Goal: Task Accomplishment & Management: Manage account settings

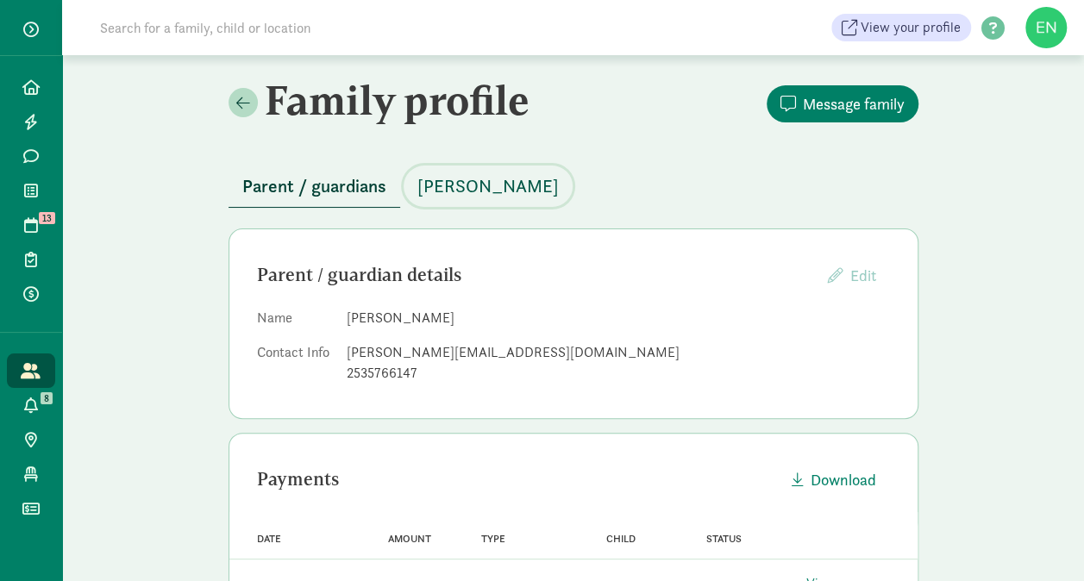
click at [489, 190] on span "[PERSON_NAME]" at bounding box center [487, 186] width 141 height 28
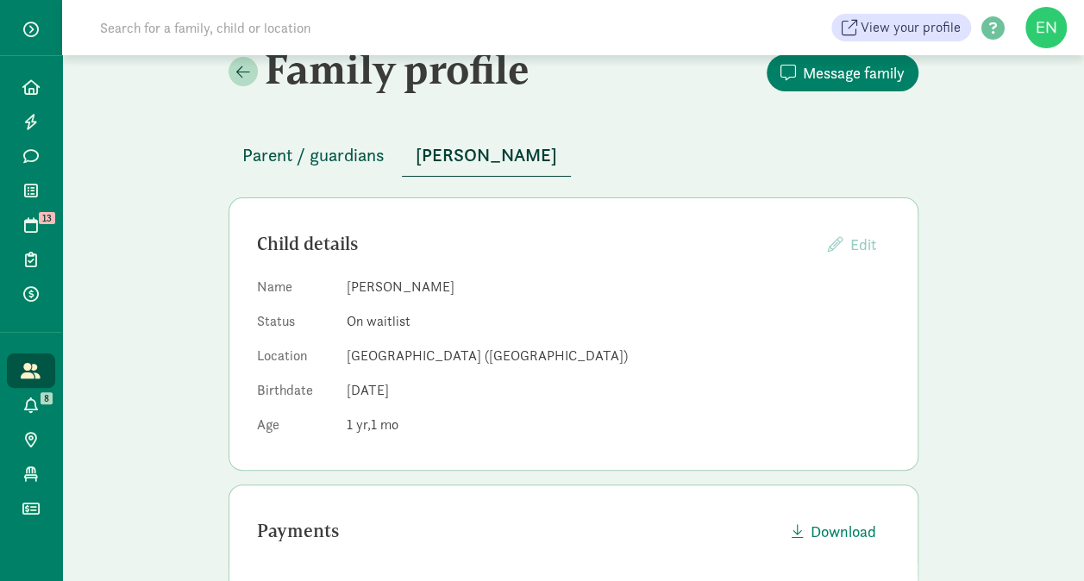
scroll to position [22, 0]
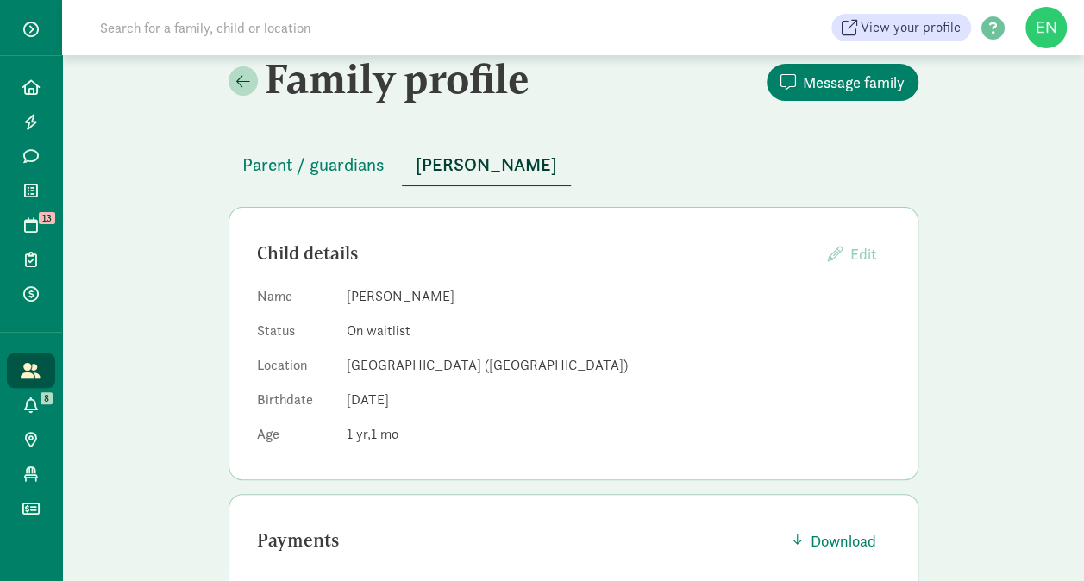
click at [317, 171] on span "Parent / guardians" at bounding box center [313, 165] width 142 height 28
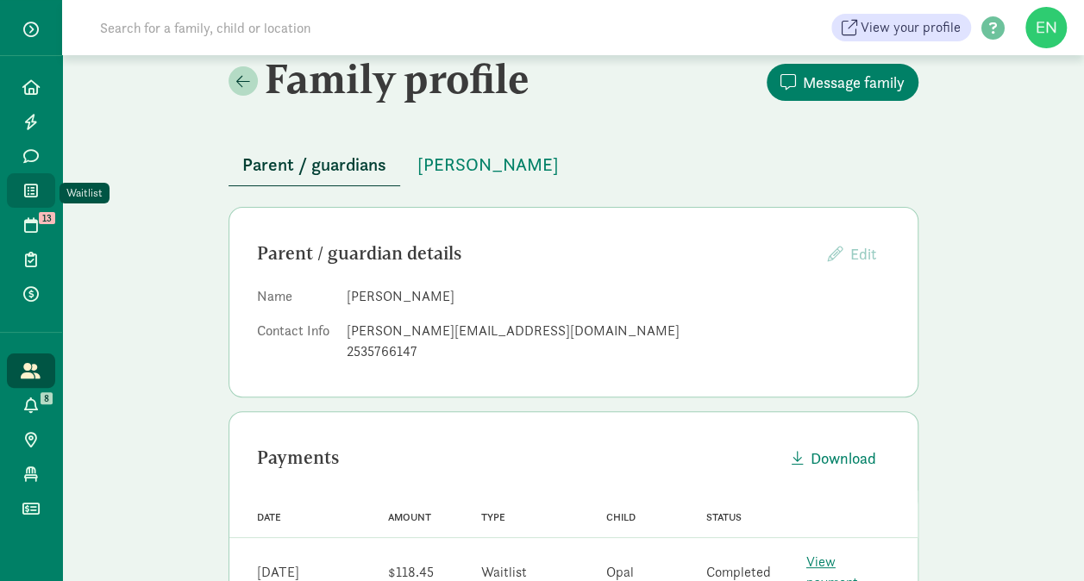
click at [36, 202] on link "Waitlist" at bounding box center [31, 190] width 48 height 34
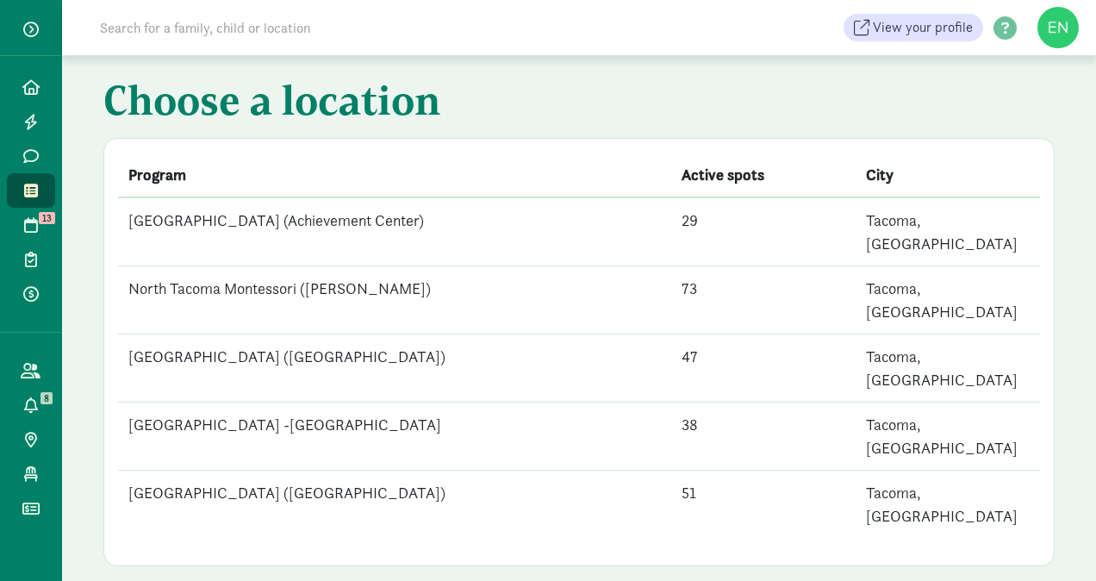
click at [374, 471] on td "[GEOGRAPHIC_DATA] ([GEOGRAPHIC_DATA])" at bounding box center [394, 505] width 553 height 68
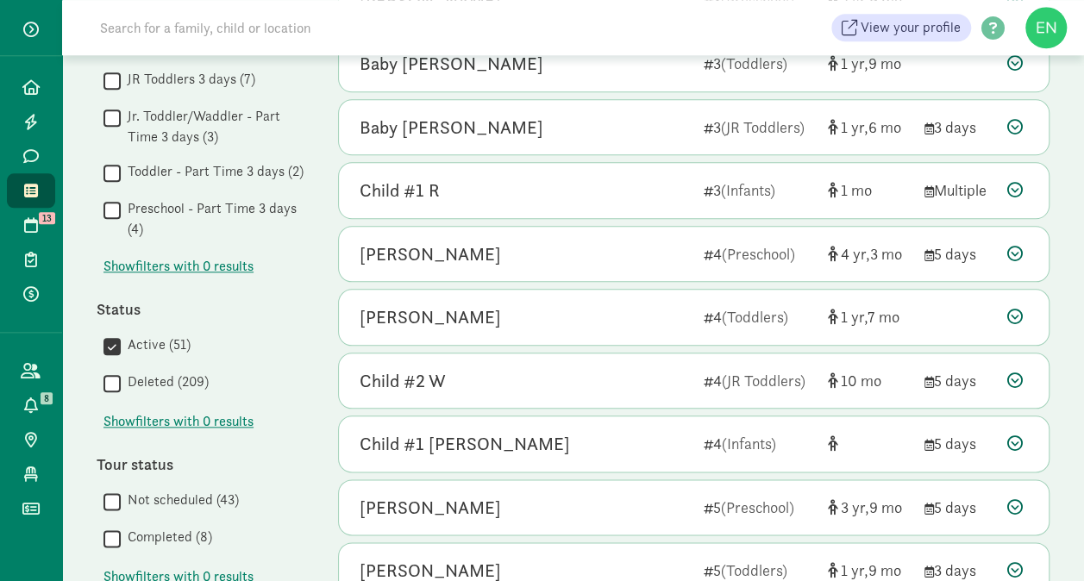
scroll to position [1131, 0]
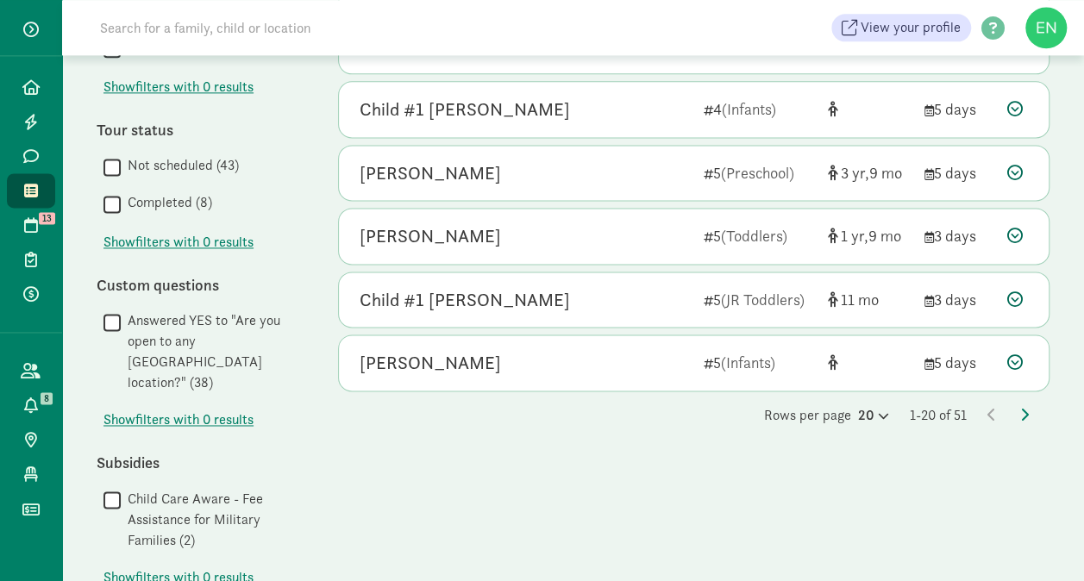
click at [1028, 405] on div "Rows per page 20 1-20 of 51" at bounding box center [693, 415] width 711 height 21
click at [1024, 408] on icon at bounding box center [1024, 415] width 9 height 14
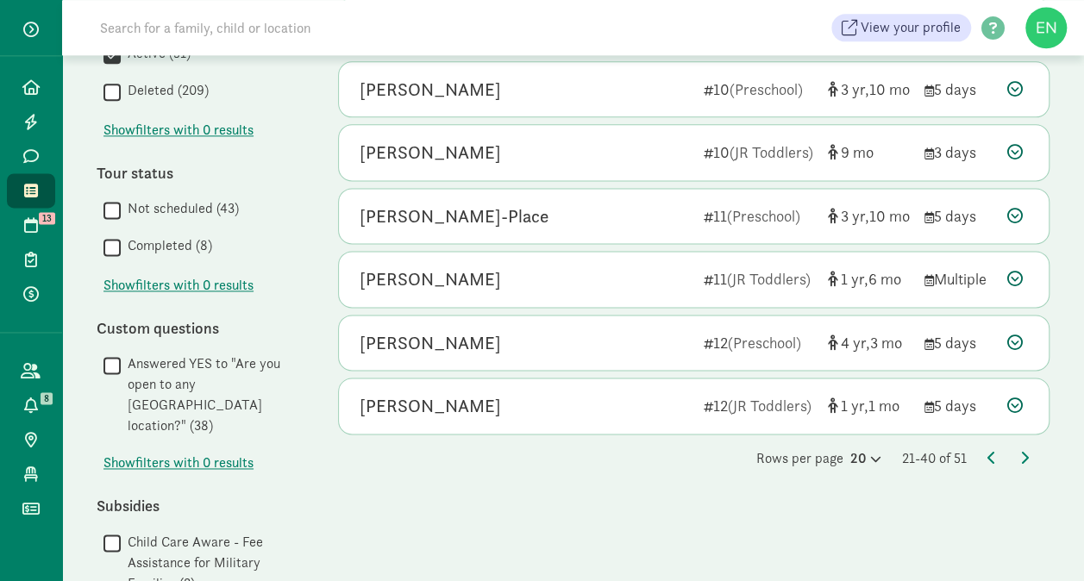
scroll to position [1171, 0]
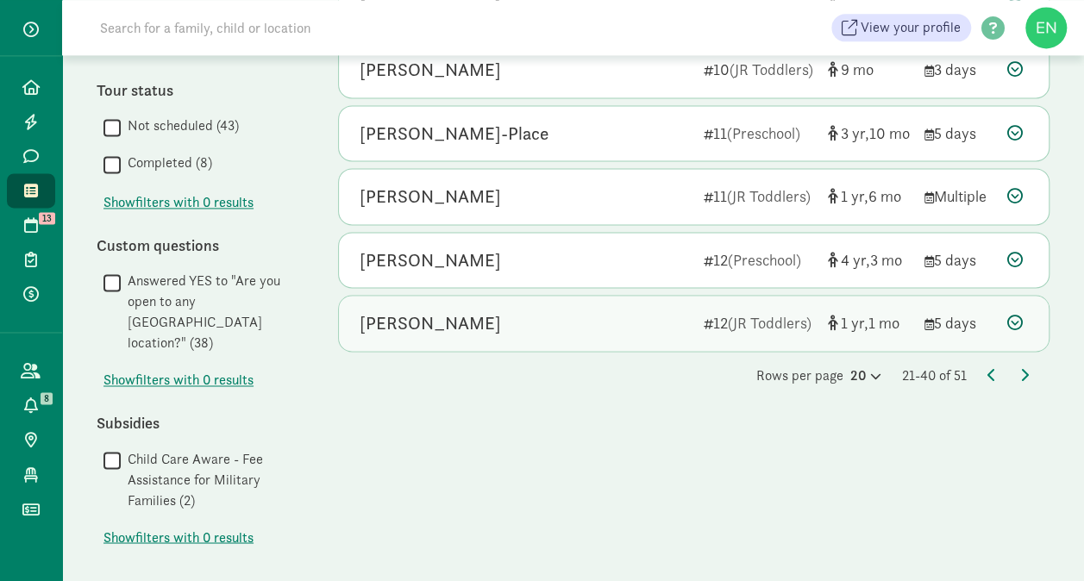
click at [614, 332] on div "Opal Rogers-Wilson 12 (JR Toddlers) 1 1 5 days" at bounding box center [693, 323] width 709 height 55
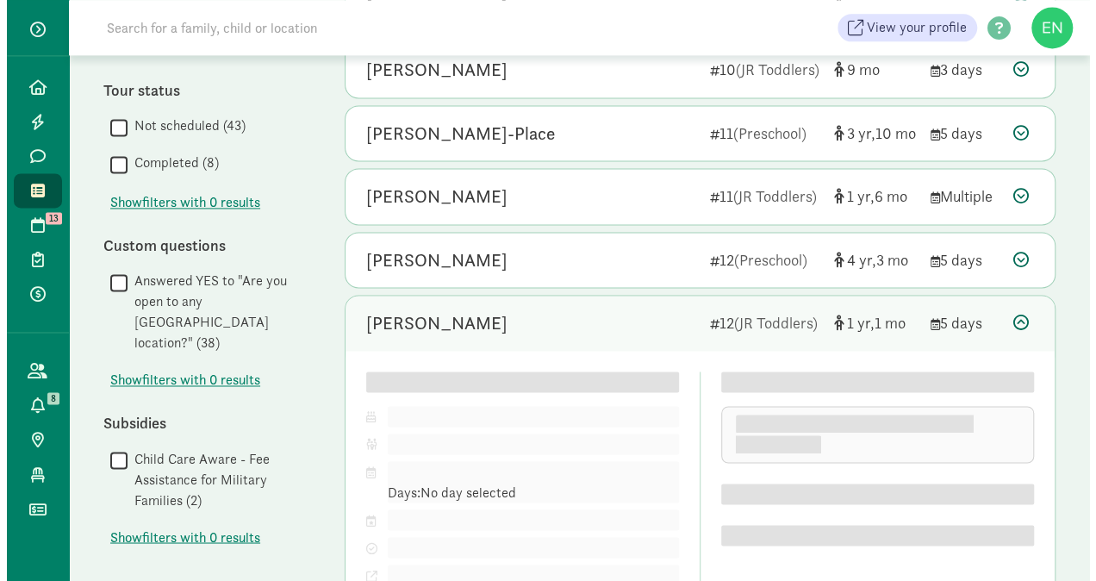
scroll to position [1319, 0]
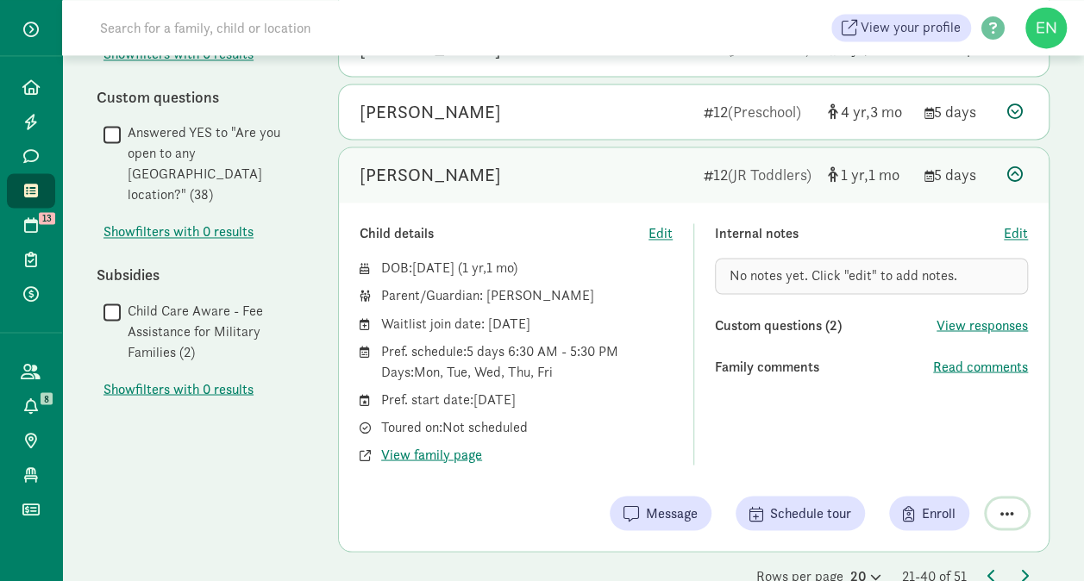
click at [997, 498] on button "button" at bounding box center [1006, 512] width 41 height 29
click at [971, 467] on div "Mark as unresponsive Remove from list" at bounding box center [943, 457] width 169 height 72
click at [919, 462] on div "Remove from list" at bounding box center [946, 469] width 134 height 21
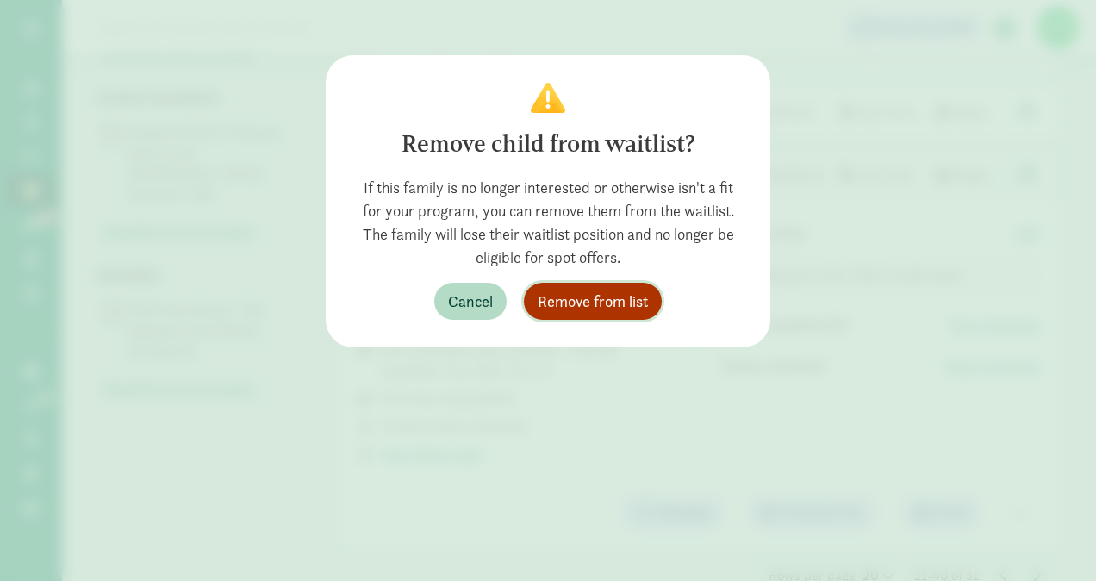
click at [607, 284] on button "Remove from list" at bounding box center [593, 301] width 138 height 37
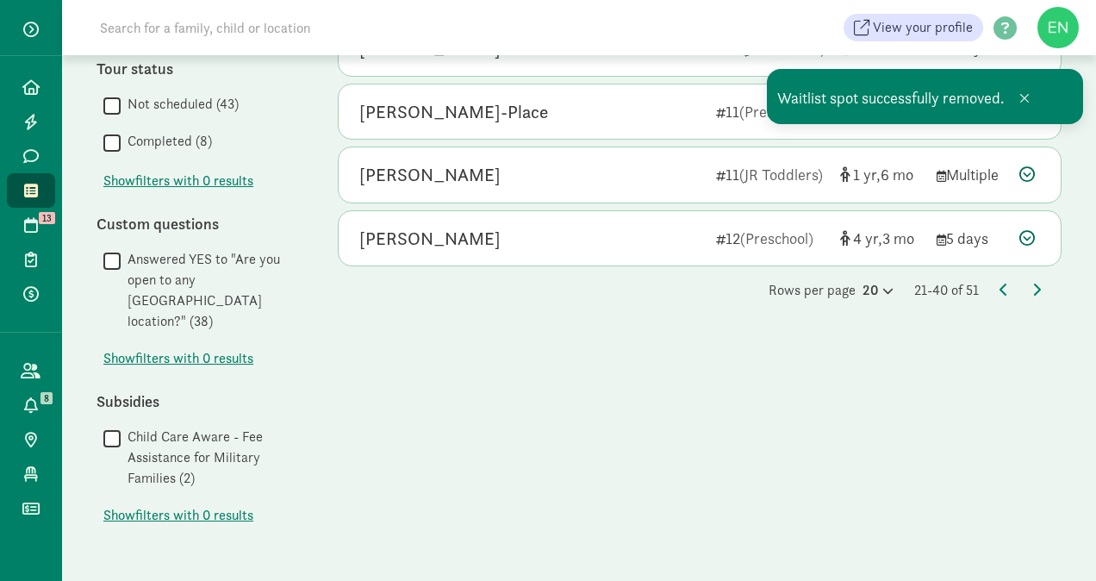
scroll to position [1171, 0]
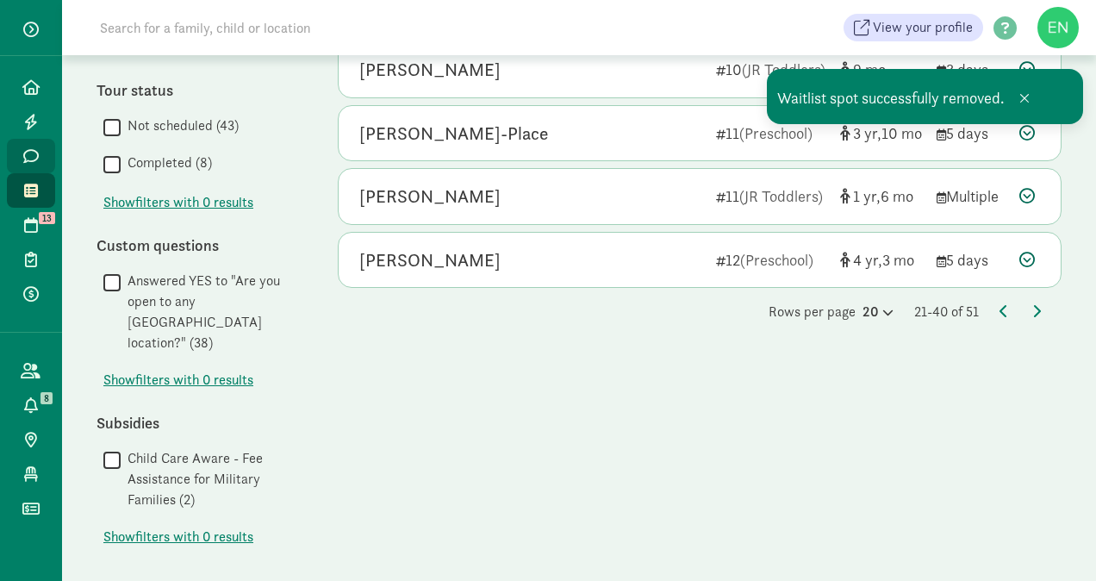
click at [18, 148] on link "Messages" at bounding box center [31, 156] width 48 height 34
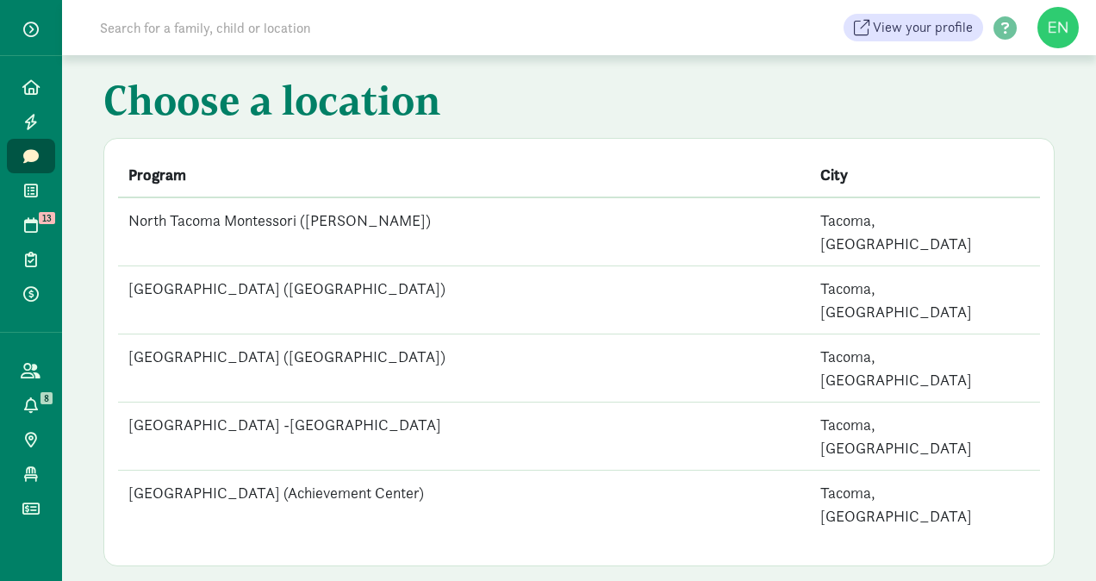
click at [323, 403] on td "[GEOGRAPHIC_DATA] -[GEOGRAPHIC_DATA]" at bounding box center [464, 437] width 692 height 68
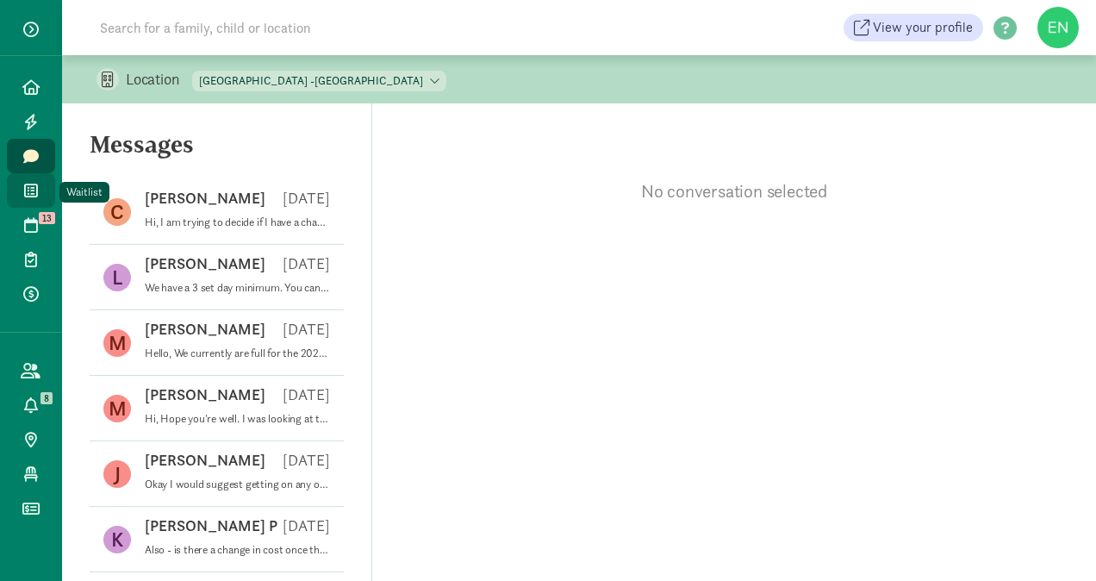
click at [27, 190] on icon at bounding box center [31, 191] width 14 height 16
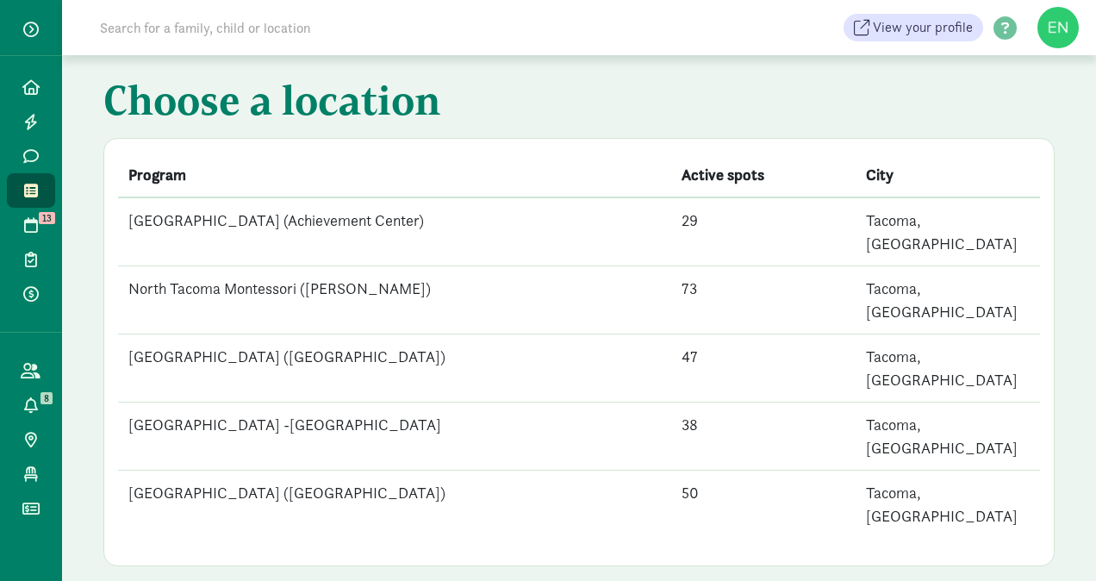
click at [478, 214] on td "[GEOGRAPHIC_DATA] (Achievement Center)" at bounding box center [394, 231] width 553 height 69
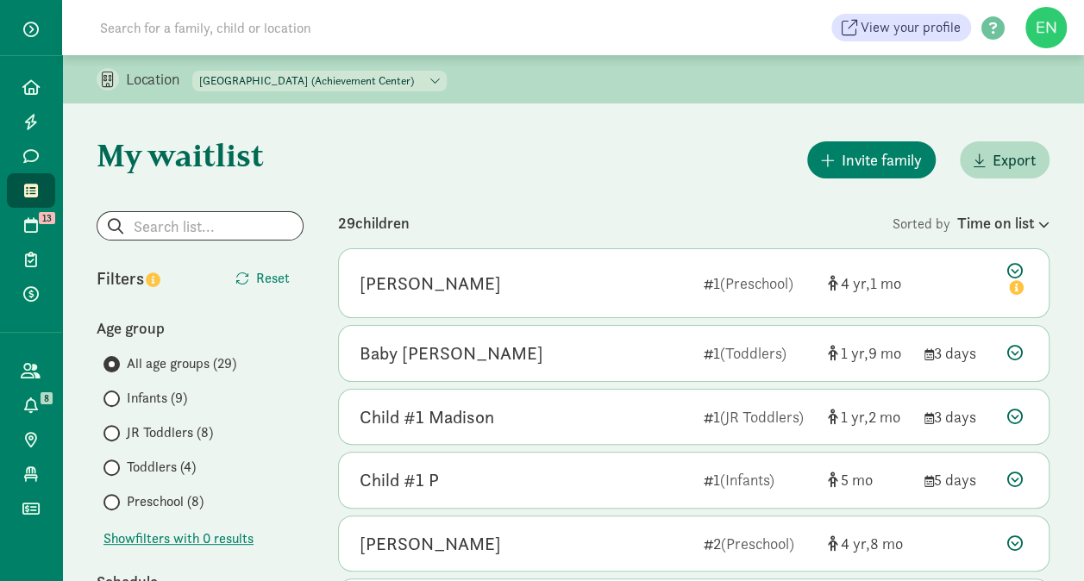
click at [184, 429] on span "JR Toddlers (8)" at bounding box center [170, 432] width 86 height 21
click at [115, 429] on input "JR Toddlers (8)" at bounding box center [108, 433] width 11 height 11
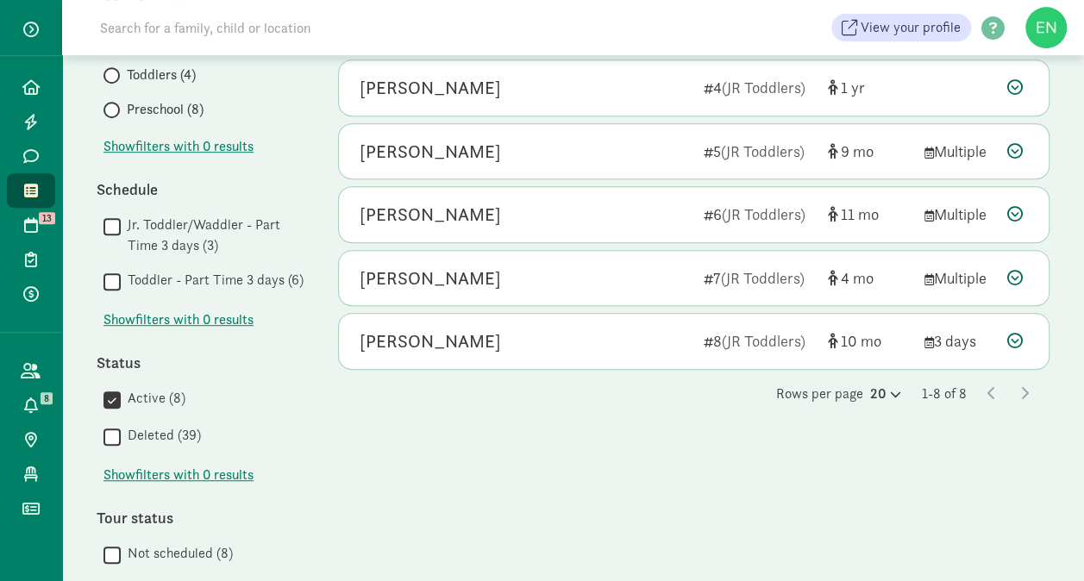
scroll to position [415, 0]
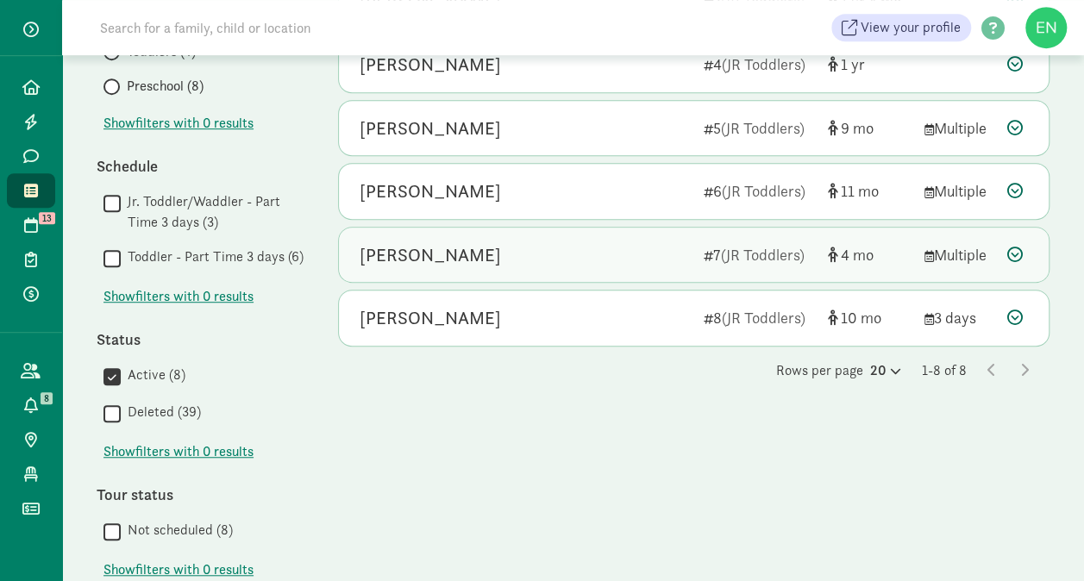
click at [621, 250] on div "Eloise Harrell" at bounding box center [524, 255] width 330 height 28
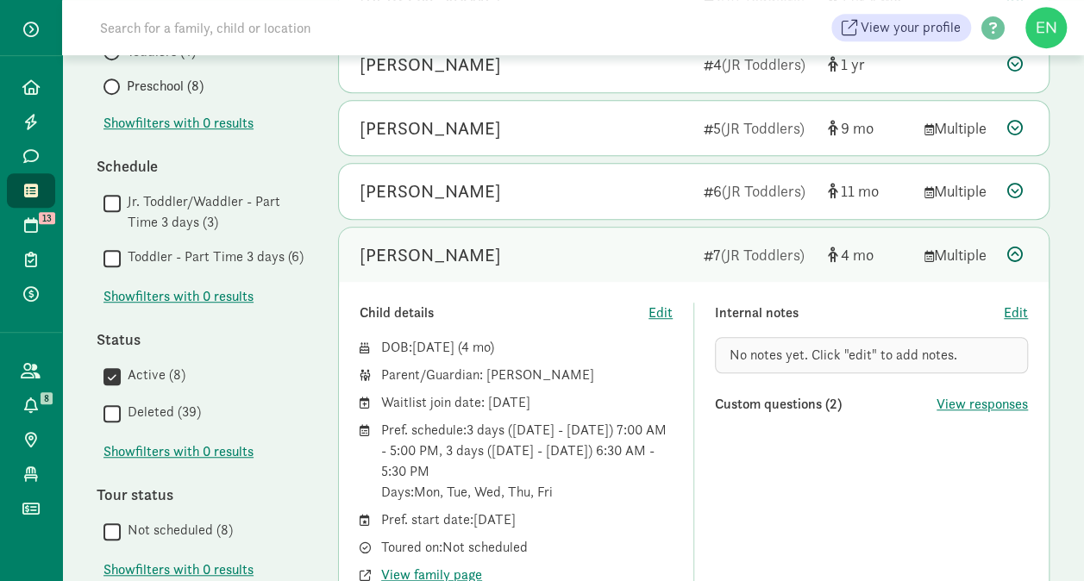
click at [622, 248] on div "[PERSON_NAME]" at bounding box center [524, 255] width 330 height 28
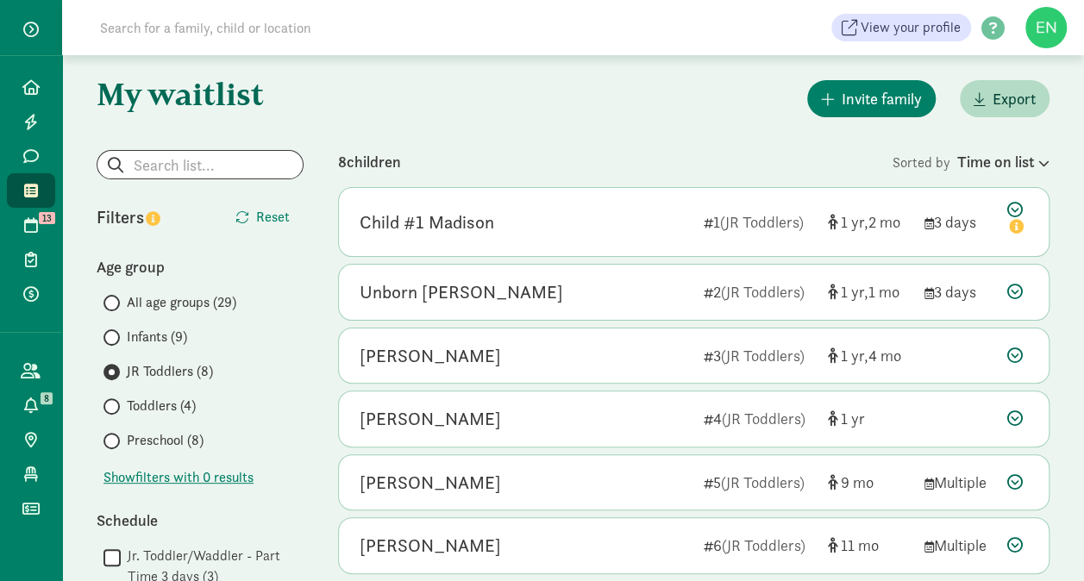
scroll to position [0, 0]
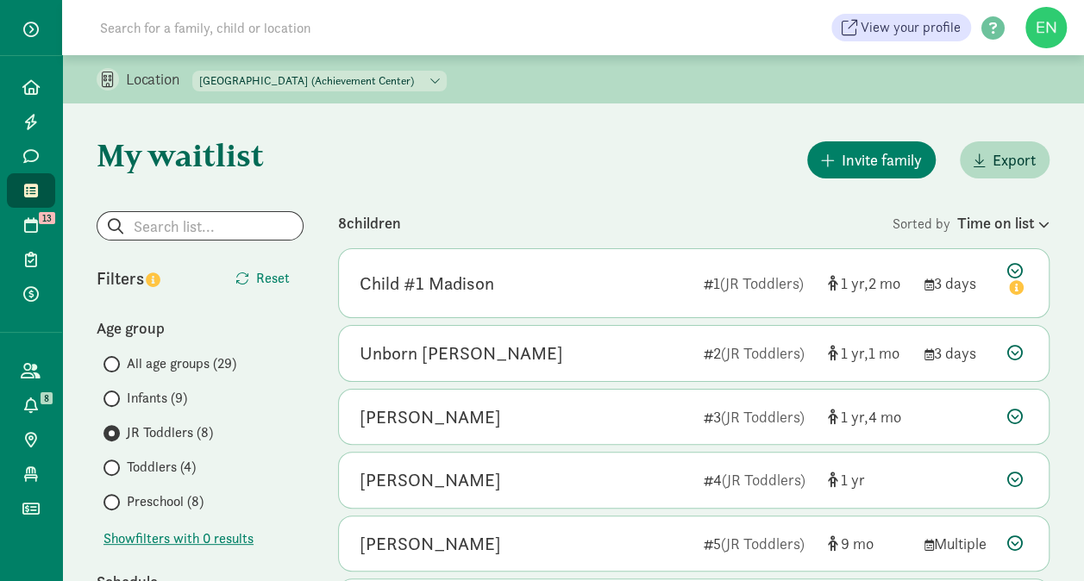
click at [165, 393] on span "Infants (9)" at bounding box center [157, 398] width 60 height 21
click at [115, 393] on input "Infants (9)" at bounding box center [108, 398] width 11 height 11
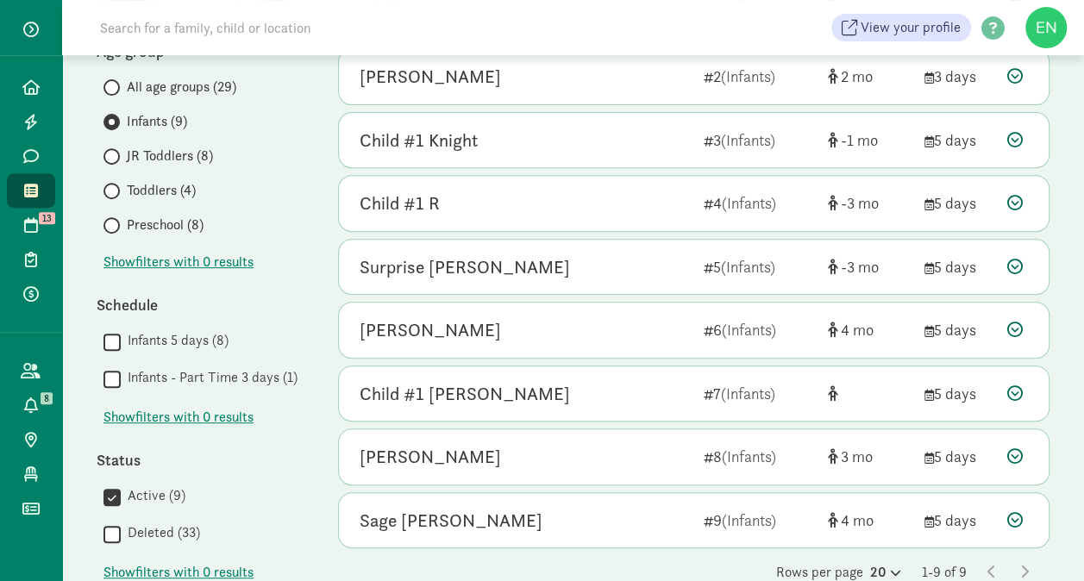
scroll to position [347, 0]
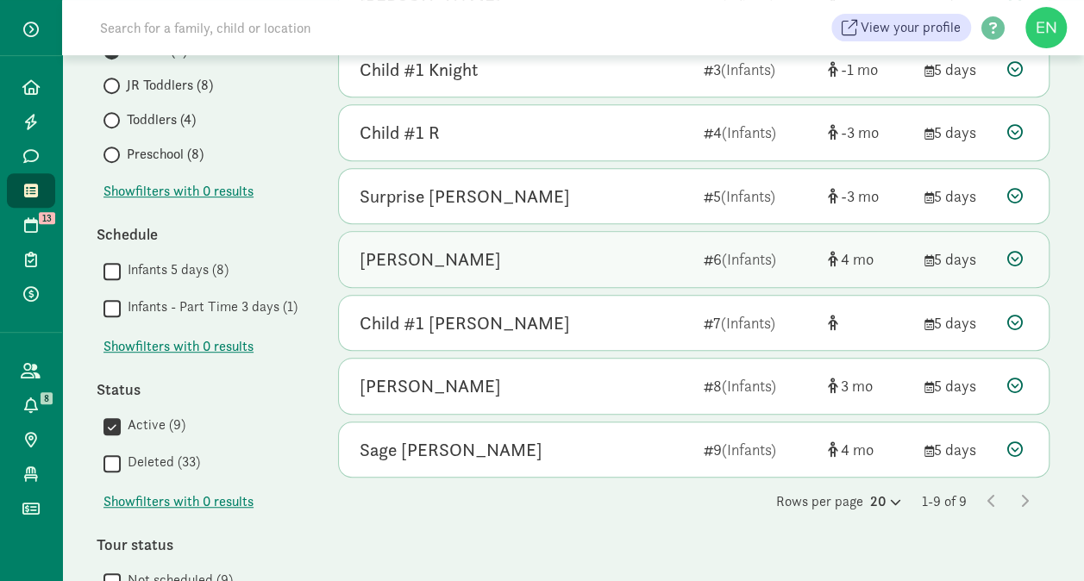
click at [571, 274] on div "Enso Ernst 6 (Infants) 4 5 days" at bounding box center [693, 259] width 709 height 55
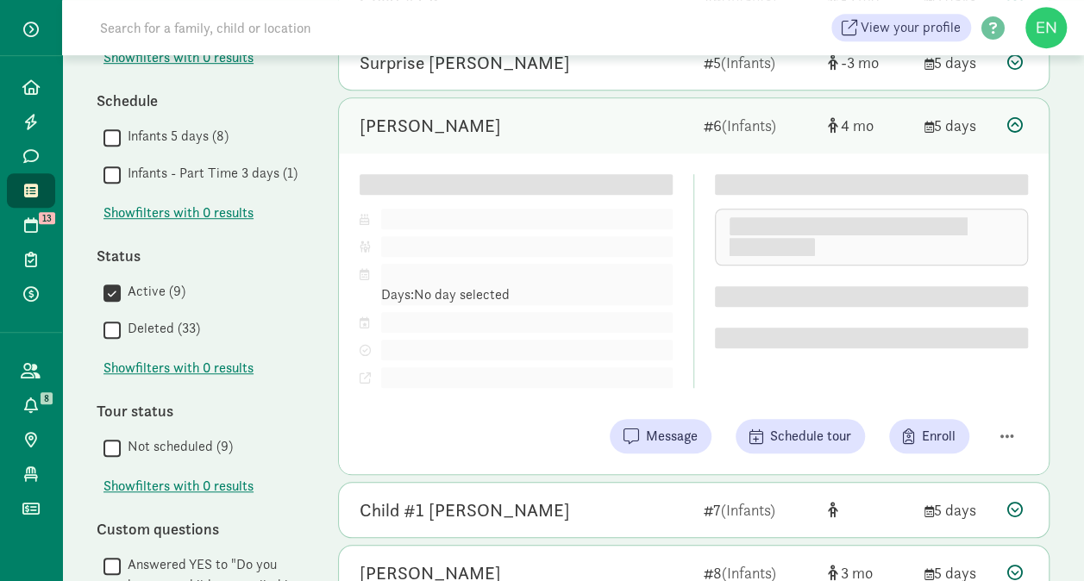
scroll to position [480, 0]
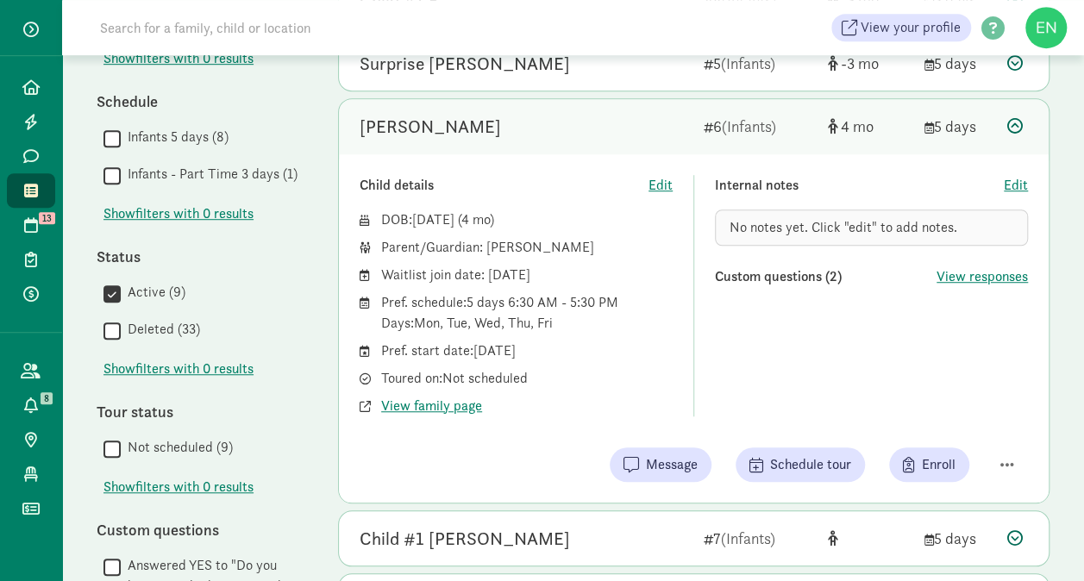
click at [1015, 476] on div "Message Schedule tour Enroll" at bounding box center [693, 464] width 668 height 34
click at [1005, 461] on span "button" at bounding box center [1007, 465] width 14 height 16
click at [934, 419] on div "Remove from list" at bounding box center [946, 420] width 134 height 21
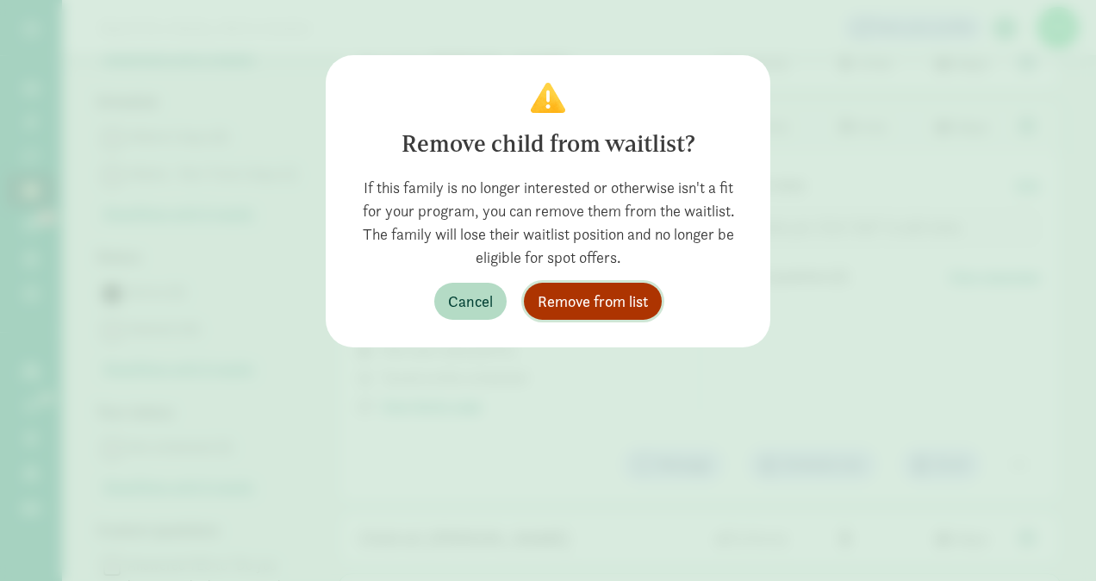
click at [593, 302] on span "Remove from list" at bounding box center [593, 301] width 110 height 23
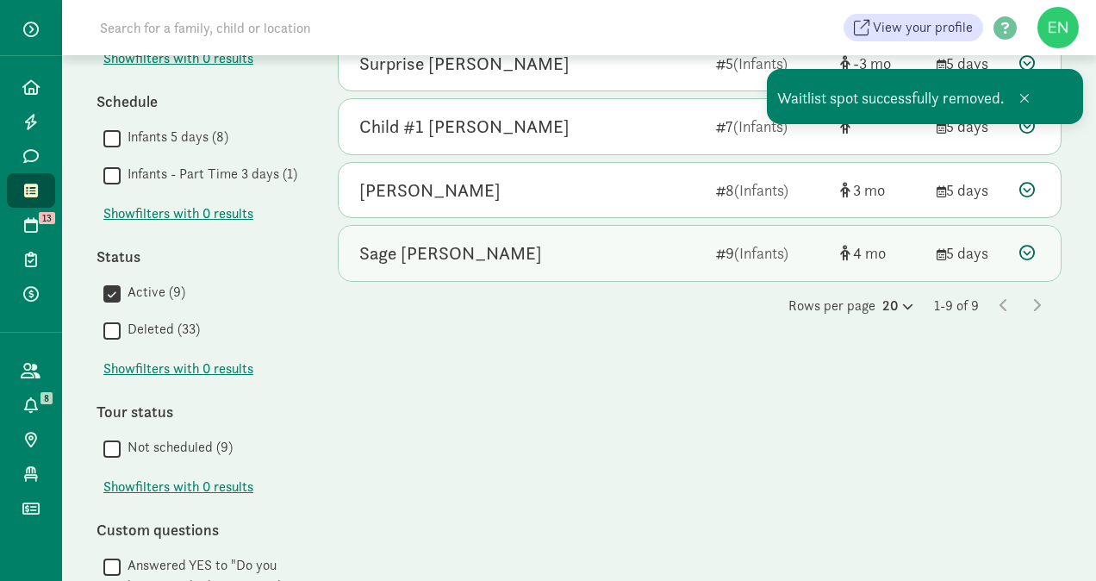
click at [514, 264] on div "Sage Hightower 9 (Infants) 4 5 days" at bounding box center [700, 253] width 722 height 55
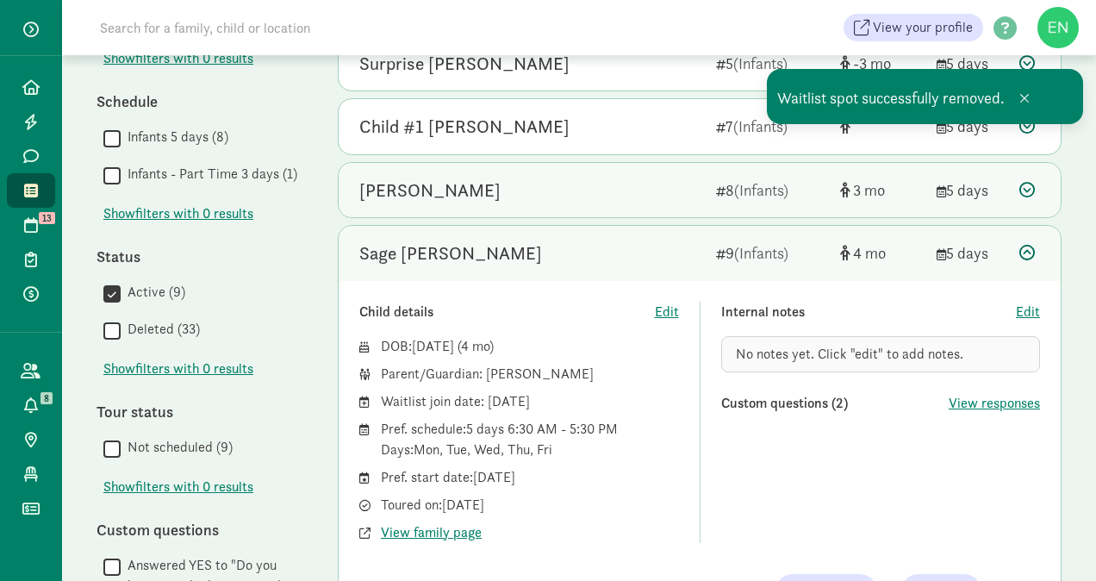
click at [611, 211] on div "William Gosse 8 (Infants) 3 5 days" at bounding box center [700, 190] width 722 height 55
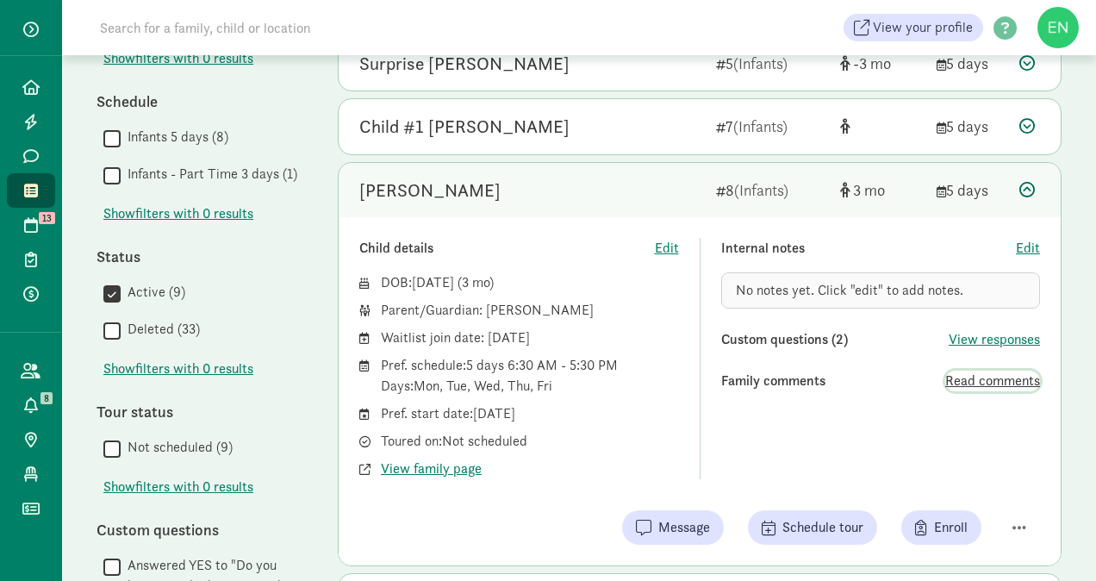
click at [981, 376] on span "Read comments" at bounding box center [993, 381] width 95 height 21
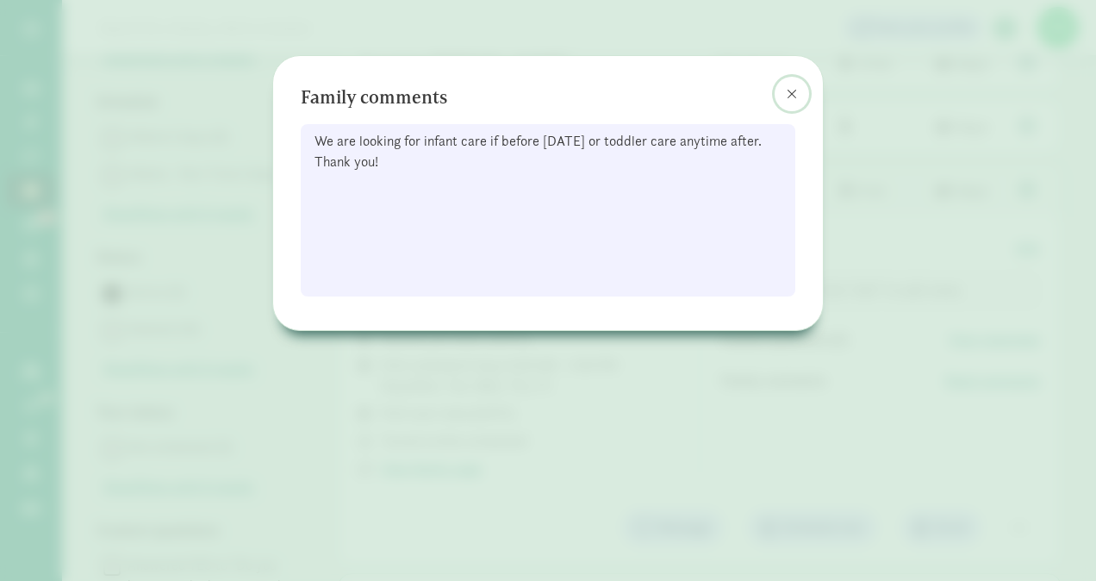
click at [791, 100] on button at bounding box center [792, 94] width 34 height 34
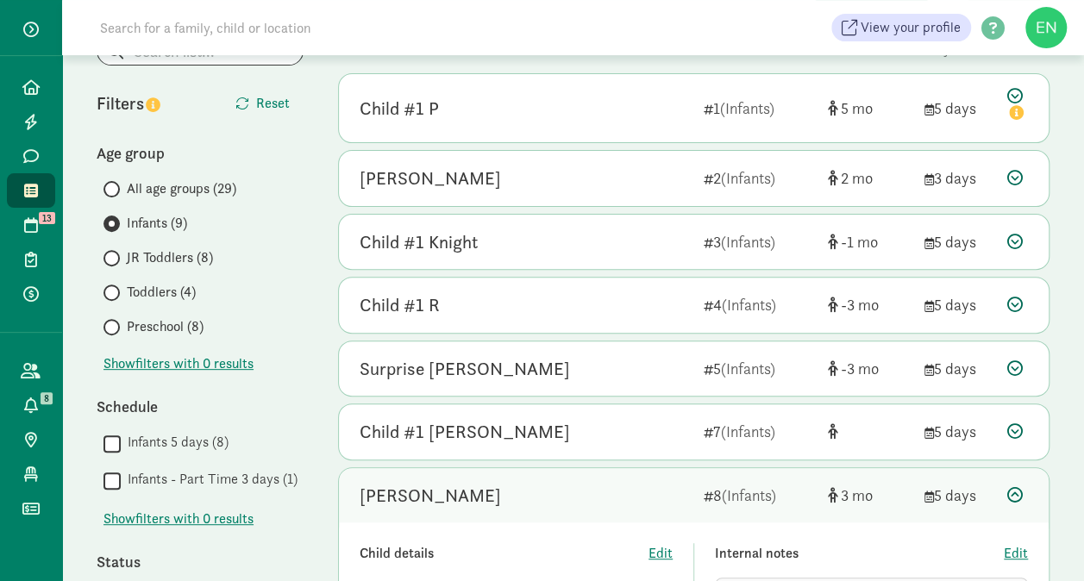
scroll to position [178, 0]
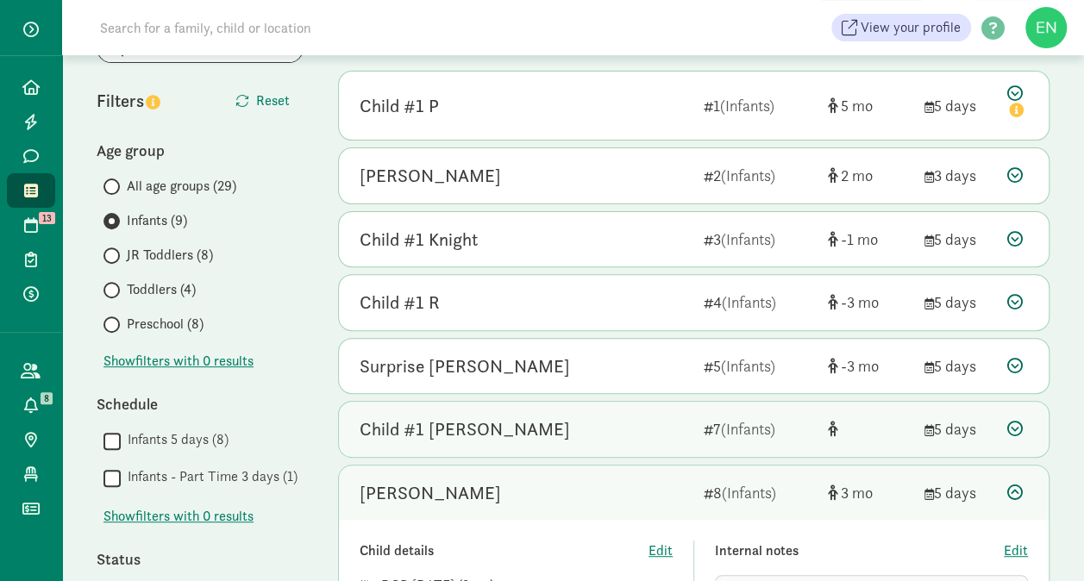
click at [686, 422] on div "Child #1 Erkkila" at bounding box center [524, 429] width 330 height 28
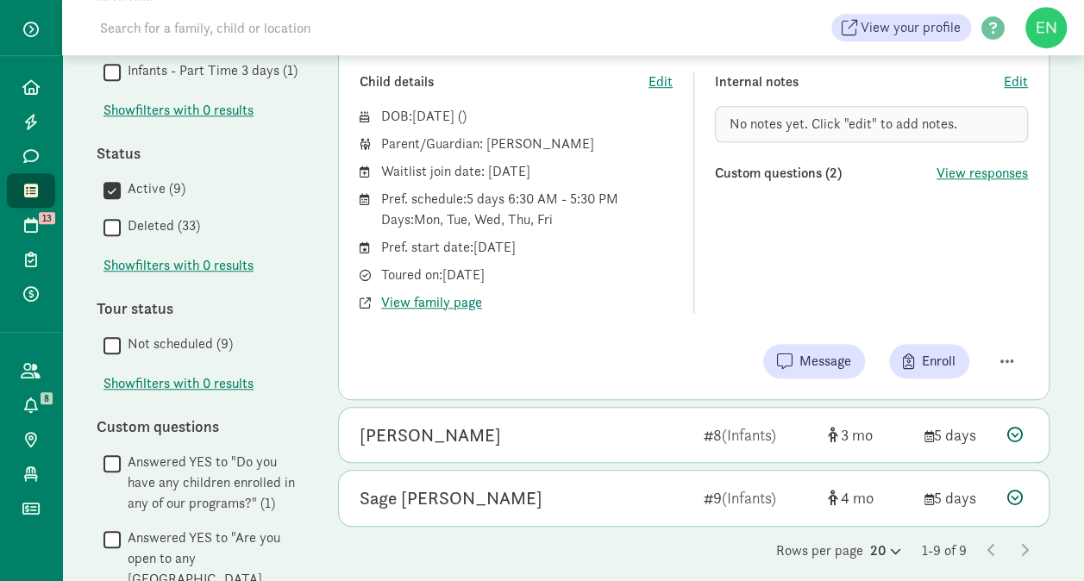
scroll to position [584, 0]
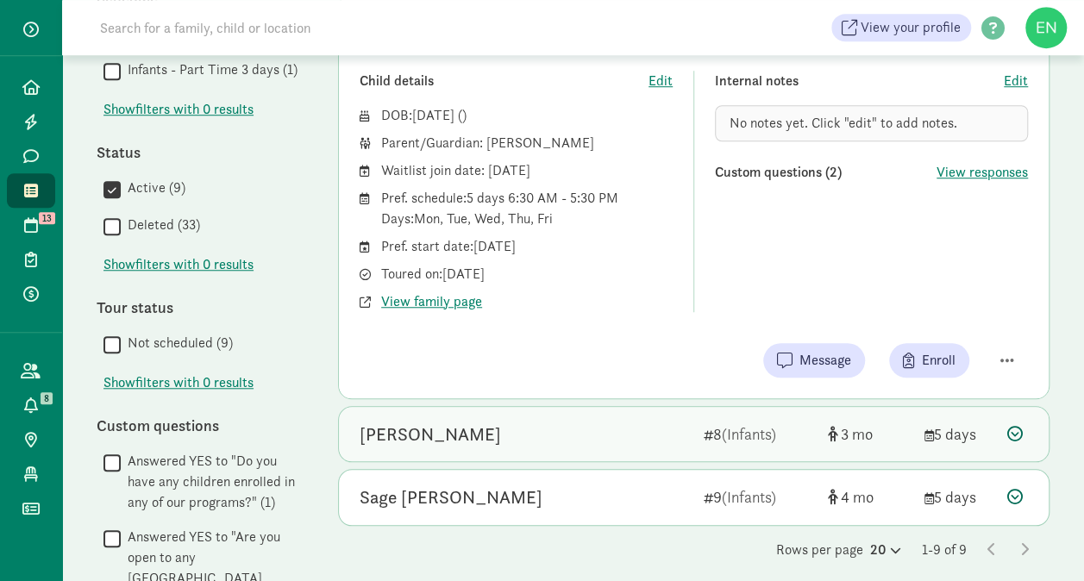
click at [636, 407] on div "William Gosse 8 (Infants) 3 5 days" at bounding box center [693, 434] width 709 height 55
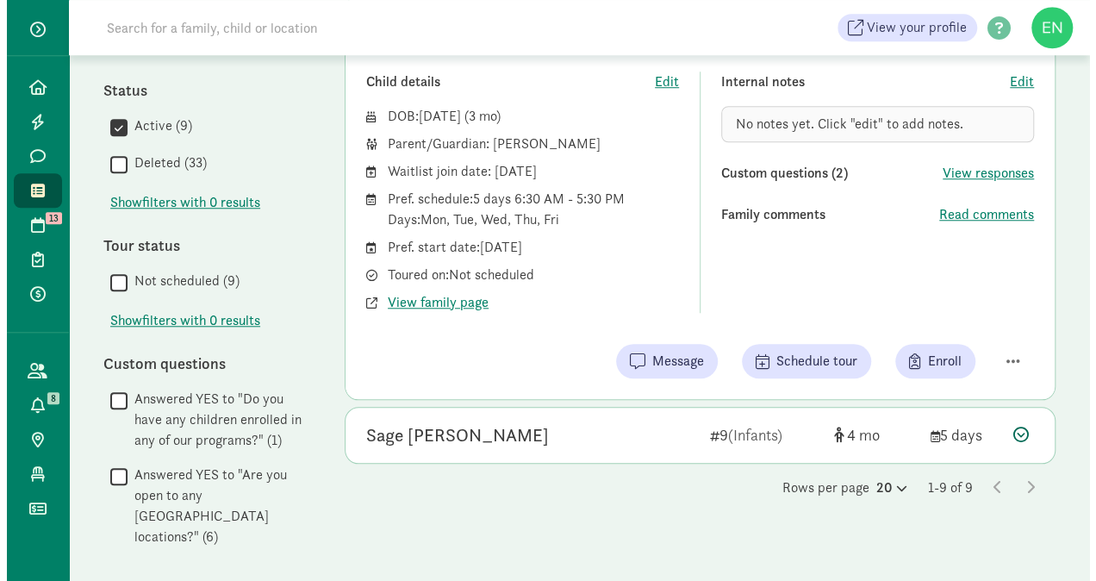
scroll to position [646, 0]
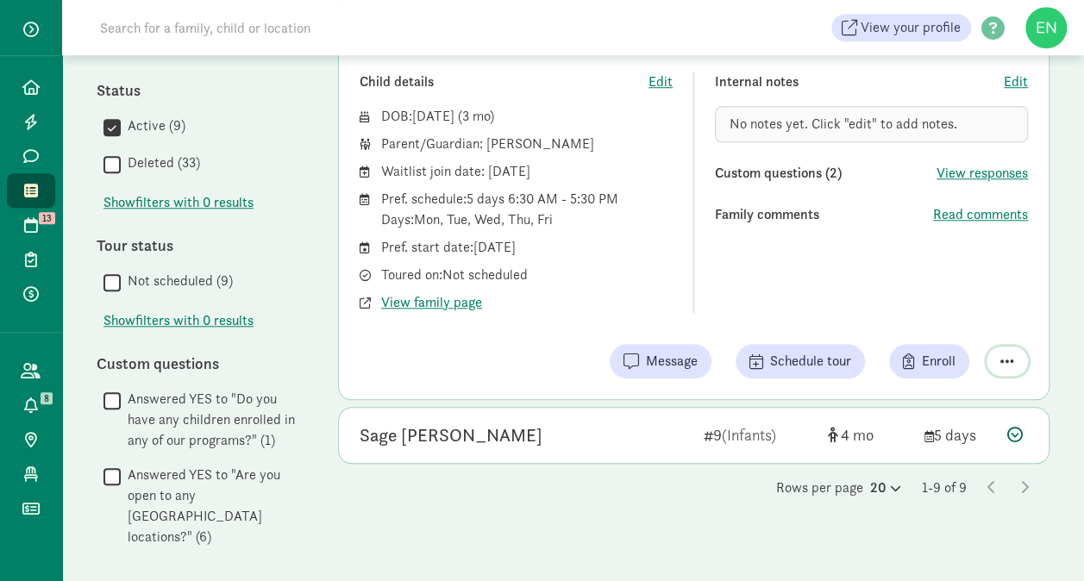
click at [1010, 354] on span "button" at bounding box center [1007, 361] width 14 height 16
click at [966, 319] on div "Remove from list" at bounding box center [946, 317] width 134 height 21
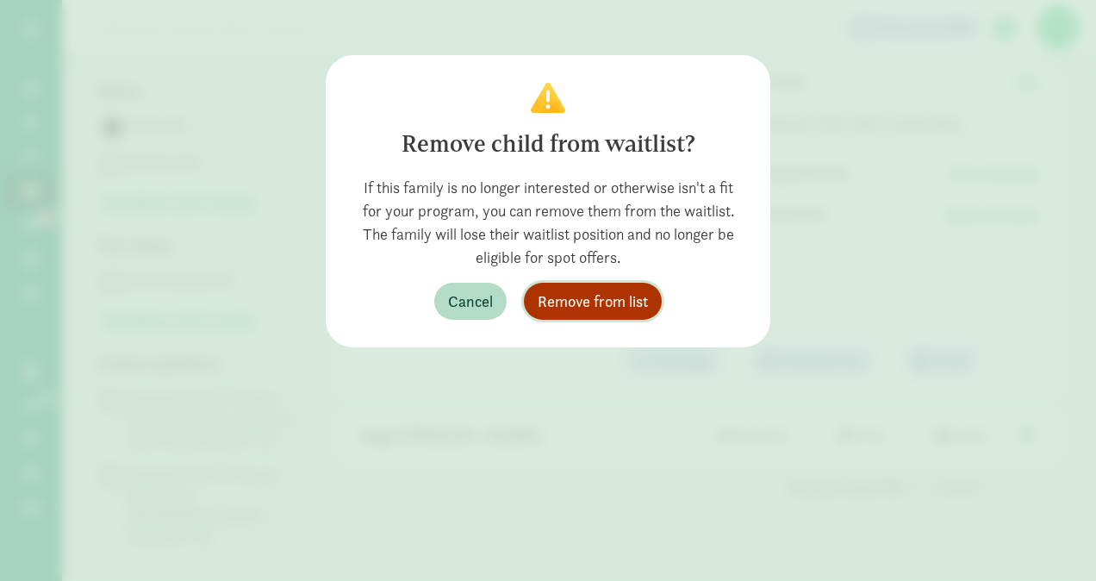
click at [641, 298] on span "Remove from list" at bounding box center [593, 301] width 110 height 23
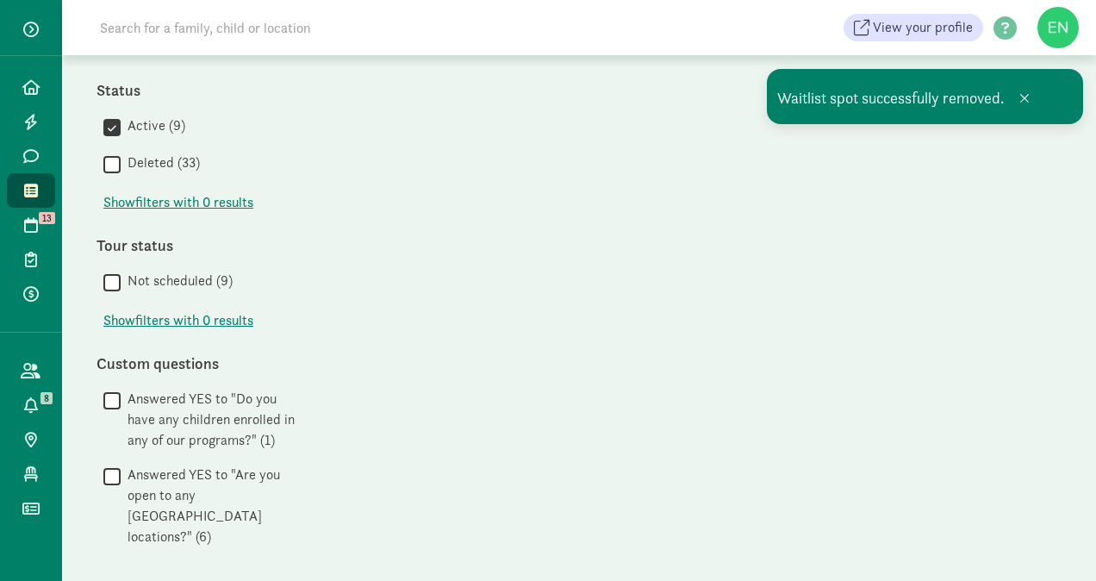
click at [21, 186] on span at bounding box center [31, 191] width 20 height 16
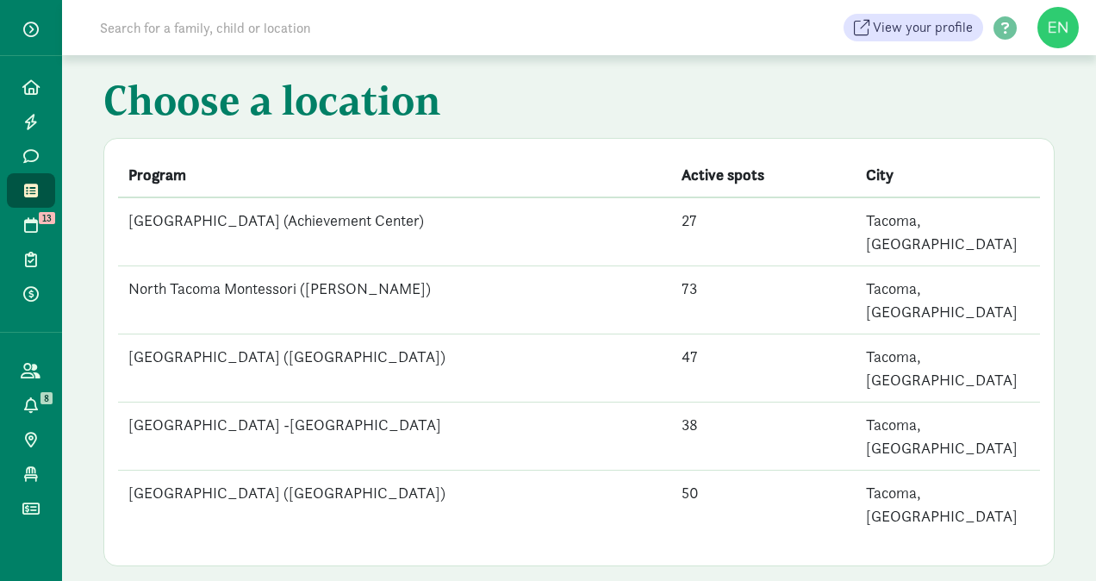
click at [453, 217] on td "[GEOGRAPHIC_DATA] (Achievement Center)" at bounding box center [394, 231] width 553 height 69
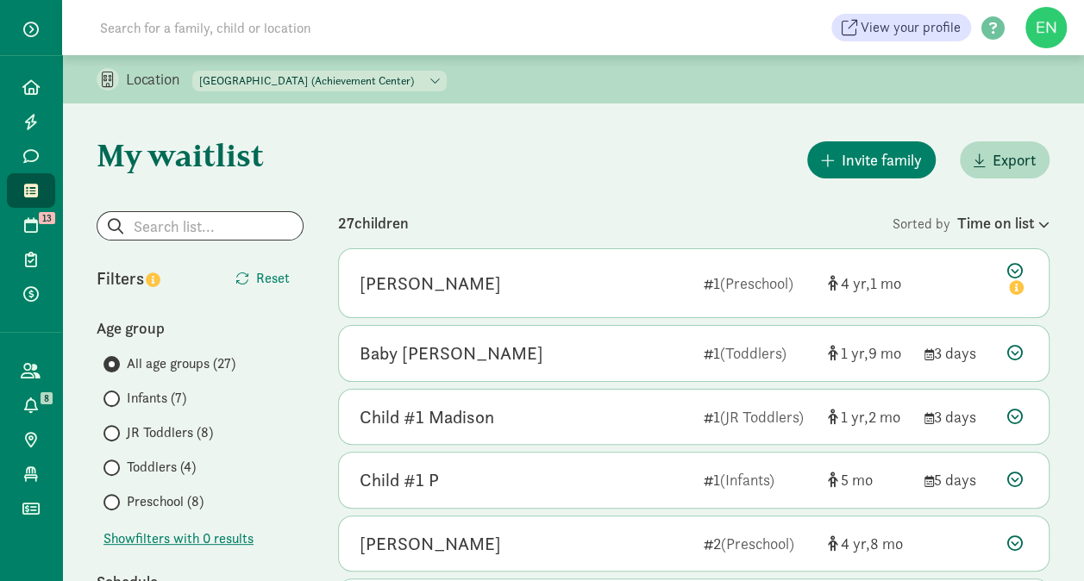
scroll to position [40, 0]
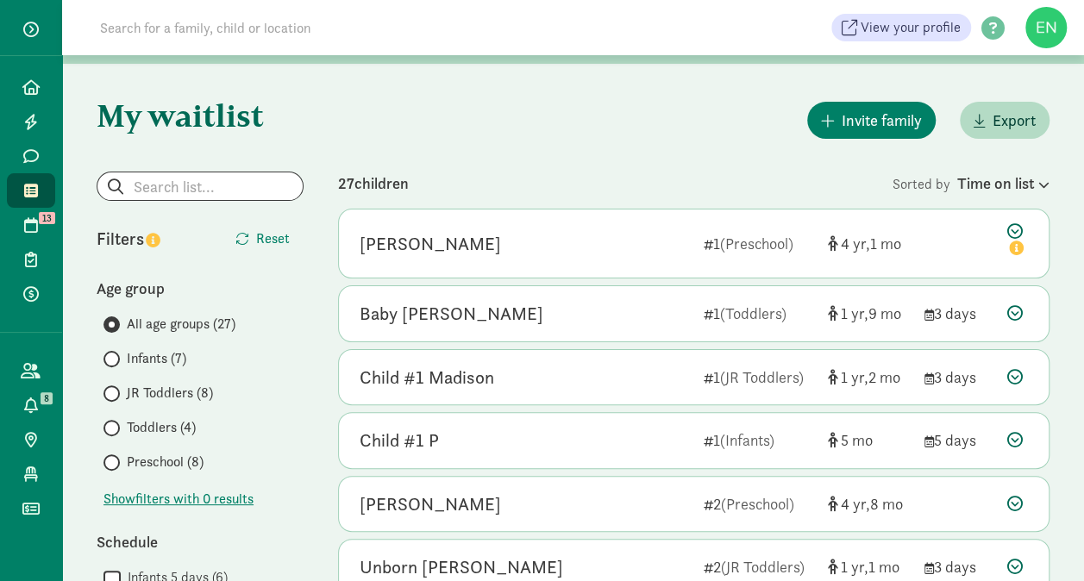
click at [168, 359] on span "Infants (7)" at bounding box center [156, 358] width 59 height 21
click at [115, 359] on input "Infants (7)" at bounding box center [108, 358] width 11 height 11
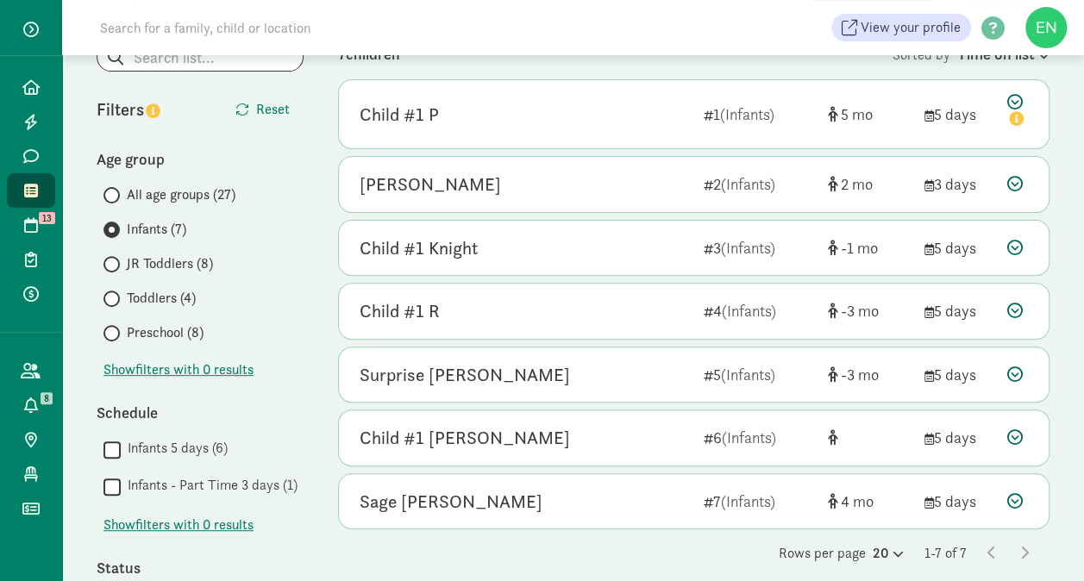
scroll to position [172, 0]
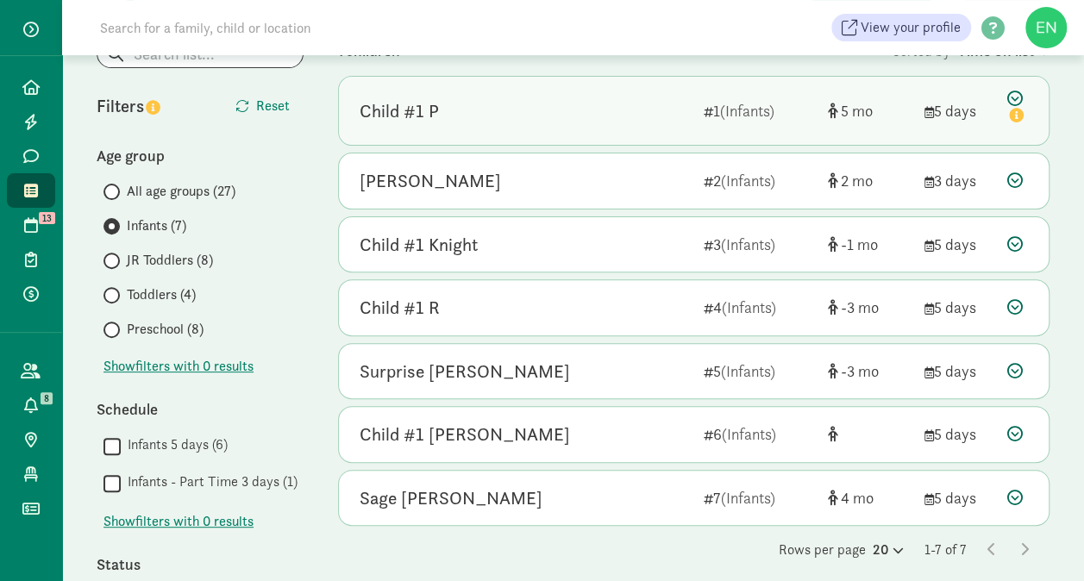
click at [578, 130] on div "Child #1 P 1 (Infants) 5 5 days" at bounding box center [693, 111] width 709 height 68
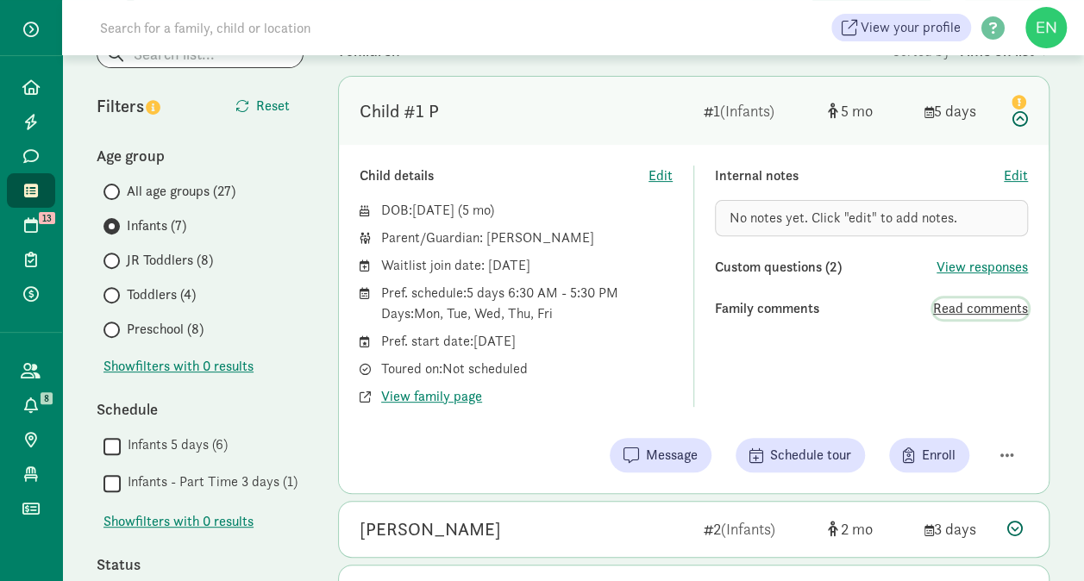
click at [957, 307] on span "Read comments" at bounding box center [980, 308] width 95 height 21
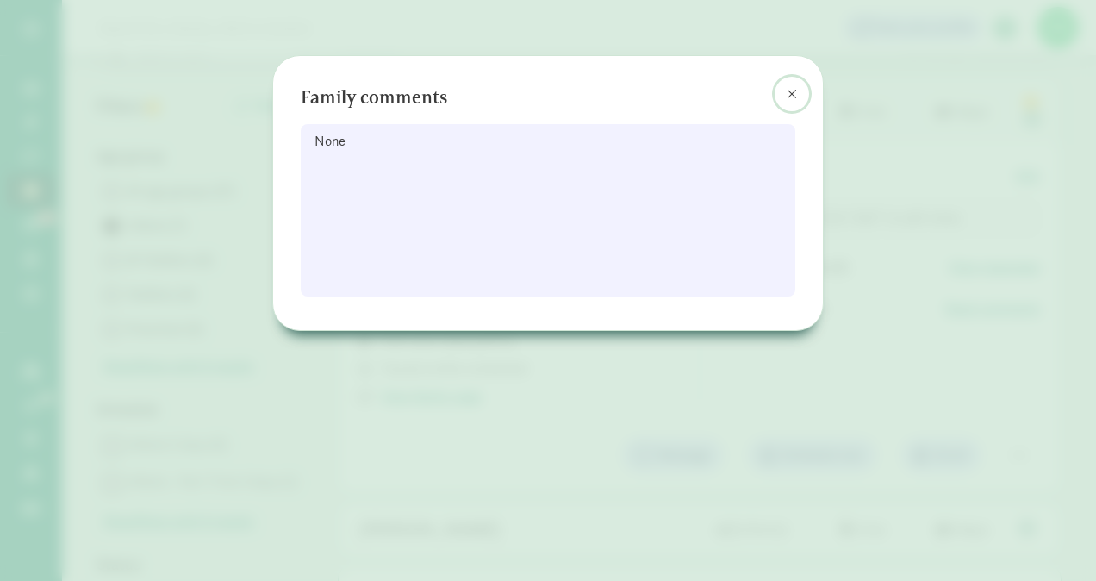
click at [788, 91] on span at bounding box center [792, 94] width 10 height 14
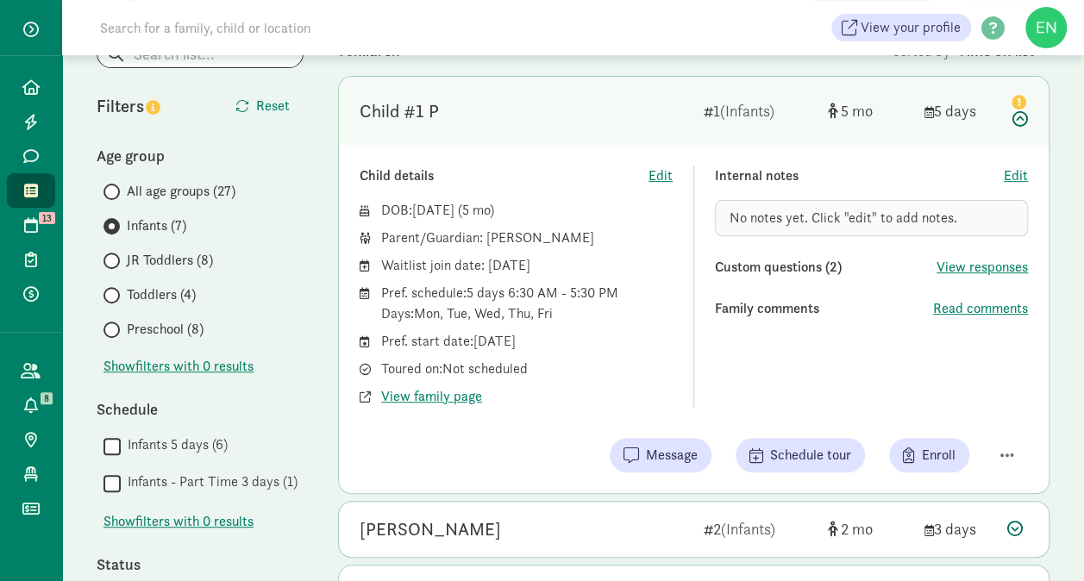
click at [641, 113] on div "Child #1 P" at bounding box center [524, 111] width 330 height 28
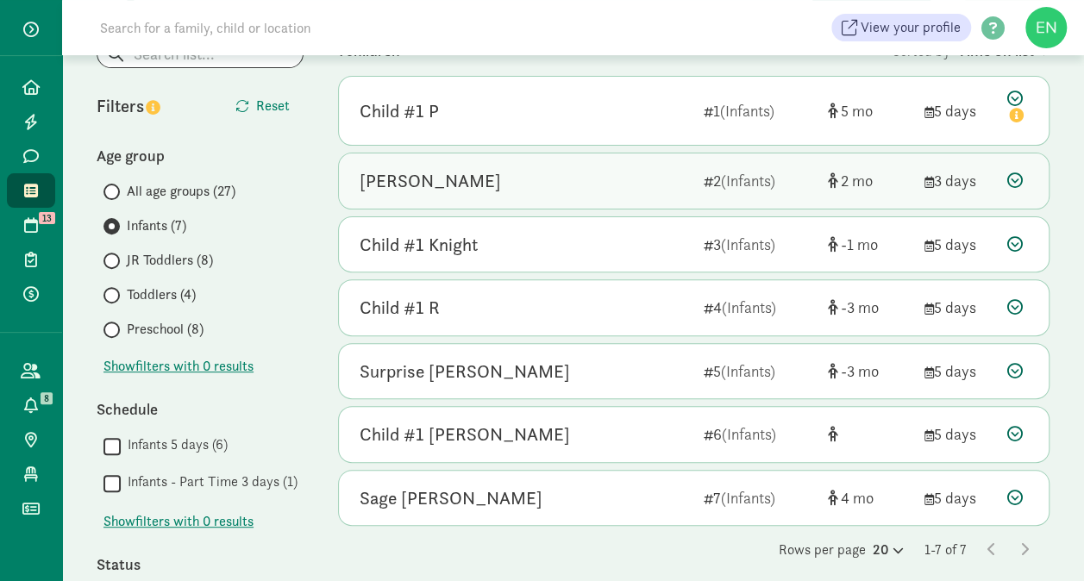
click at [590, 171] on div "Olivia Rusk" at bounding box center [524, 181] width 330 height 28
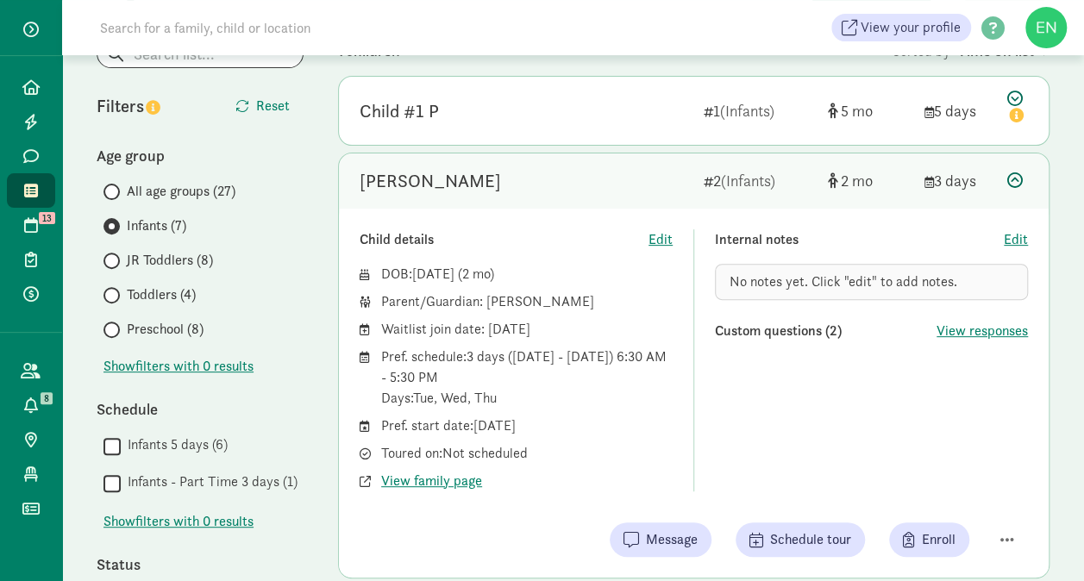
scroll to position [240, 0]
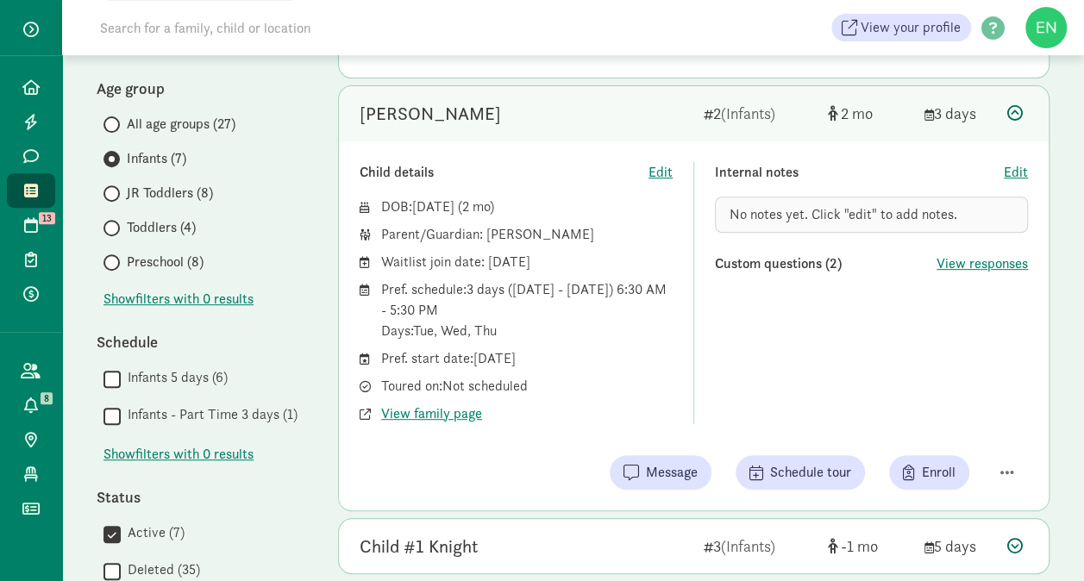
click at [614, 122] on div "Olivia Rusk" at bounding box center [524, 114] width 330 height 28
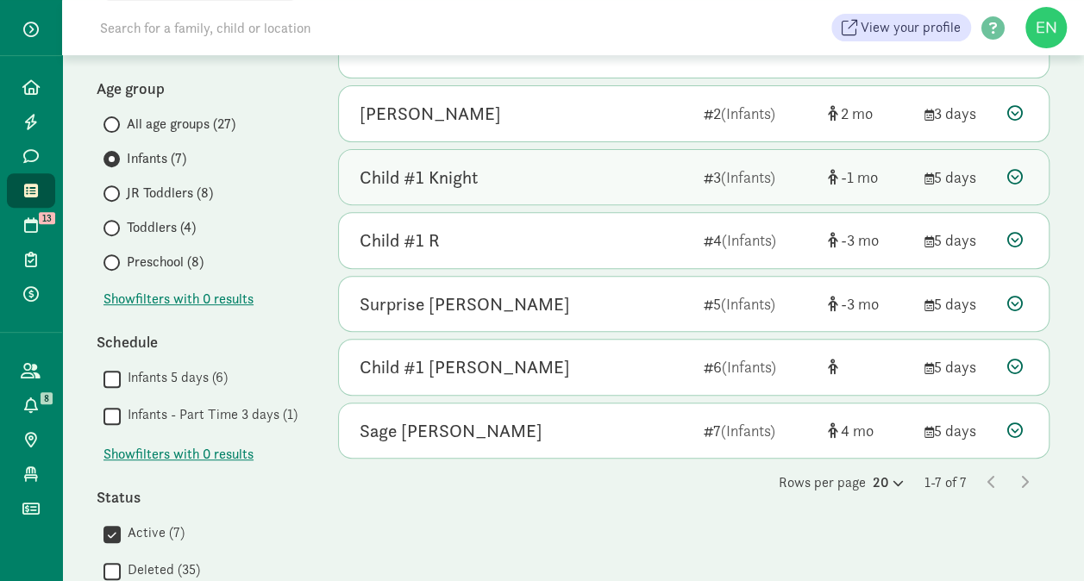
click at [593, 169] on div "Child #1 Knight" at bounding box center [524, 178] width 330 height 28
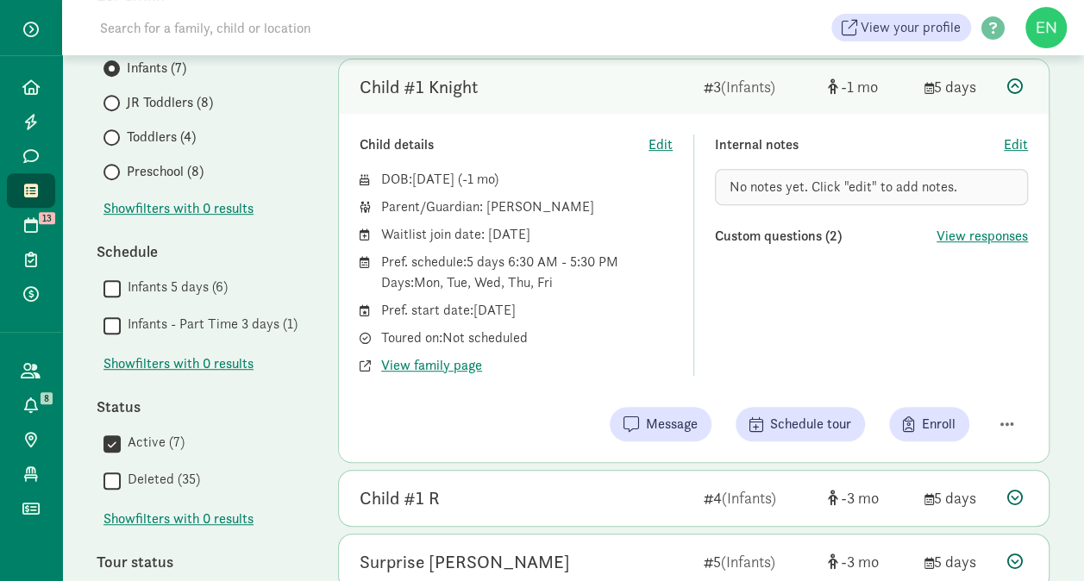
scroll to position [392, 0]
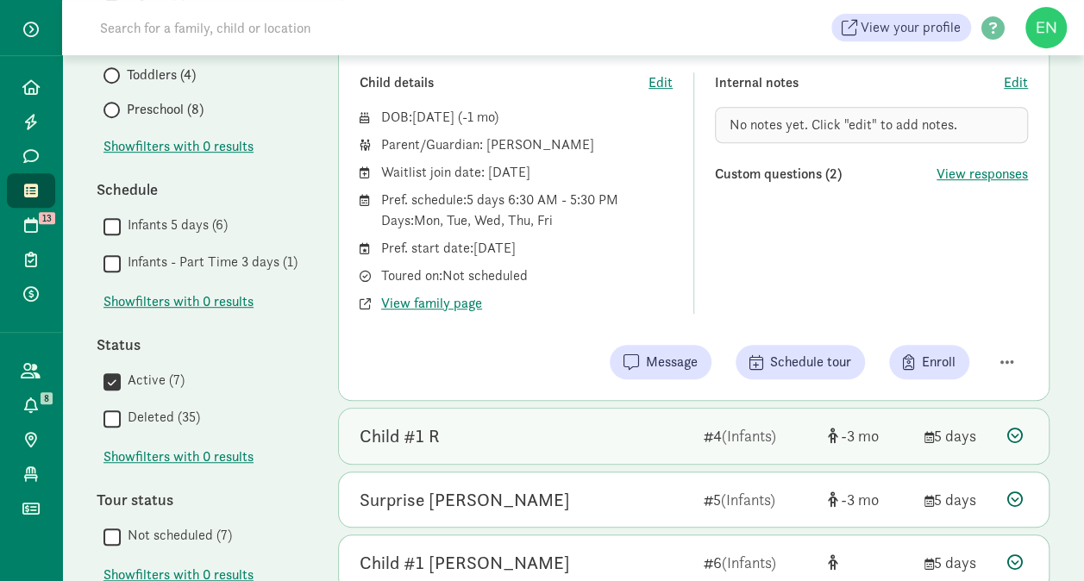
click at [518, 415] on div "Child #1 R 4 (Infants) -3 5 days" at bounding box center [693, 436] width 709 height 55
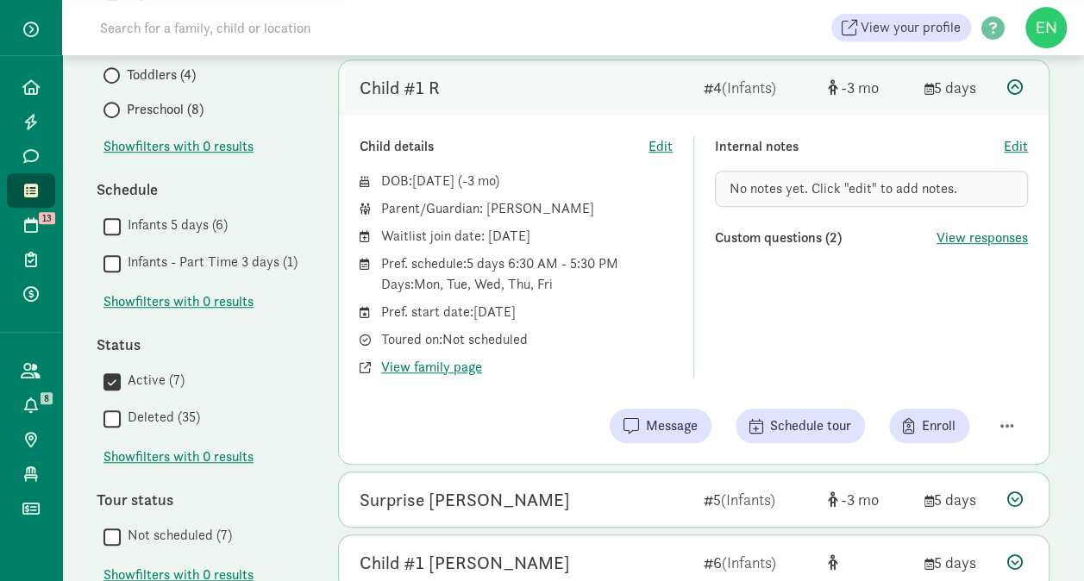
scroll to position [434, 0]
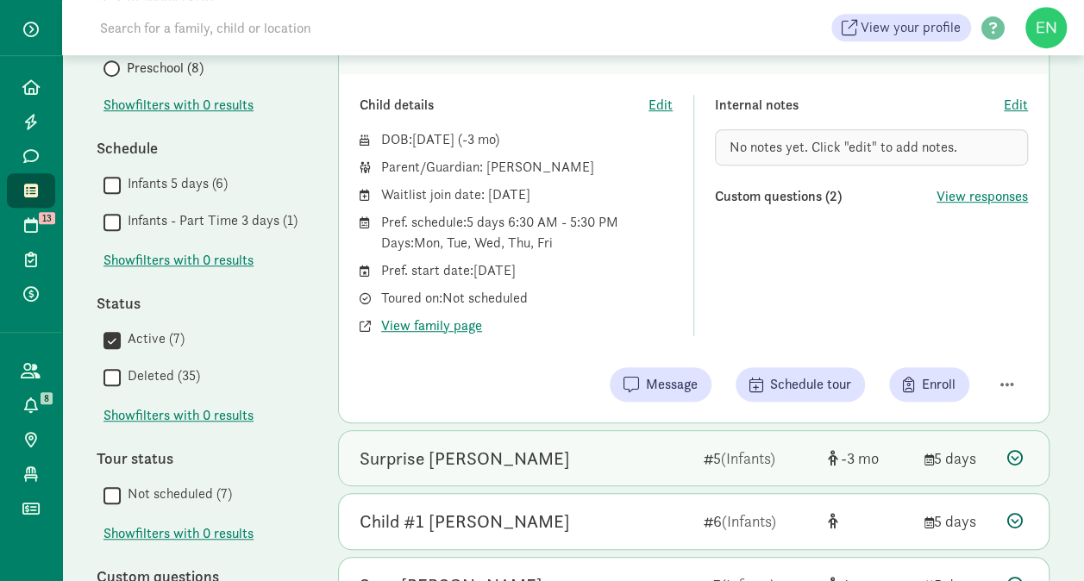
click at [514, 445] on div "Surprise Quigg" at bounding box center [524, 459] width 330 height 28
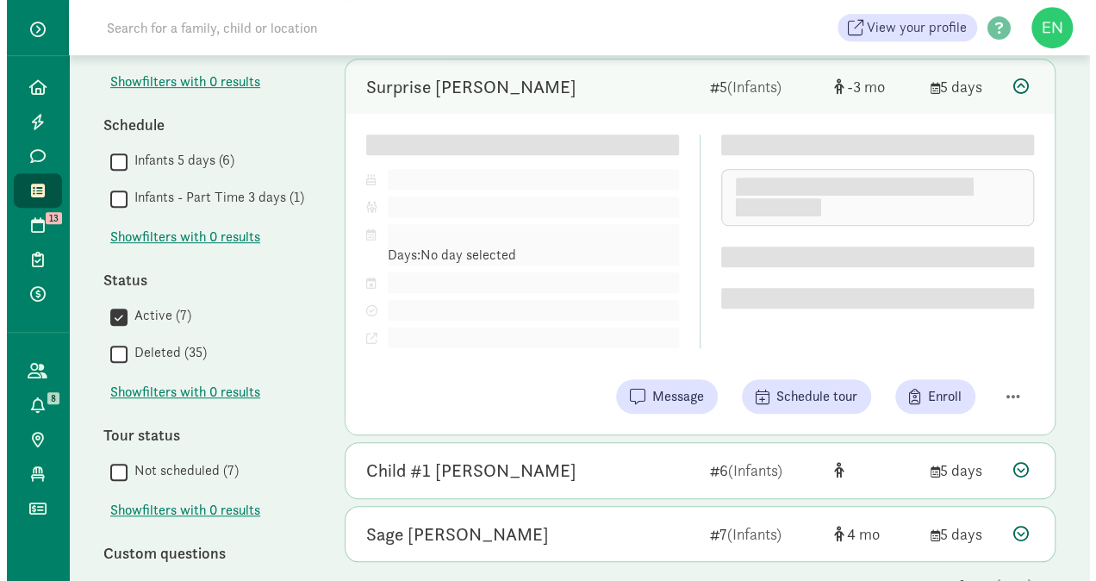
scroll to position [456, 0]
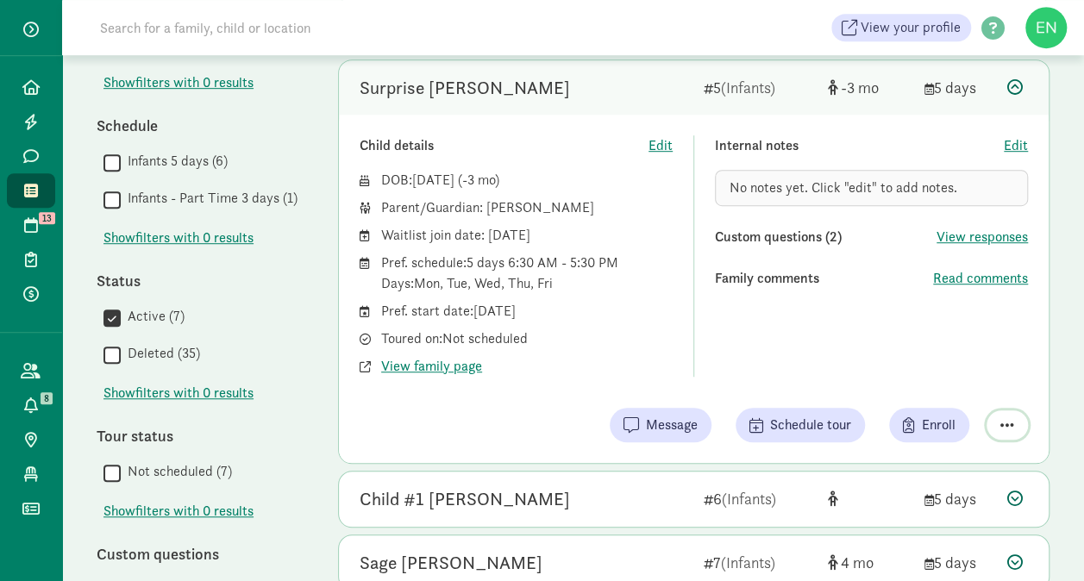
click at [996, 424] on button "button" at bounding box center [1006, 424] width 41 height 29
click at [973, 383] on div "Remove from list" at bounding box center [946, 381] width 134 height 21
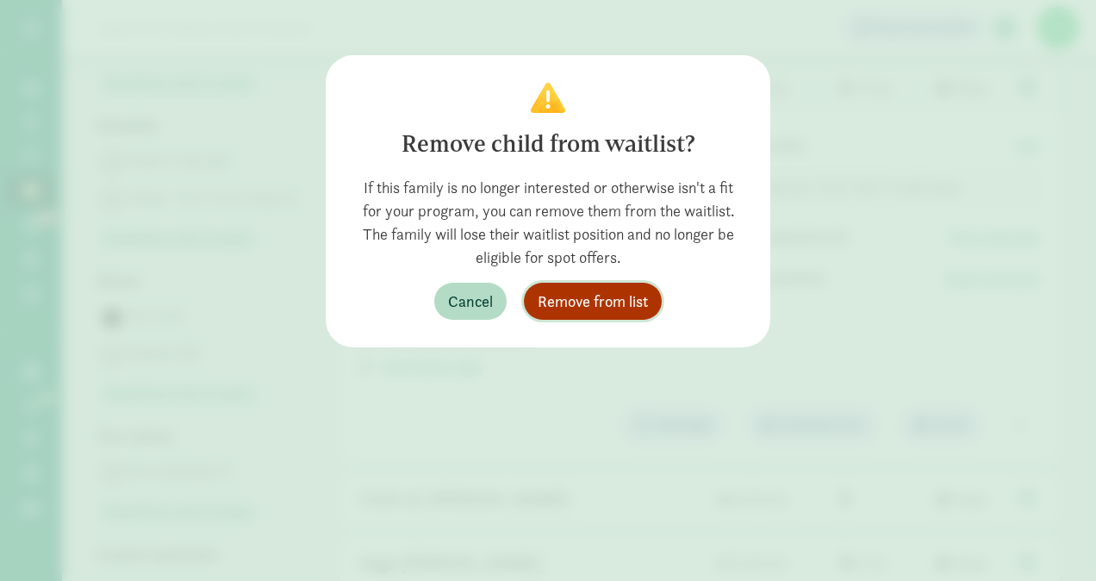
click at [607, 291] on span "Remove from list" at bounding box center [593, 301] width 110 height 23
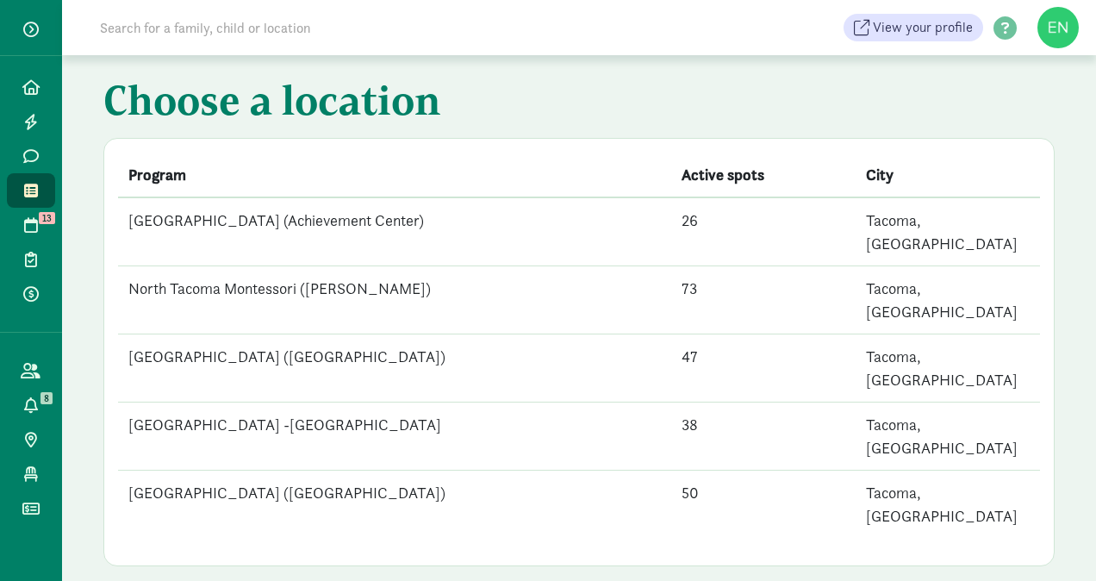
click at [437, 234] on td "[GEOGRAPHIC_DATA] (Achievement Center)" at bounding box center [394, 231] width 553 height 69
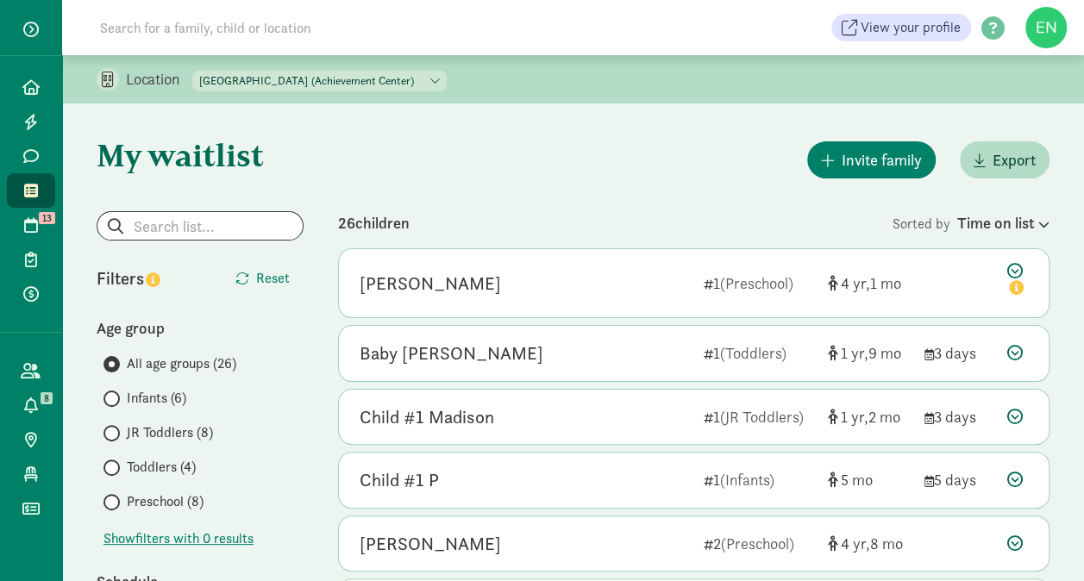
click at [181, 396] on span "Infants (6)" at bounding box center [156, 398] width 59 height 21
click at [115, 396] on input "Infants (6)" at bounding box center [108, 398] width 11 height 11
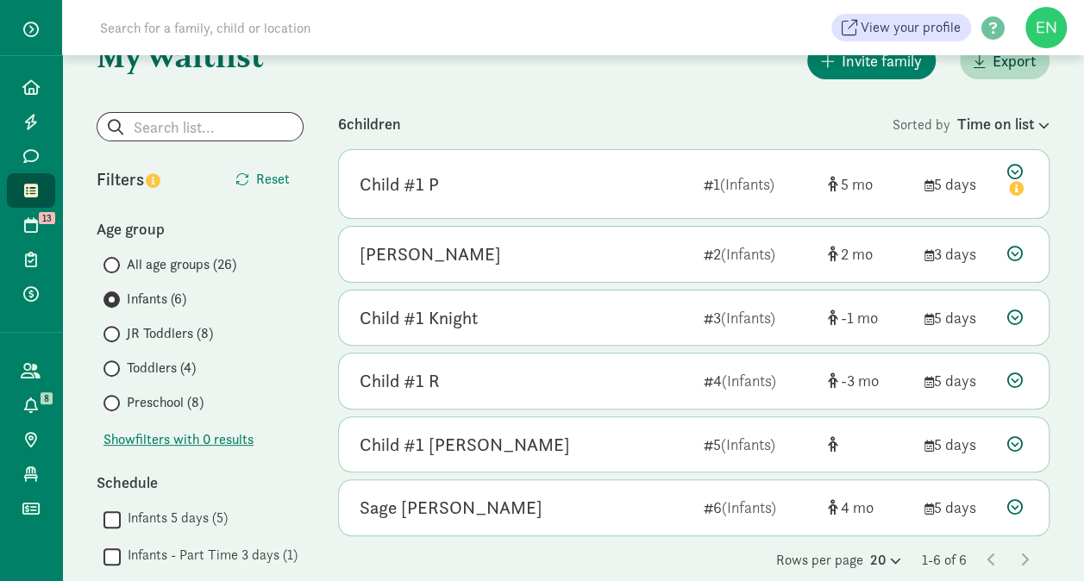
scroll to position [230, 0]
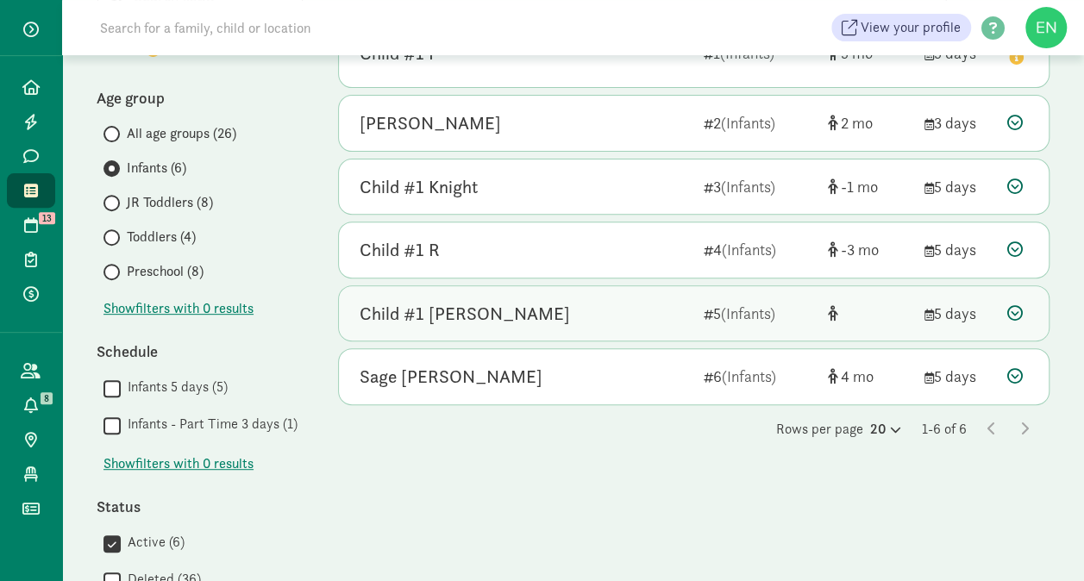
click at [472, 309] on div "Child #1 [PERSON_NAME]" at bounding box center [464, 314] width 210 height 28
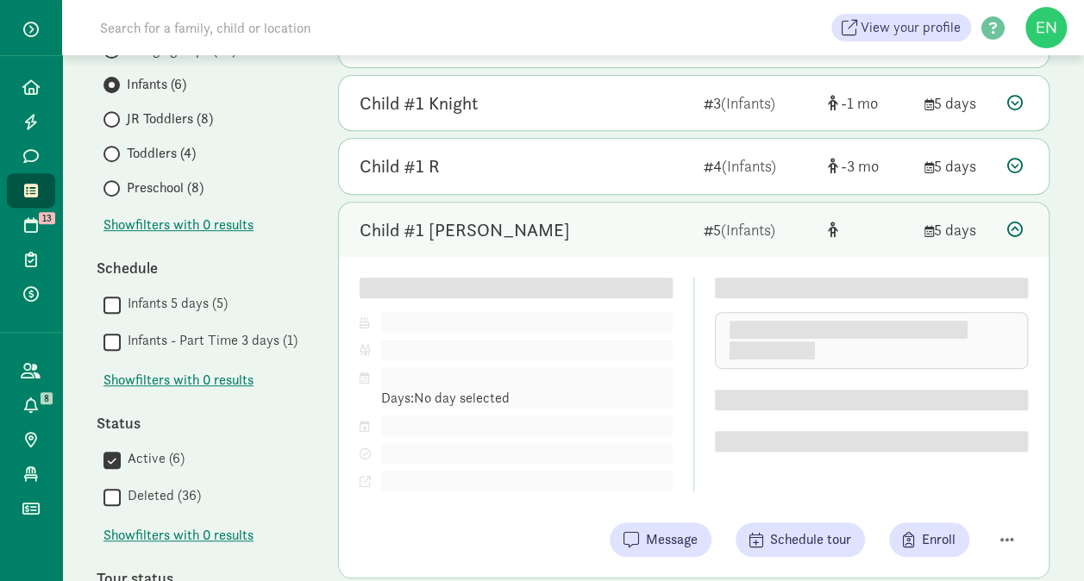
scroll to position [313, 0]
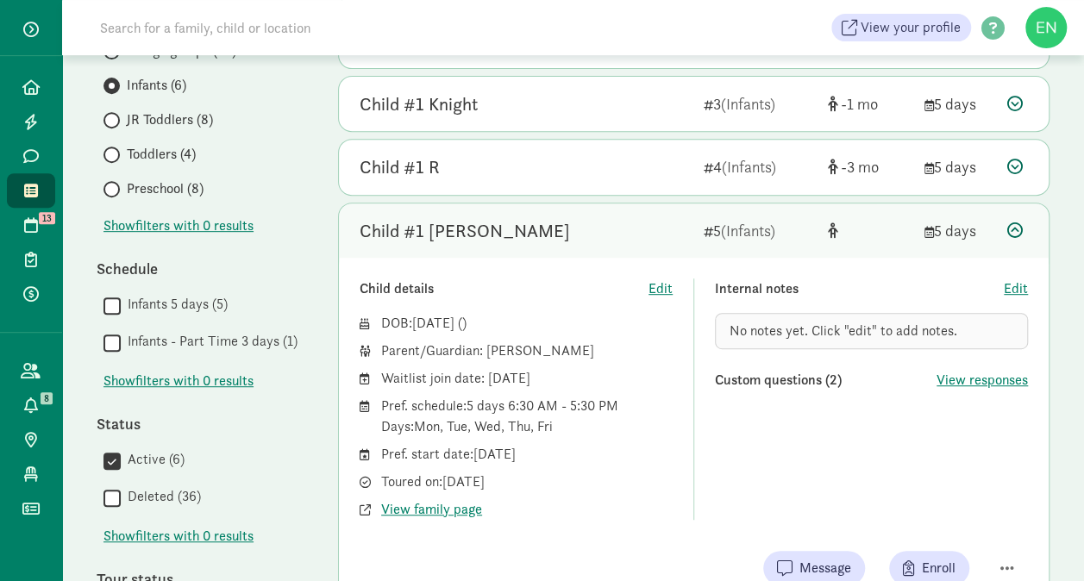
click at [621, 220] on div "Child #1 [PERSON_NAME]" at bounding box center [524, 231] width 330 height 28
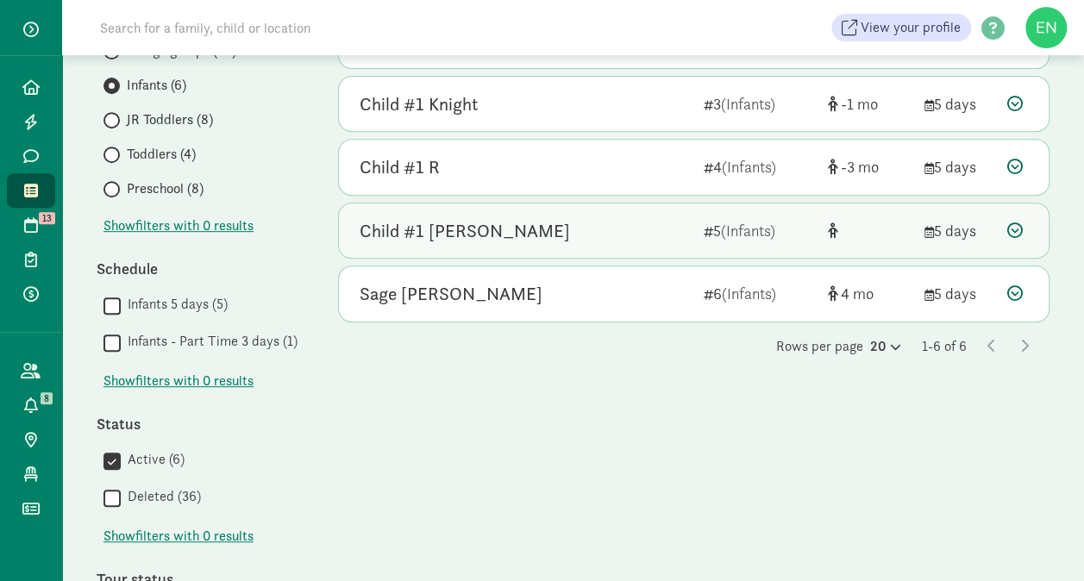
scroll to position [339, 0]
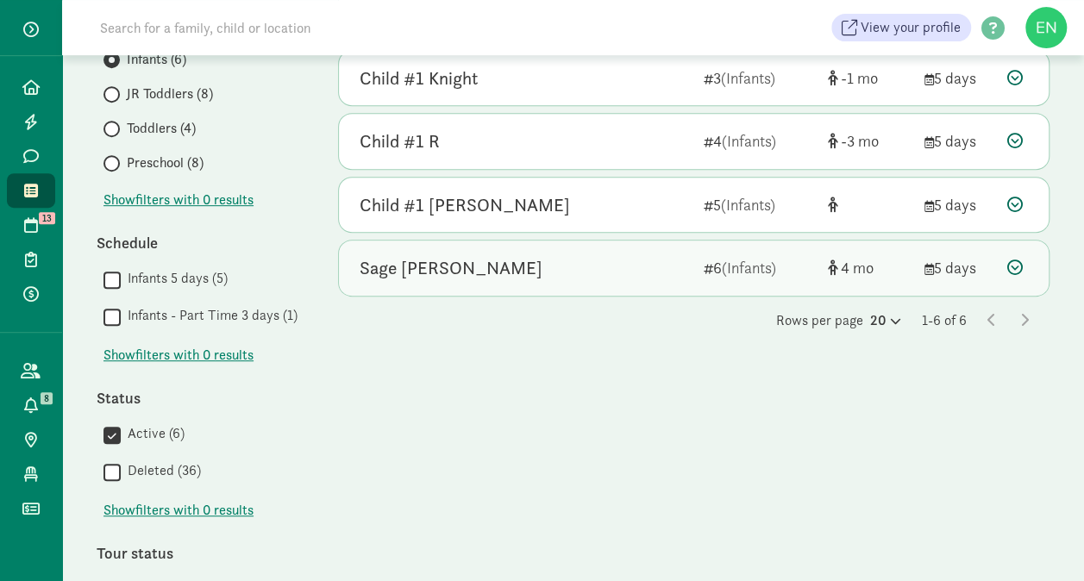
click at [604, 259] on div "Sage [PERSON_NAME]" at bounding box center [524, 268] width 330 height 28
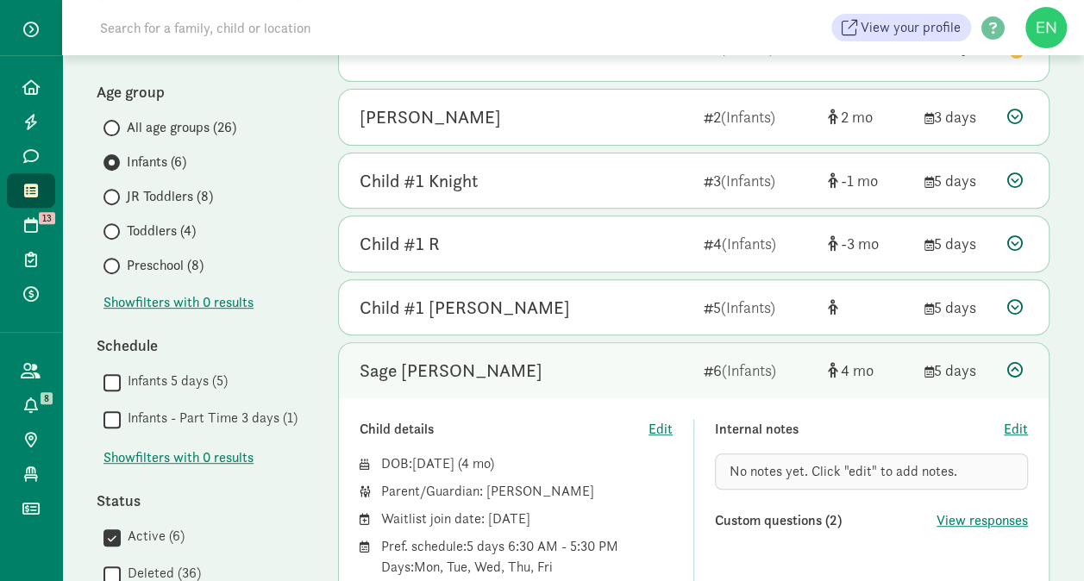
scroll to position [102, 0]
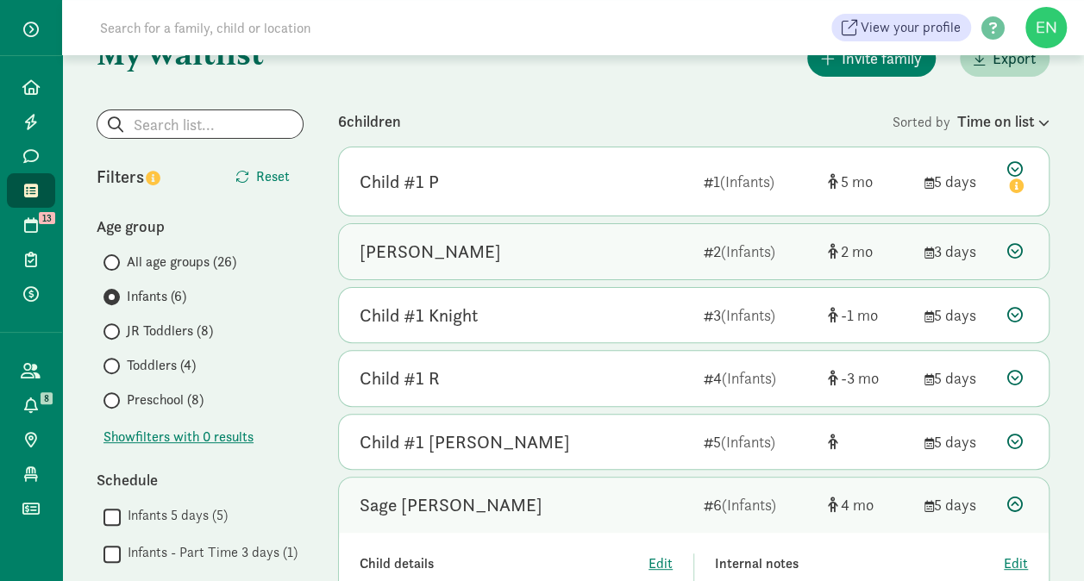
click at [513, 250] on div "[PERSON_NAME]" at bounding box center [524, 252] width 330 height 28
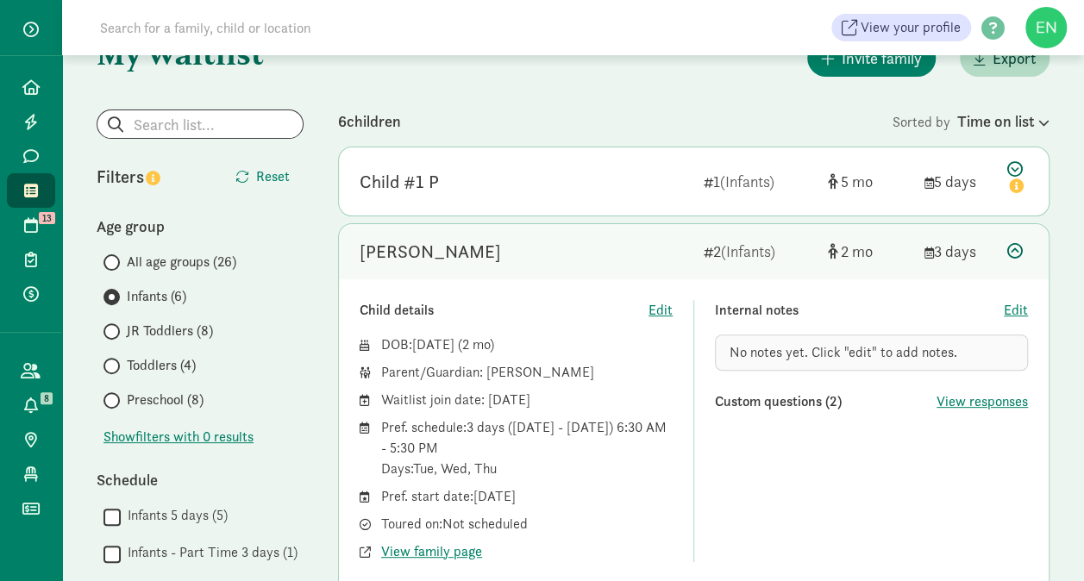
click at [145, 328] on span "JR Toddlers (8)" at bounding box center [170, 331] width 86 height 21
click at [115, 328] on input "JR Toddlers (8)" at bounding box center [108, 331] width 11 height 11
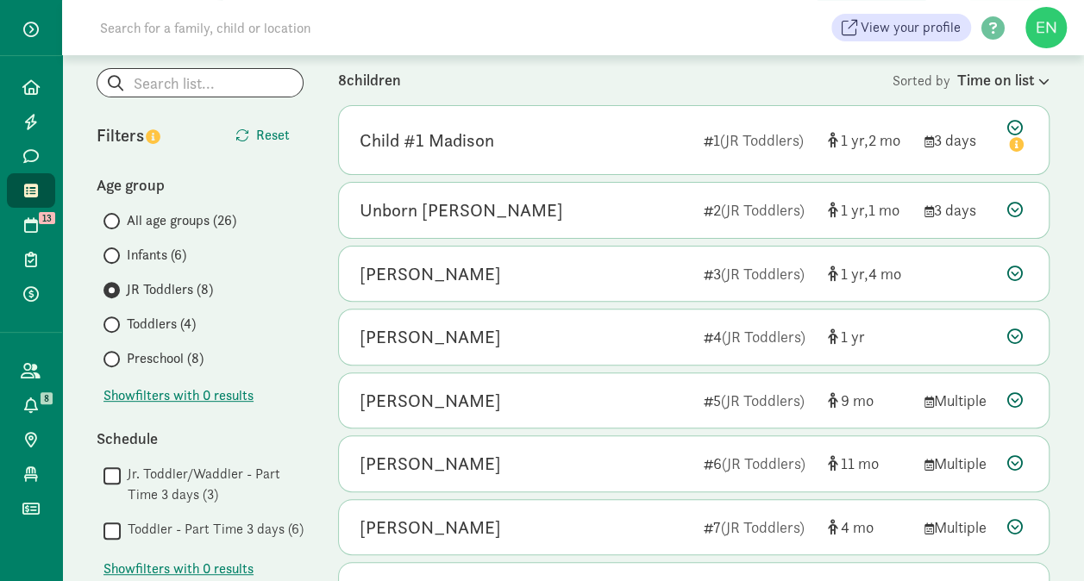
scroll to position [312, 0]
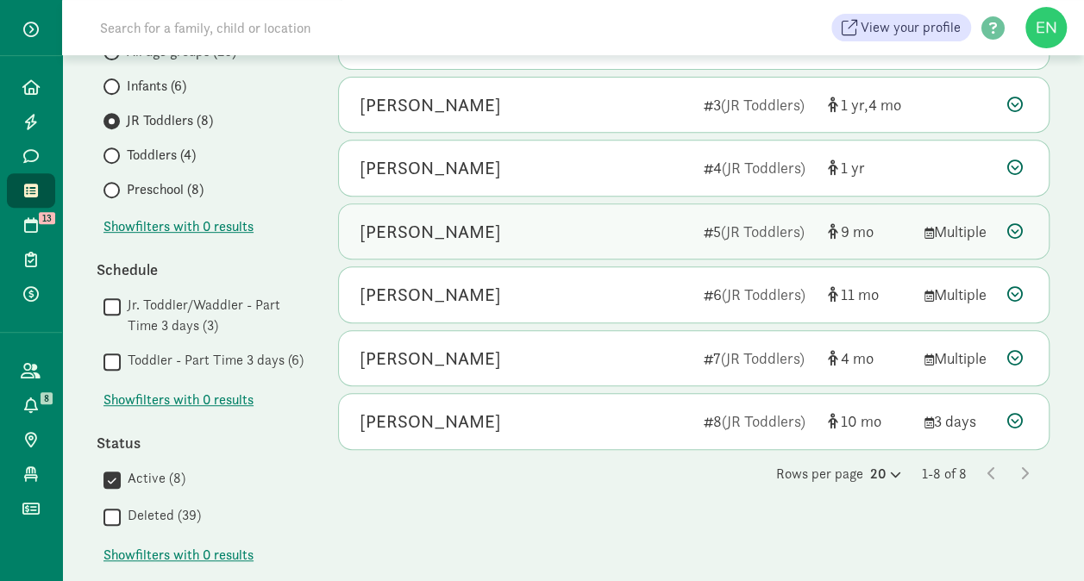
click at [694, 241] on div "Raya Ghadri 5 (JR Toddlers) 9 Multiple" at bounding box center [693, 231] width 709 height 55
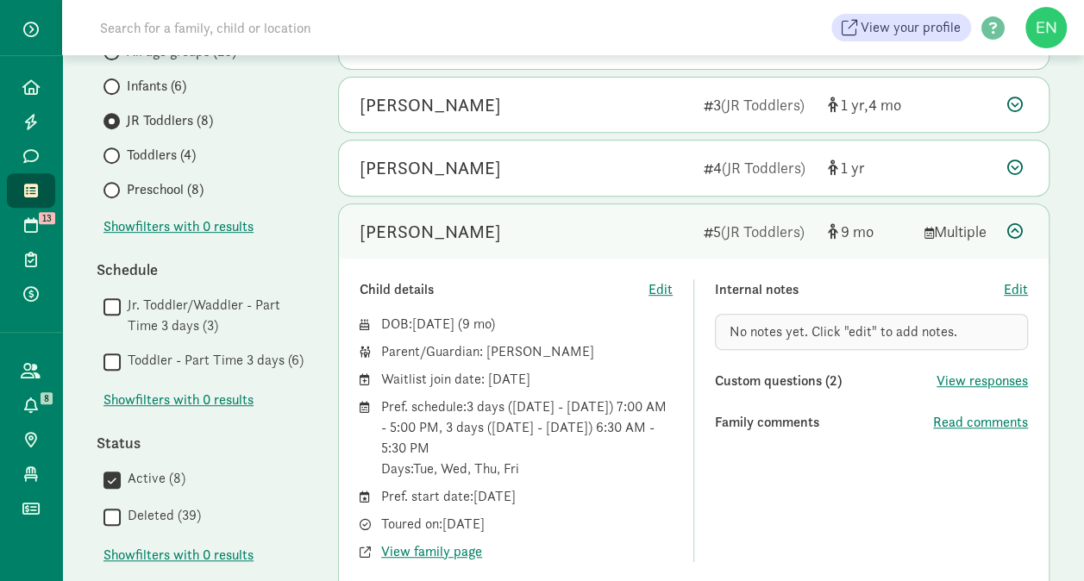
scroll to position [372, 0]
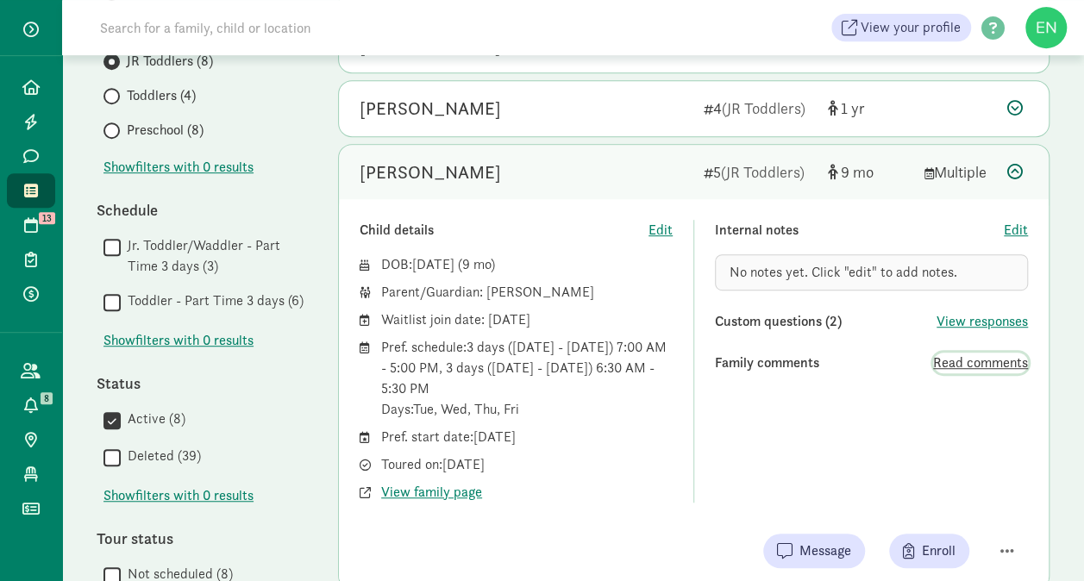
click at [968, 362] on span "Read comments" at bounding box center [980, 363] width 95 height 21
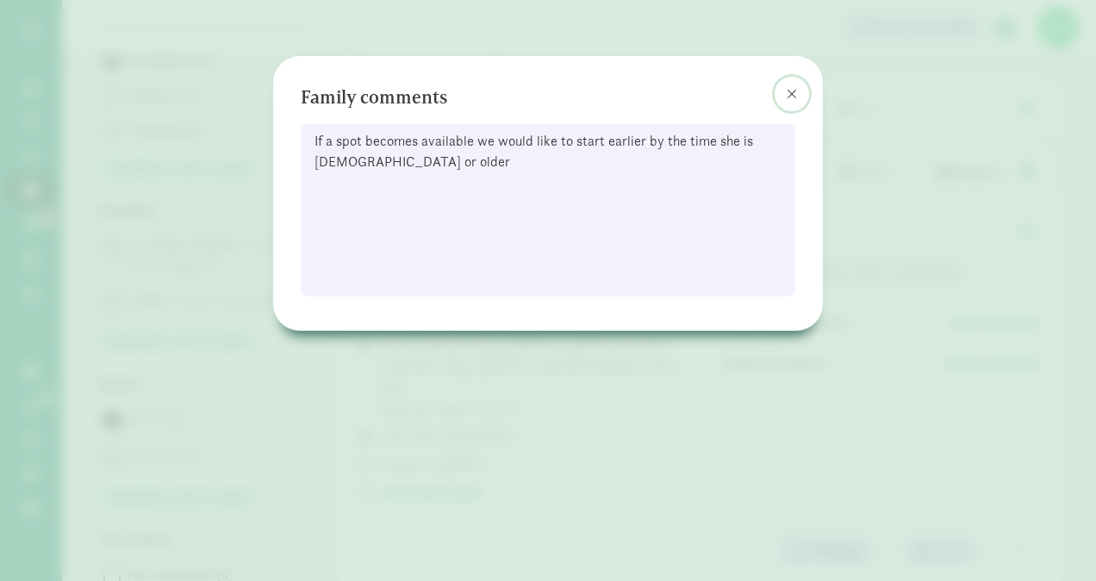
click at [786, 93] on button at bounding box center [792, 94] width 34 height 34
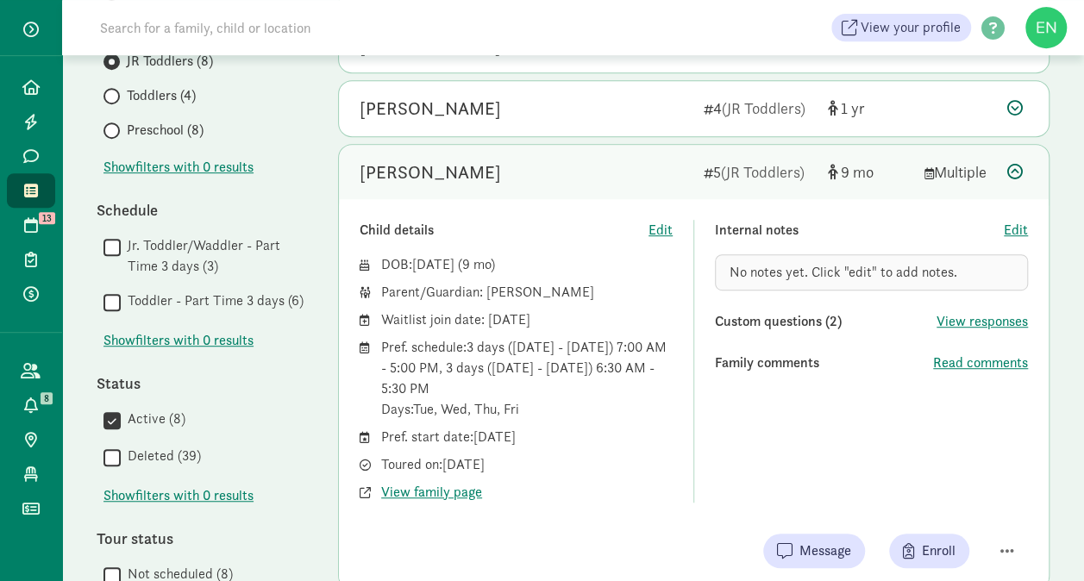
click at [562, 176] on div "[PERSON_NAME]" at bounding box center [524, 173] width 330 height 28
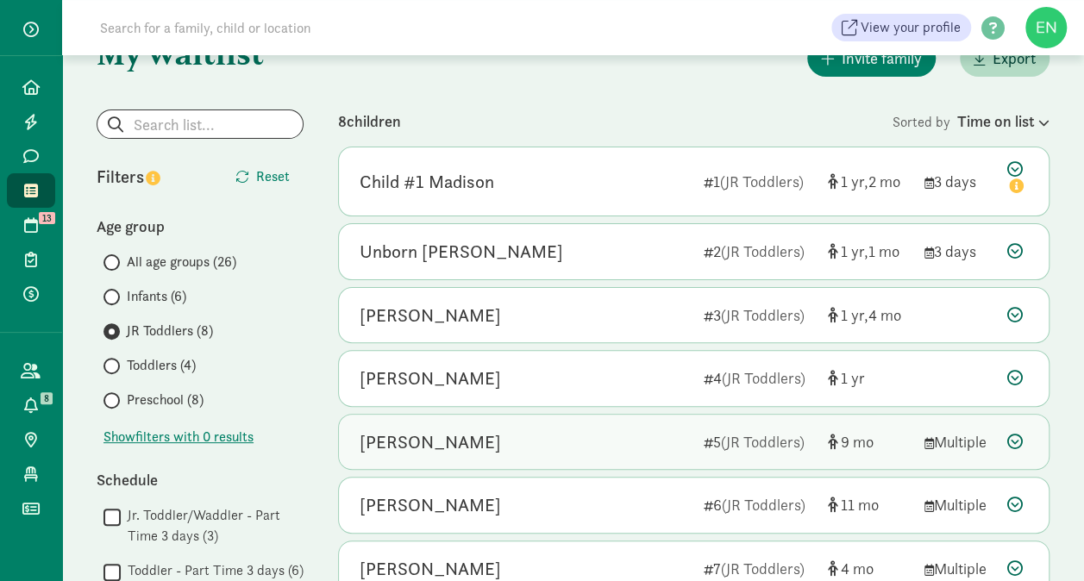
scroll to position [101, 0]
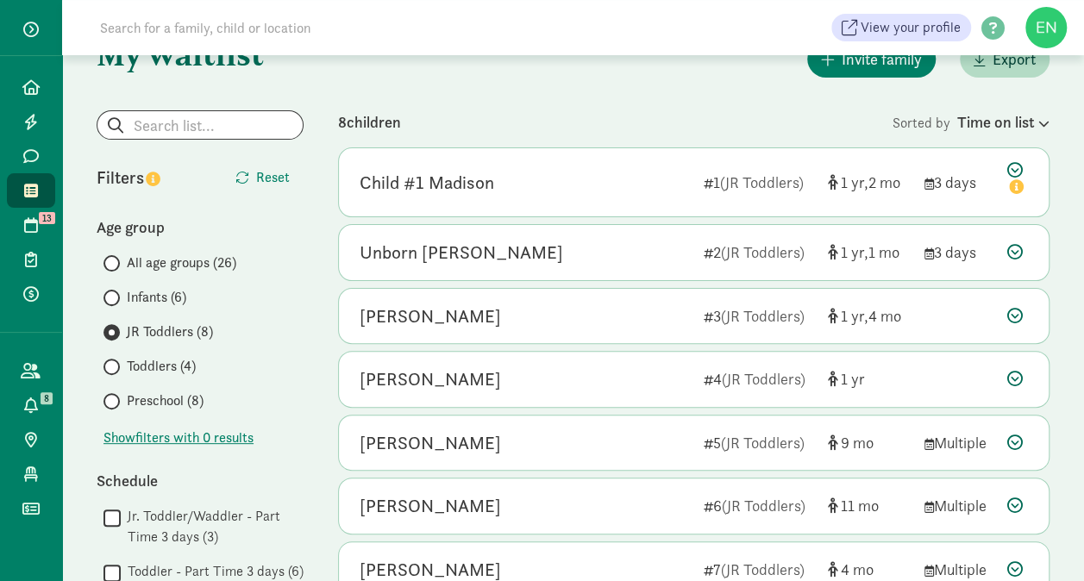
click at [171, 359] on span "Toddlers (4)" at bounding box center [161, 366] width 69 height 21
click at [115, 361] on input "Toddlers (4)" at bounding box center [108, 366] width 11 height 11
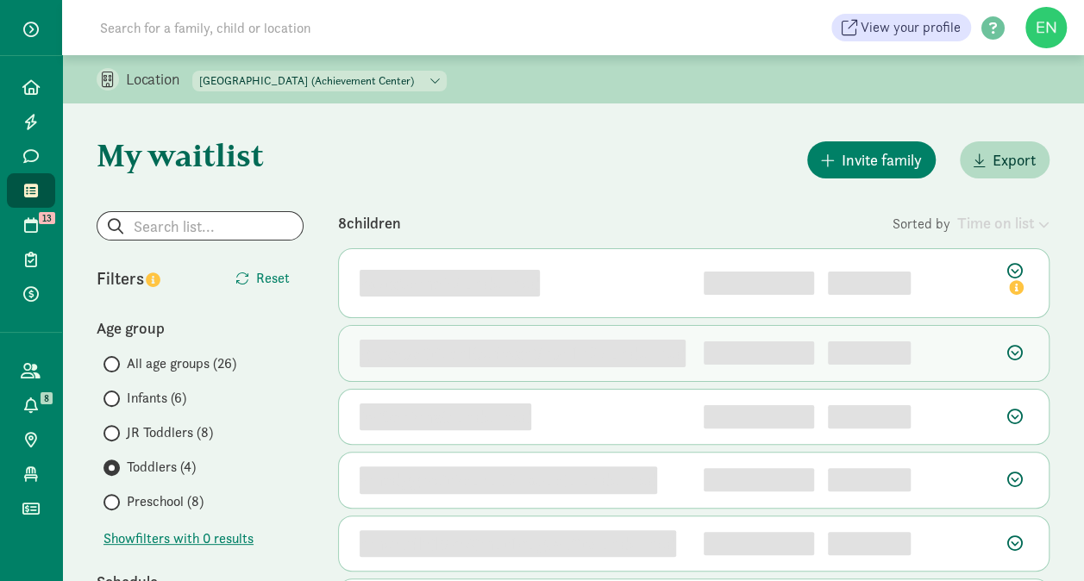
scroll to position [72, 0]
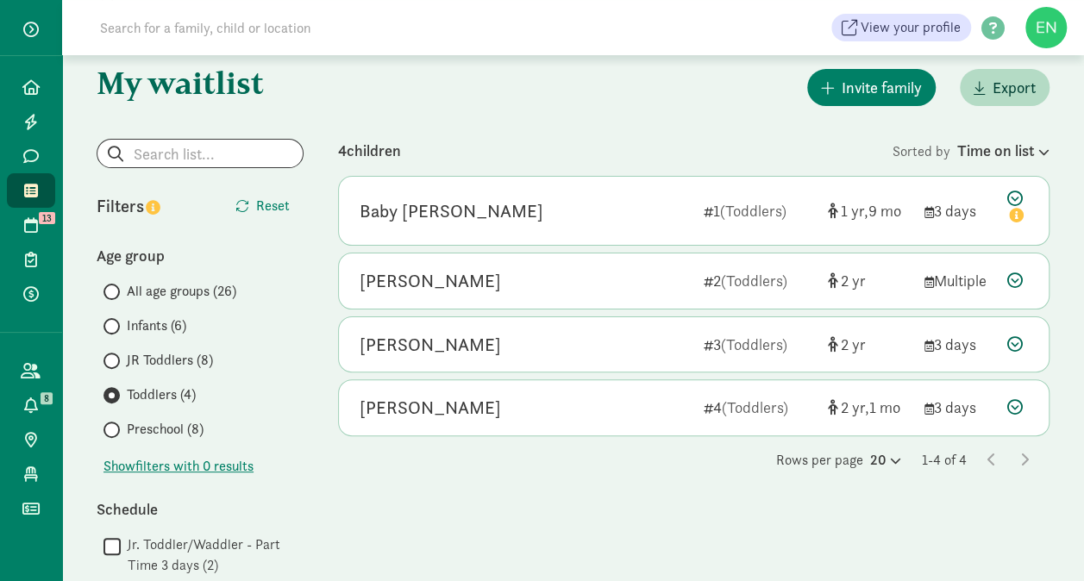
click at [201, 428] on span "Preschool (8)" at bounding box center [165, 429] width 77 height 21
click at [115, 428] on input "Preschool (8)" at bounding box center [108, 429] width 11 height 11
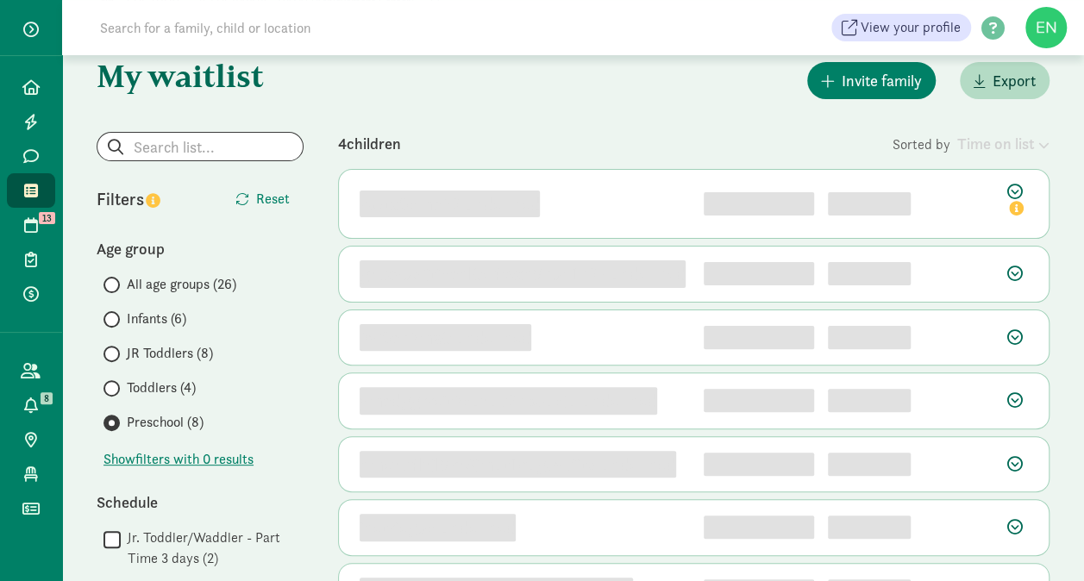
scroll to position [103, 0]
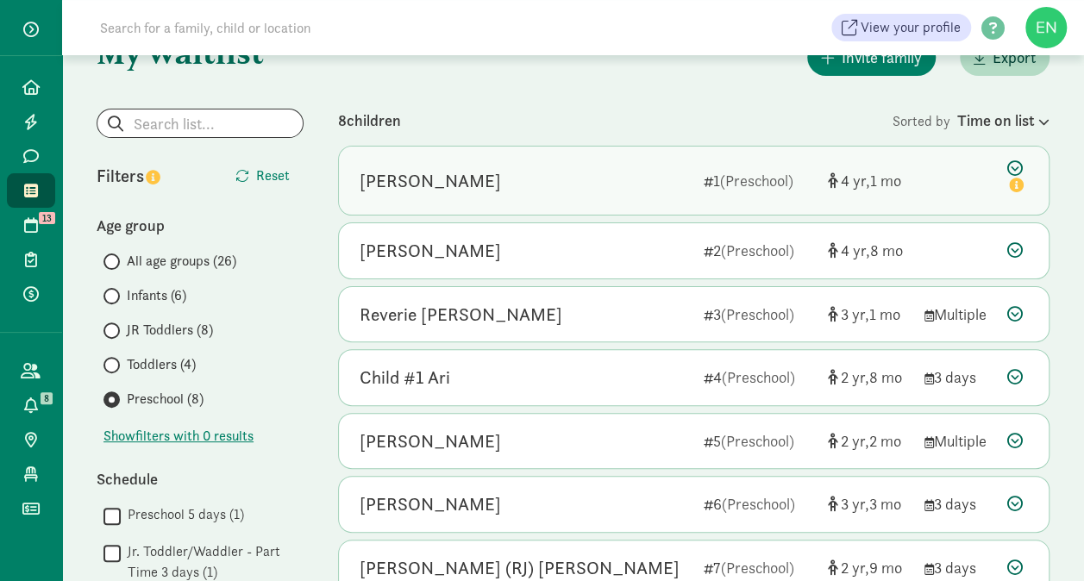
click at [696, 181] on div "Aspen Mayfield 1 (Preschool) 4 1" at bounding box center [693, 181] width 709 height 68
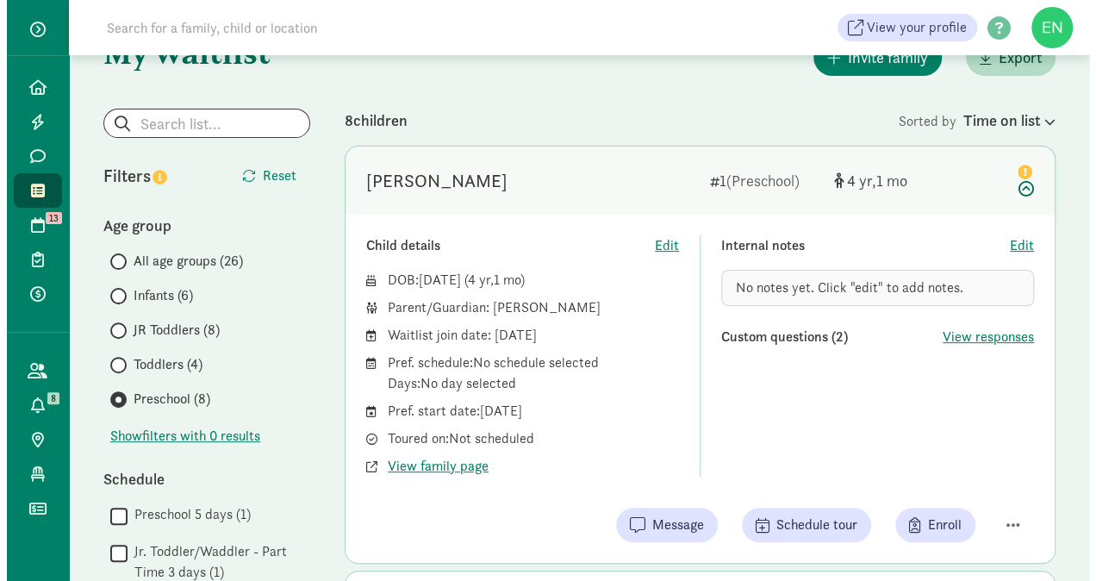
scroll to position [225, 0]
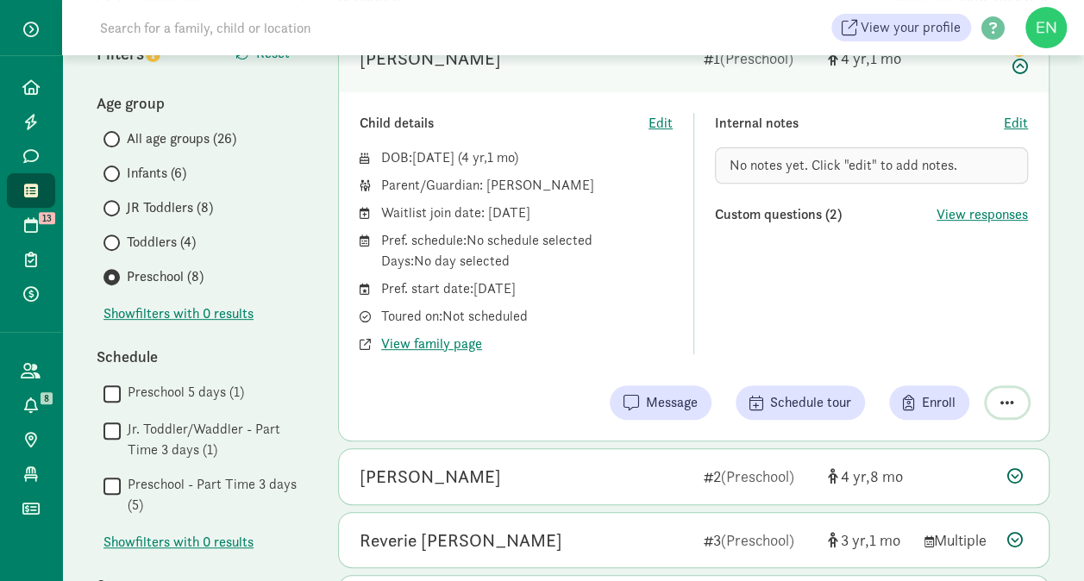
click at [1000, 400] on span "button" at bounding box center [1007, 403] width 14 height 16
click at [927, 357] on div "Remove from list" at bounding box center [946, 358] width 134 height 21
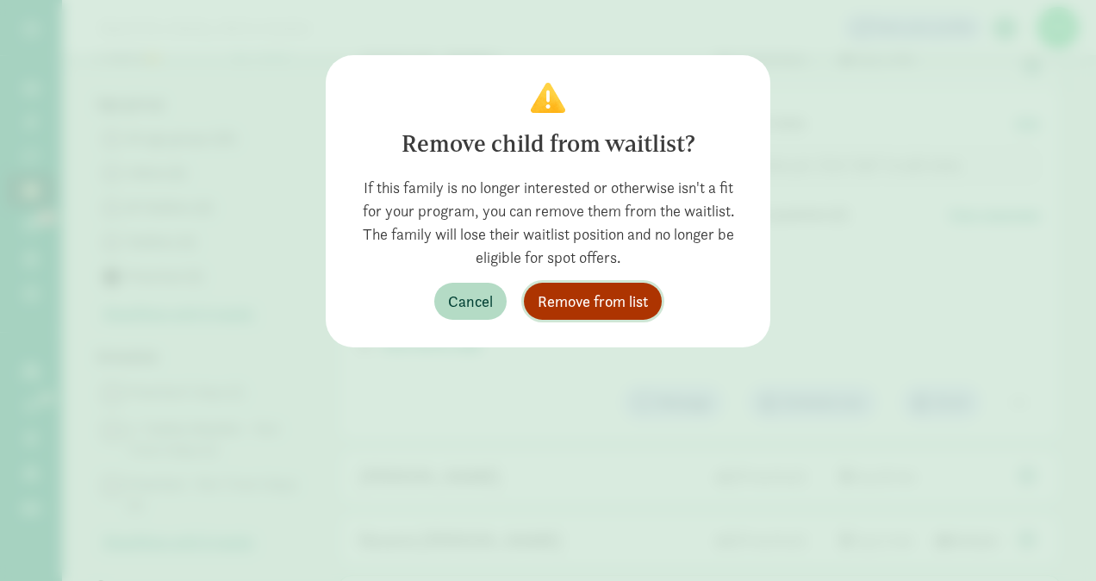
click at [593, 303] on span "Remove from list" at bounding box center [593, 301] width 110 height 23
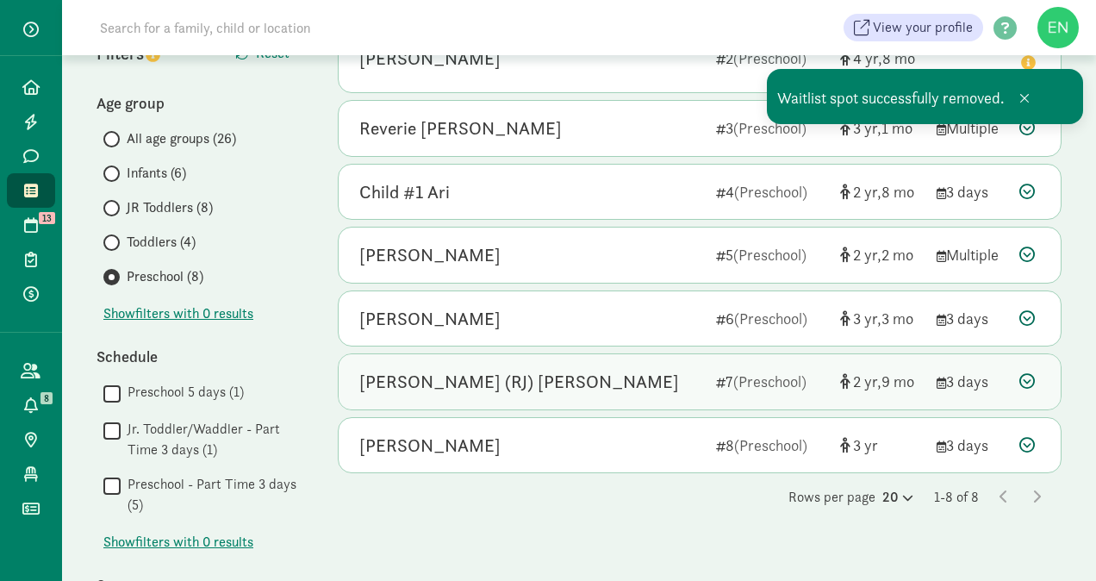
click at [613, 384] on div "Richard (RJ) Bell" at bounding box center [530, 382] width 343 height 28
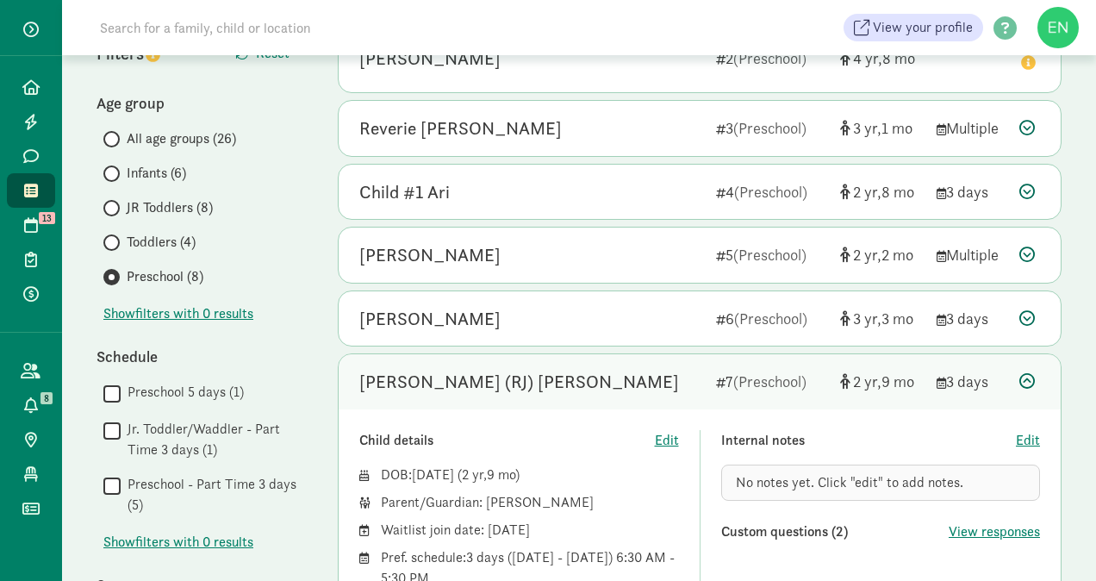
drag, startPoint x: 1098, startPoint y: 132, endPoint x: 1096, endPoint y: 321, distance: 188.8
click at [1083, 321] on html "Home Leads Messages Waitlist Tours 13 Enrollments Payments All families Action …" at bounding box center [548, 416] width 1096 height 1283
click at [28, 196] on icon at bounding box center [31, 191] width 14 height 16
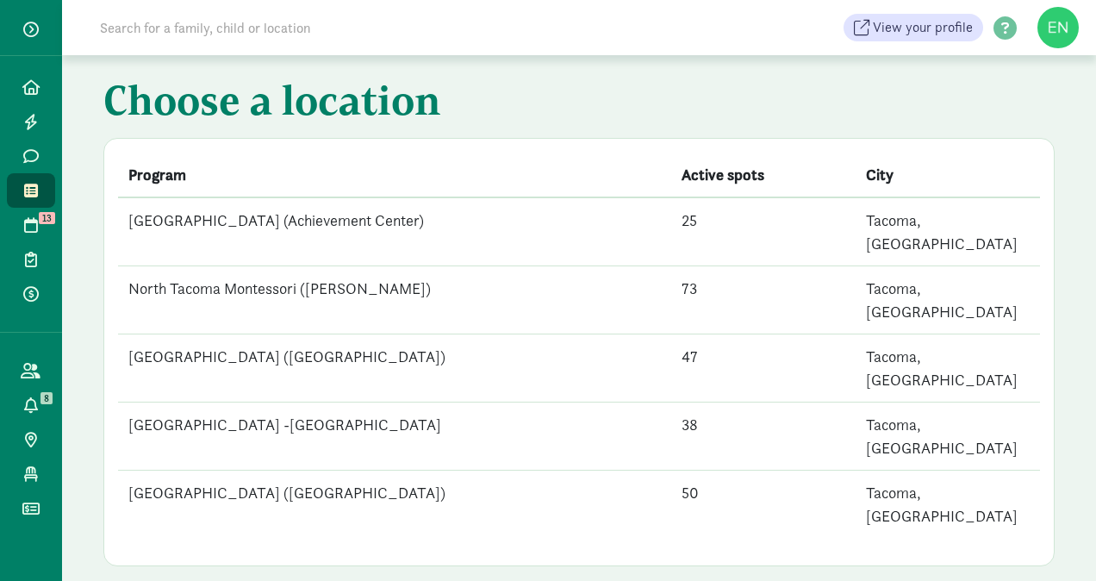
click at [253, 471] on td "[GEOGRAPHIC_DATA] ([GEOGRAPHIC_DATA])" at bounding box center [394, 505] width 553 height 68
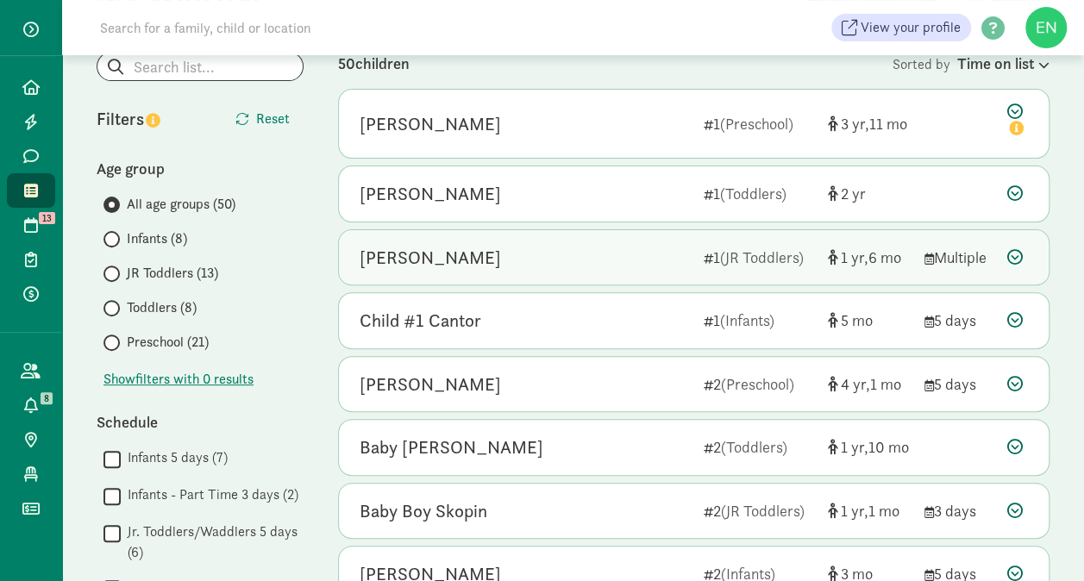
scroll to position [199, 0]
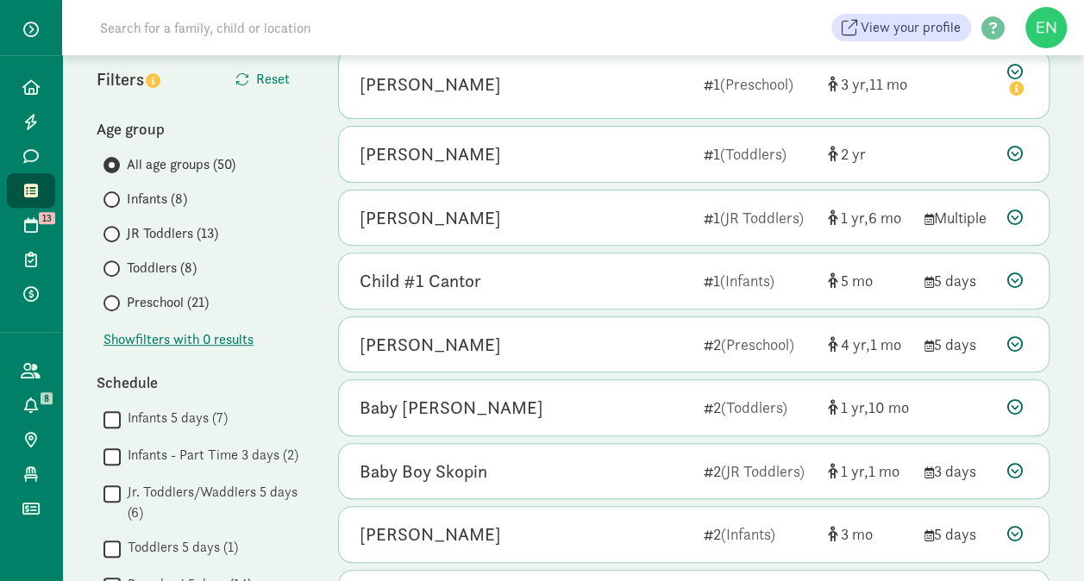
click at [190, 292] on span "Preschool (21)" at bounding box center [168, 302] width 82 height 21
click at [115, 297] on input "Preschool (21)" at bounding box center [108, 302] width 11 height 11
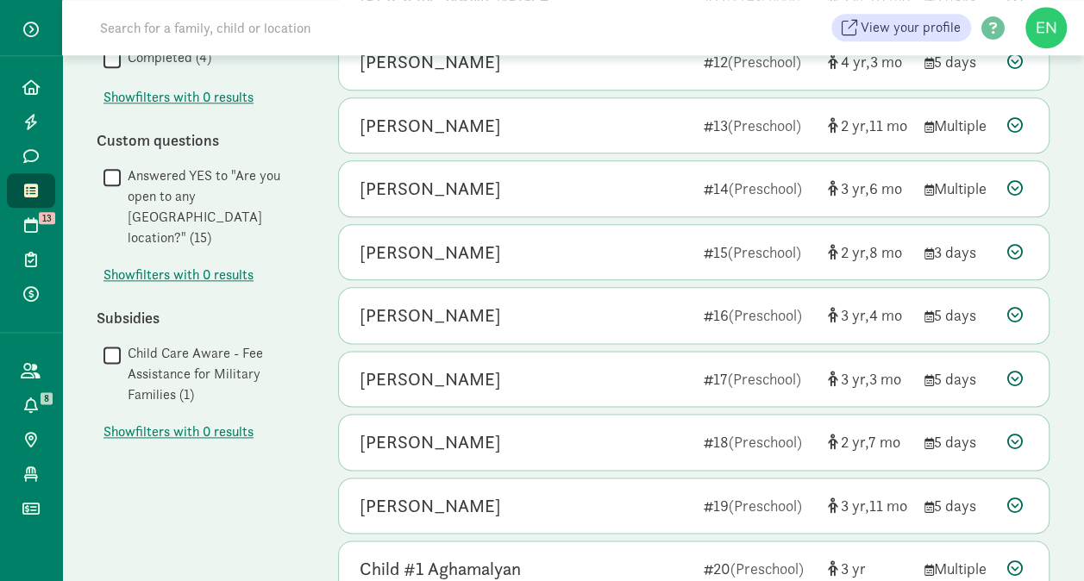
scroll to position [998, 0]
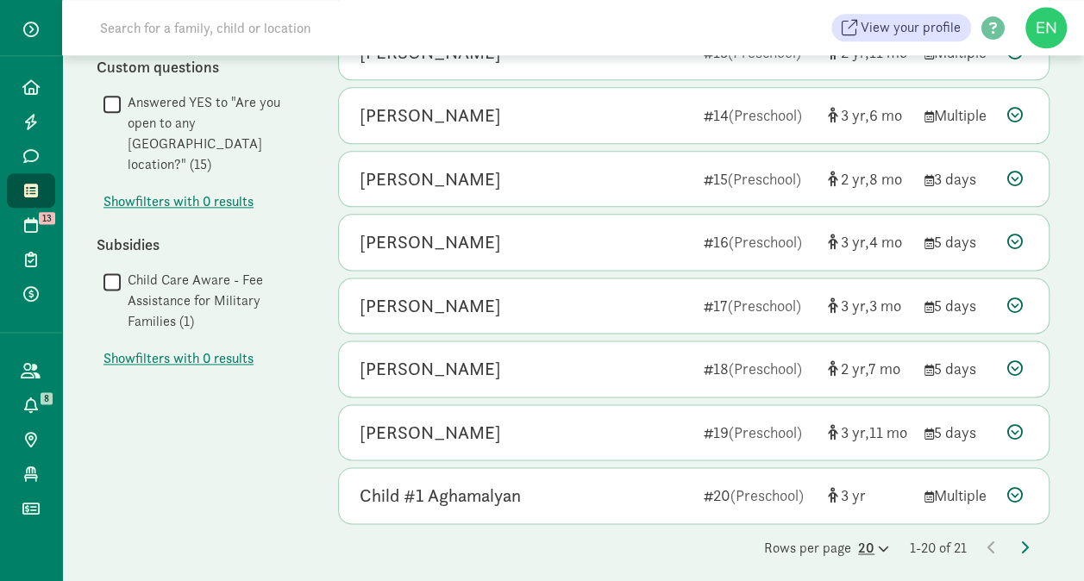
click at [865, 538] on div "20" at bounding box center [873, 548] width 31 height 21
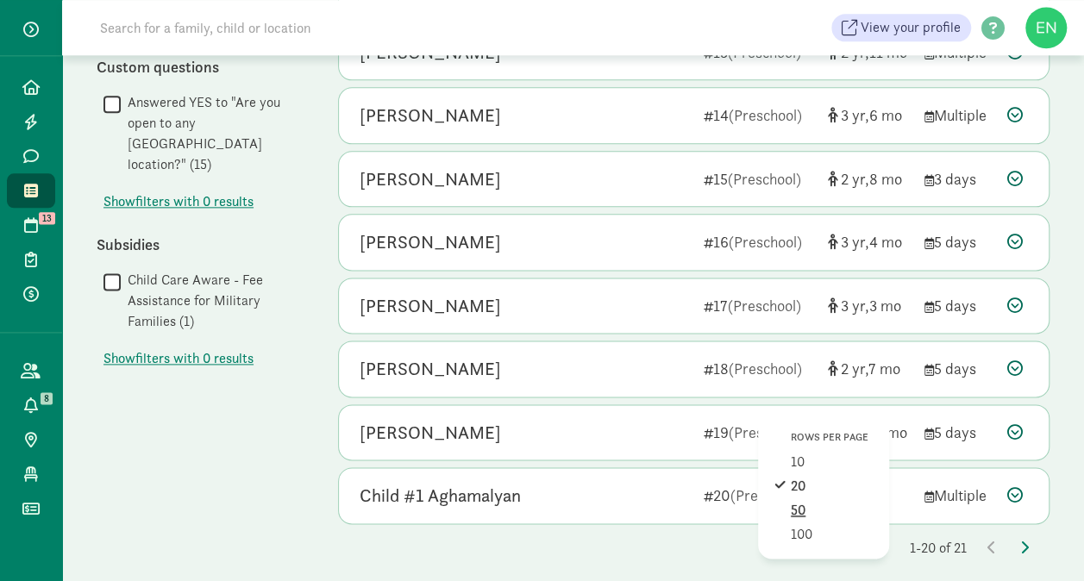
click at [791, 524] on div "50" at bounding box center [831, 534] width 82 height 21
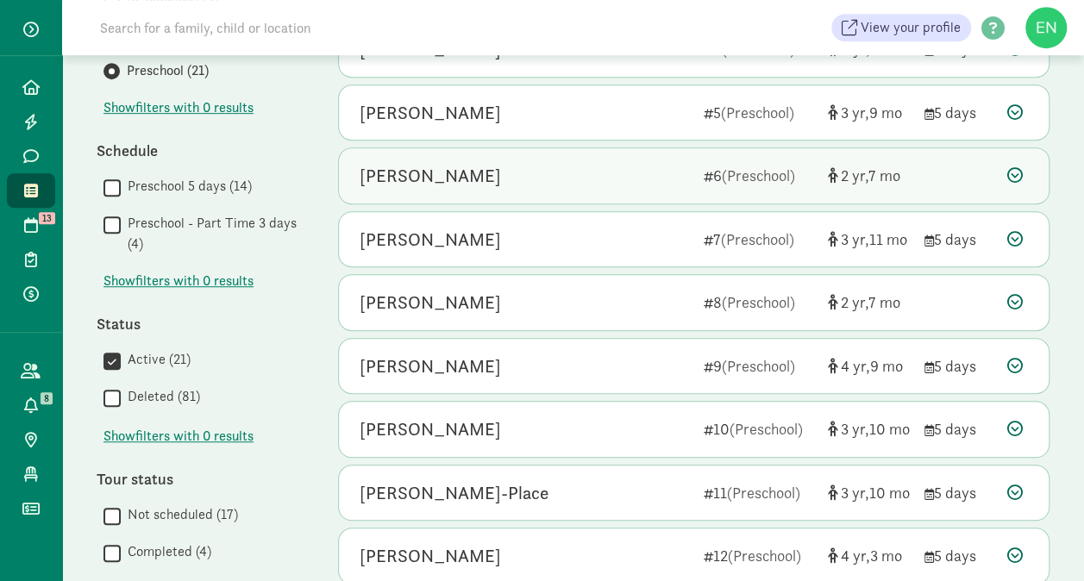
scroll to position [430, 0]
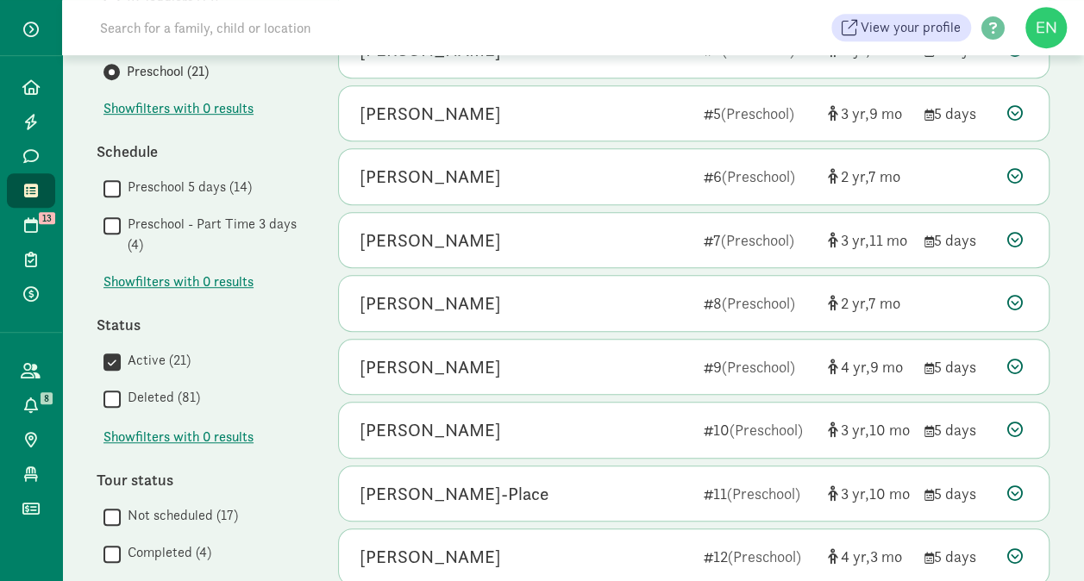
click at [592, 329] on div "[PERSON_NAME] 1 (Preschool) 3 11 Child details Edit DOB: [DATE] ( 3 11 ) Parent…" at bounding box center [693, 486] width 711 height 1337
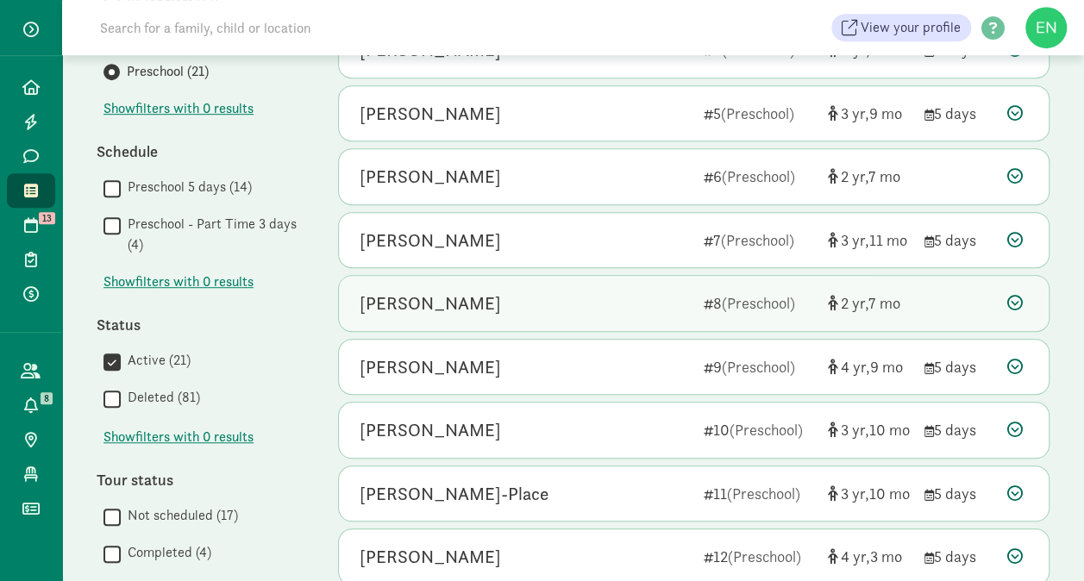
click at [597, 317] on div "[PERSON_NAME] 8 (Preschool) 2 7" at bounding box center [693, 303] width 709 height 55
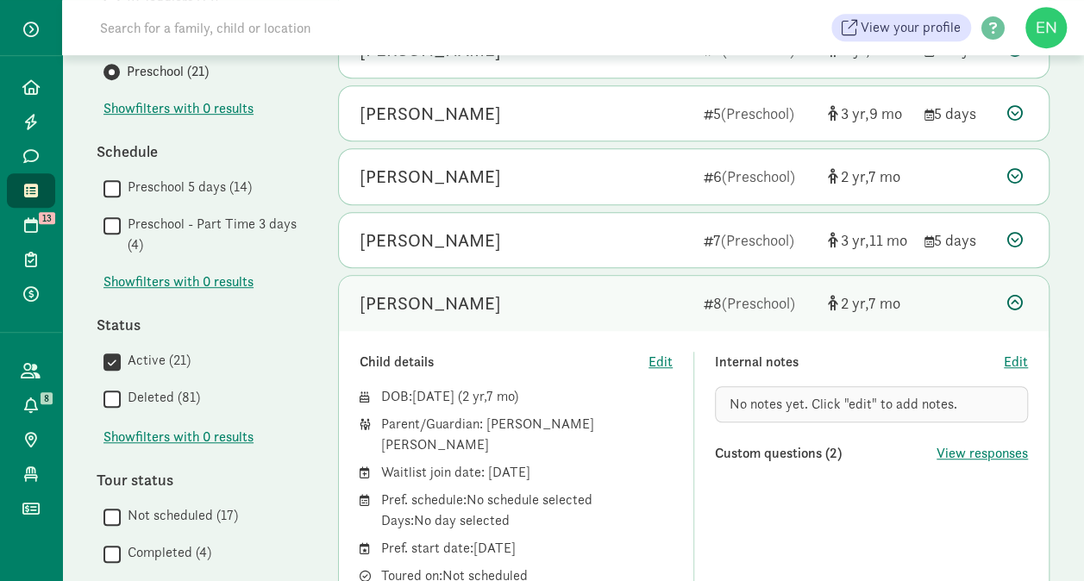
scroll to position [535, 0]
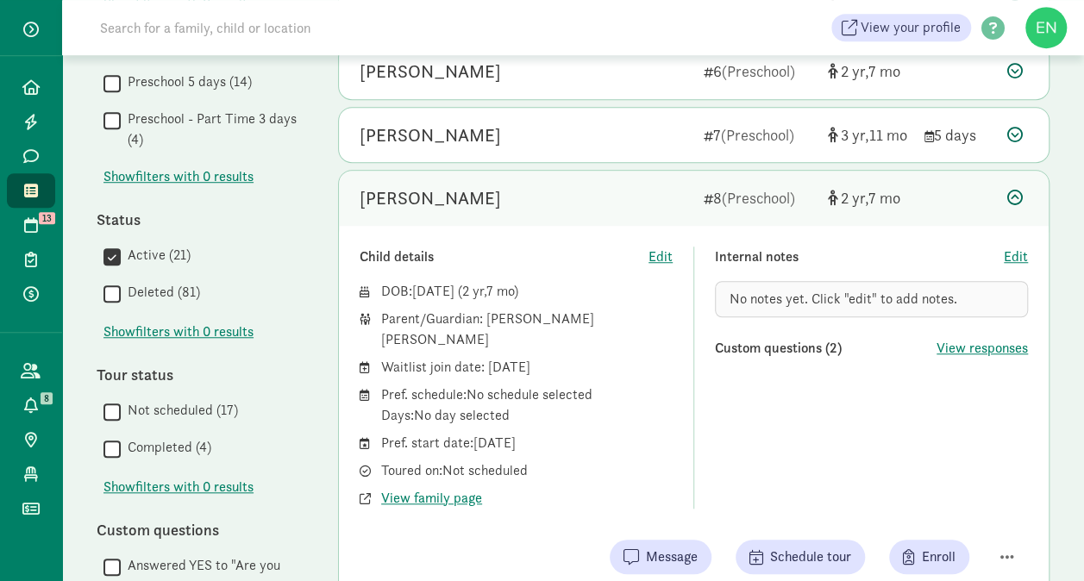
click at [612, 203] on div "[PERSON_NAME]" at bounding box center [524, 198] width 330 height 28
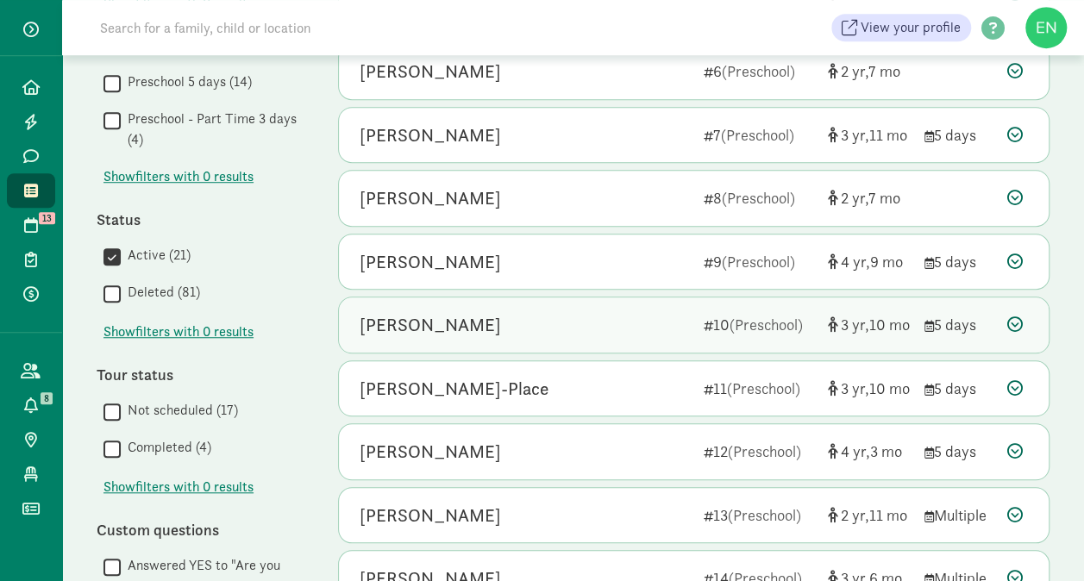
click at [605, 324] on div "Ella Curtis-McCann" at bounding box center [524, 325] width 330 height 28
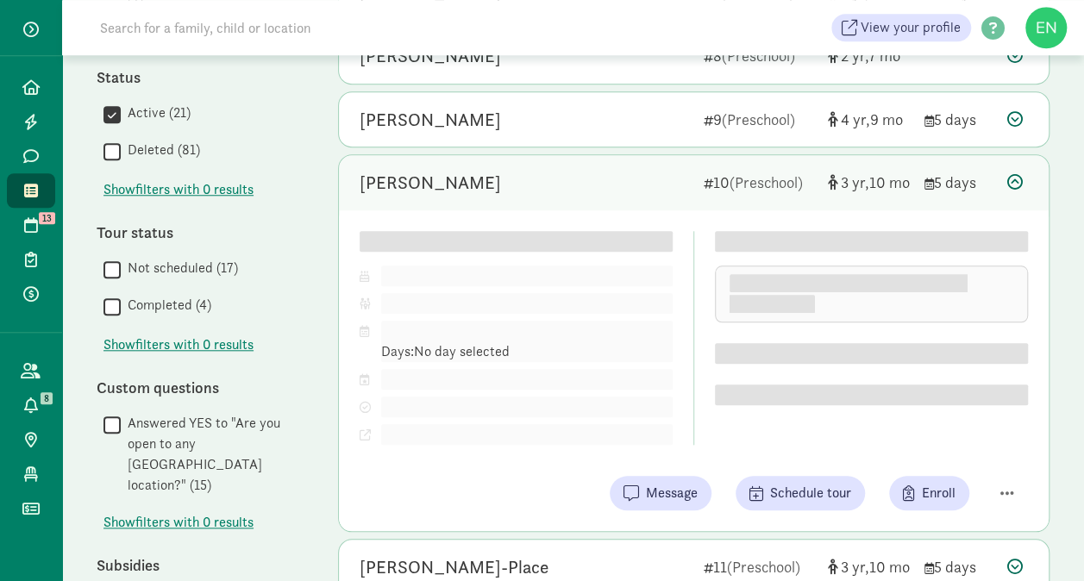
scroll to position [677, 0]
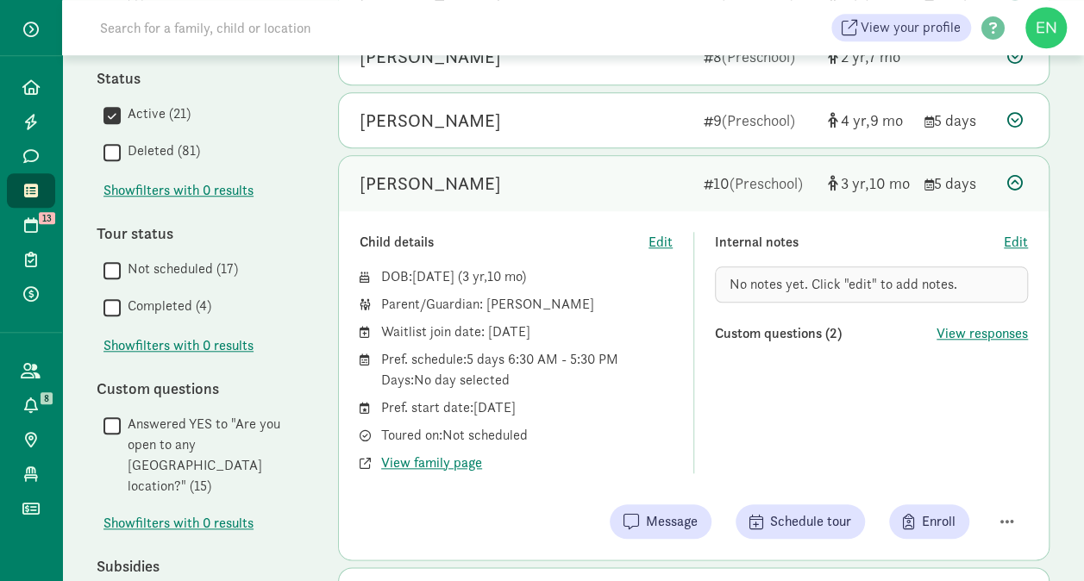
click at [639, 191] on div "Ella Curtis-McCann 10 (Preschool) 3 10 5 days" at bounding box center [693, 183] width 709 height 55
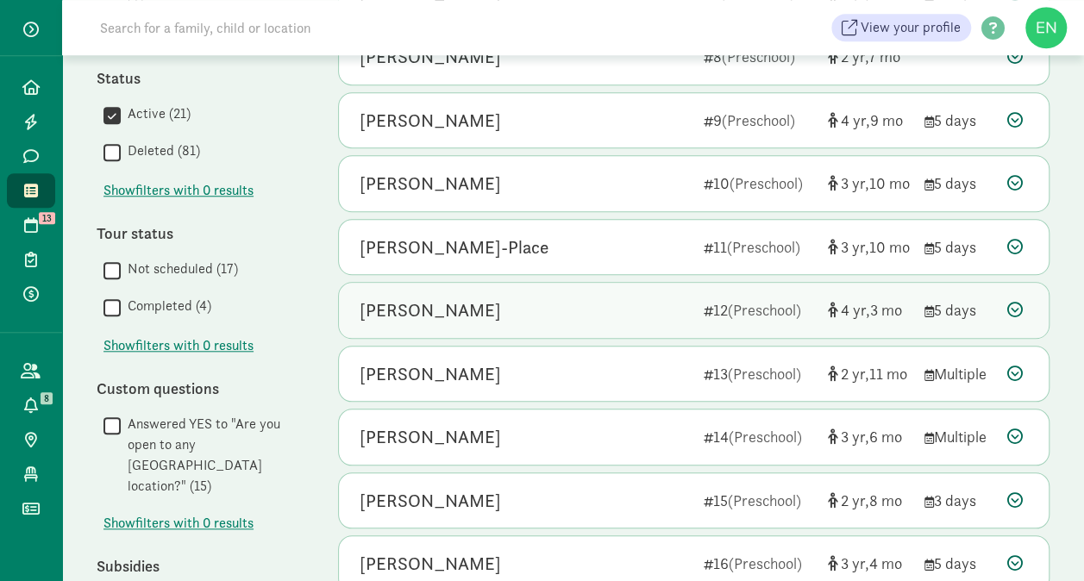
scroll to position [742, 0]
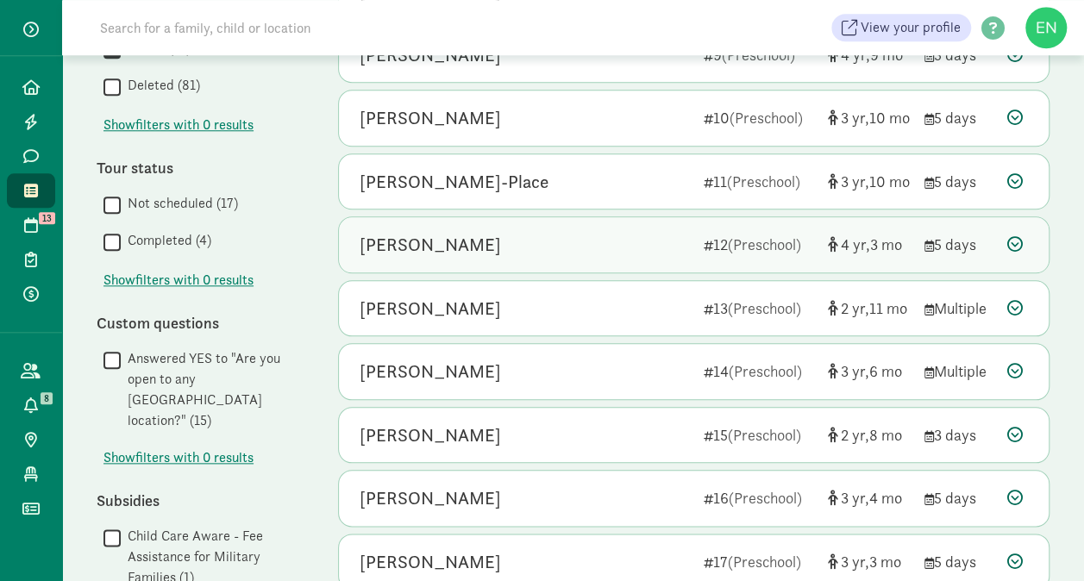
click at [617, 250] on div "[PERSON_NAME]" at bounding box center [524, 245] width 330 height 28
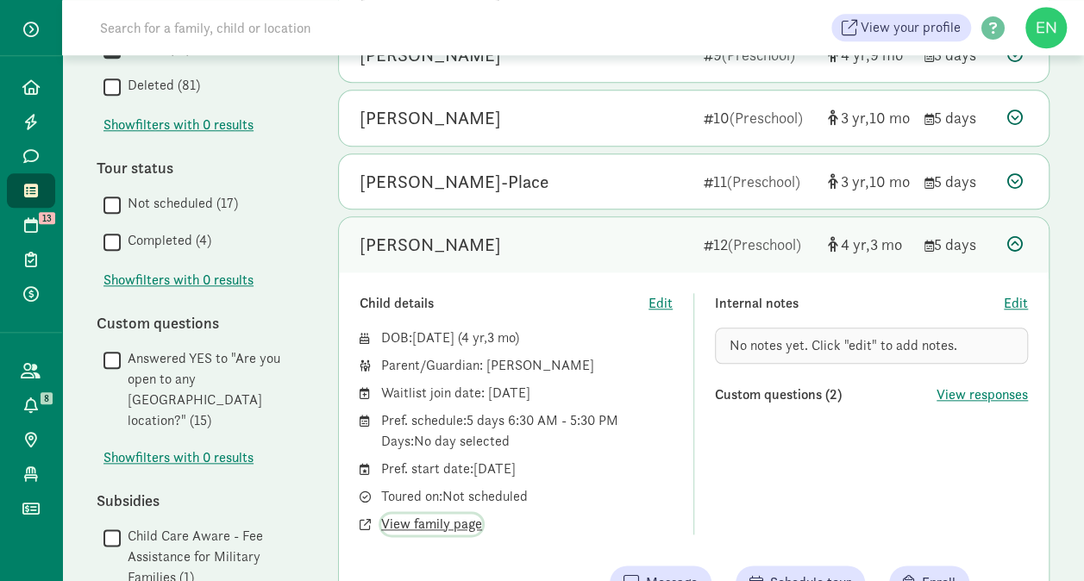
click at [460, 515] on span "View family page" at bounding box center [431, 524] width 101 height 21
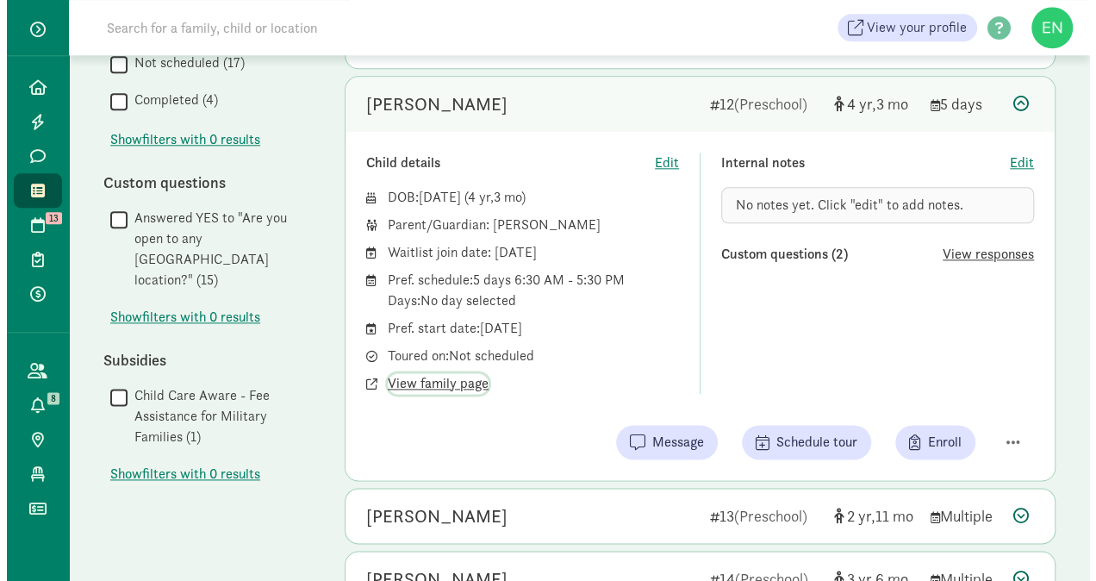
scroll to position [887, 0]
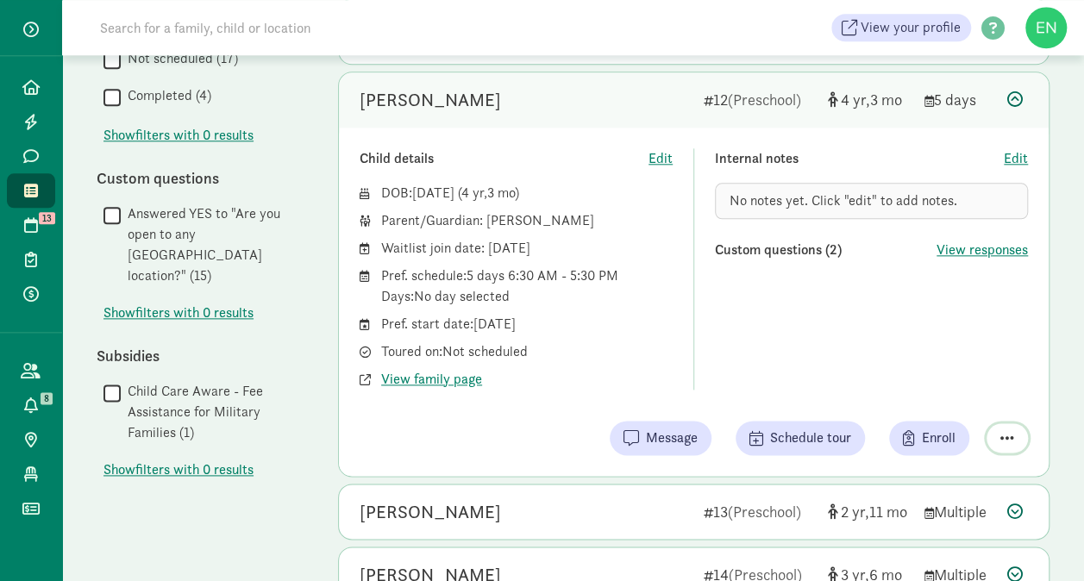
click at [1002, 430] on span "button" at bounding box center [1007, 438] width 14 height 16
click at [967, 391] on div "Remove from list" at bounding box center [946, 394] width 134 height 21
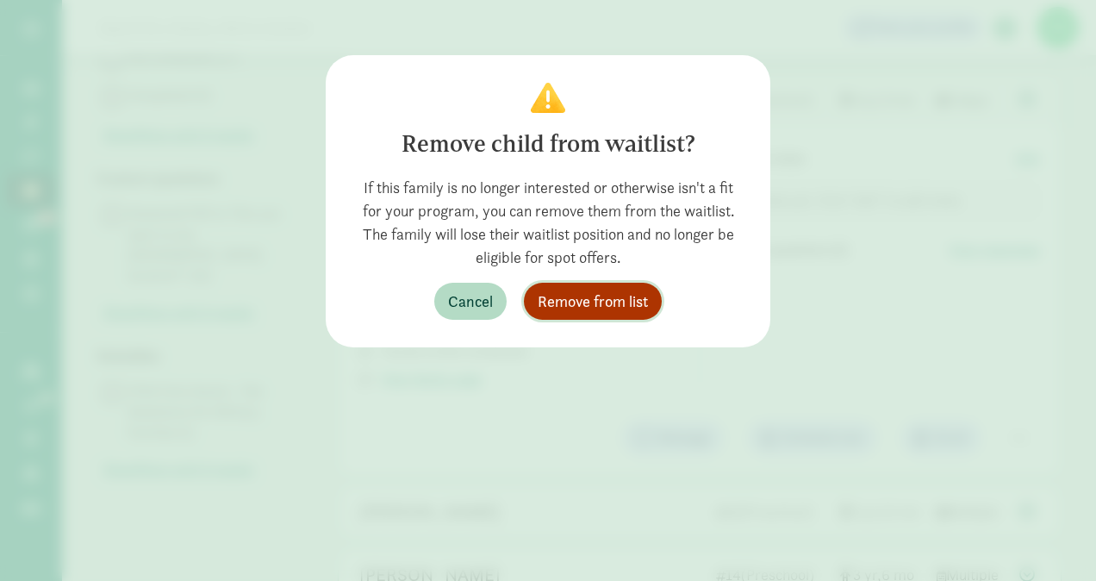
click at [632, 292] on span "Remove from list" at bounding box center [593, 301] width 110 height 23
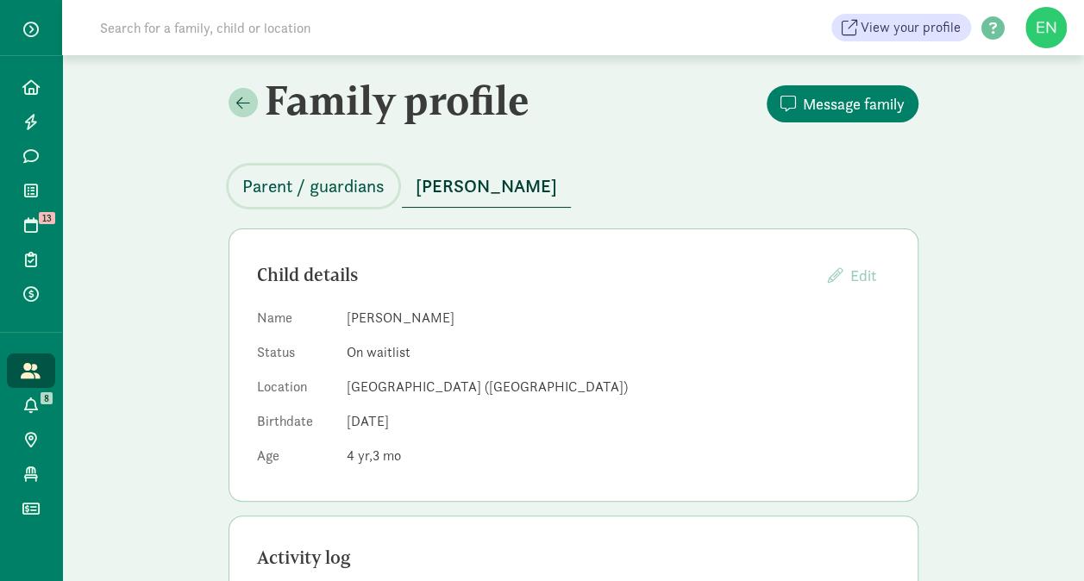
click at [352, 172] on button "Parent / guardians" at bounding box center [313, 185] width 170 height 41
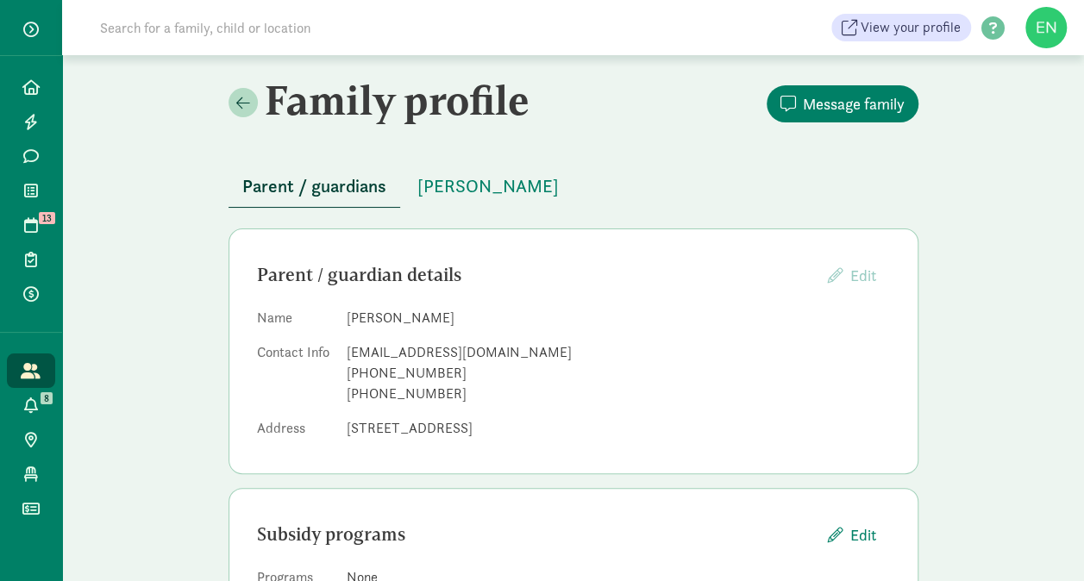
click at [392, 348] on div "[EMAIL_ADDRESS][DOMAIN_NAME]" at bounding box center [618, 352] width 543 height 21
copy dd "[EMAIL_ADDRESS][DOMAIN_NAME]"
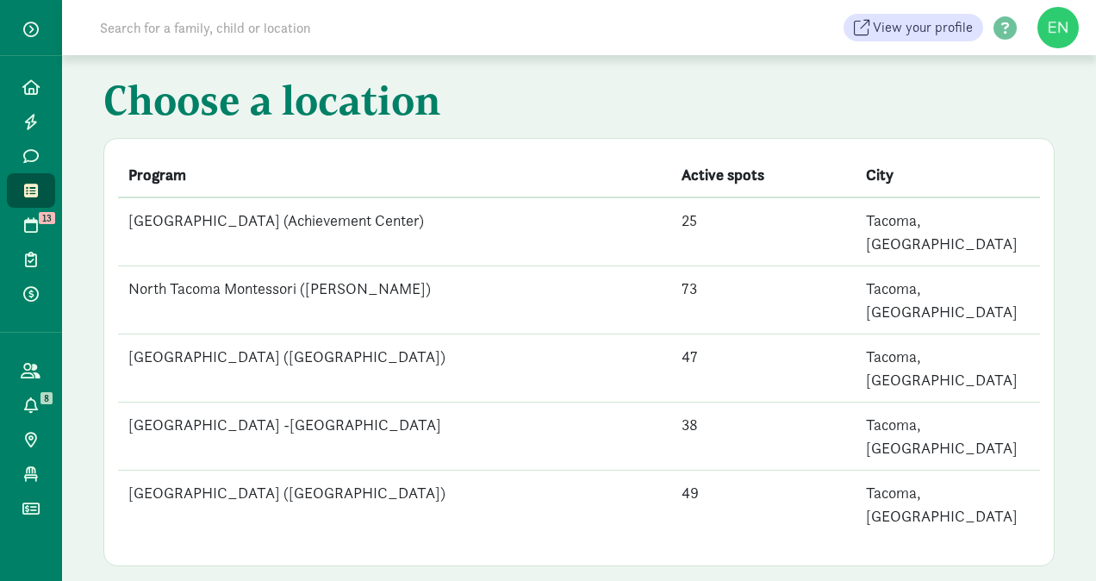
click at [367, 471] on td "[GEOGRAPHIC_DATA] ([GEOGRAPHIC_DATA])" at bounding box center [394, 505] width 553 height 68
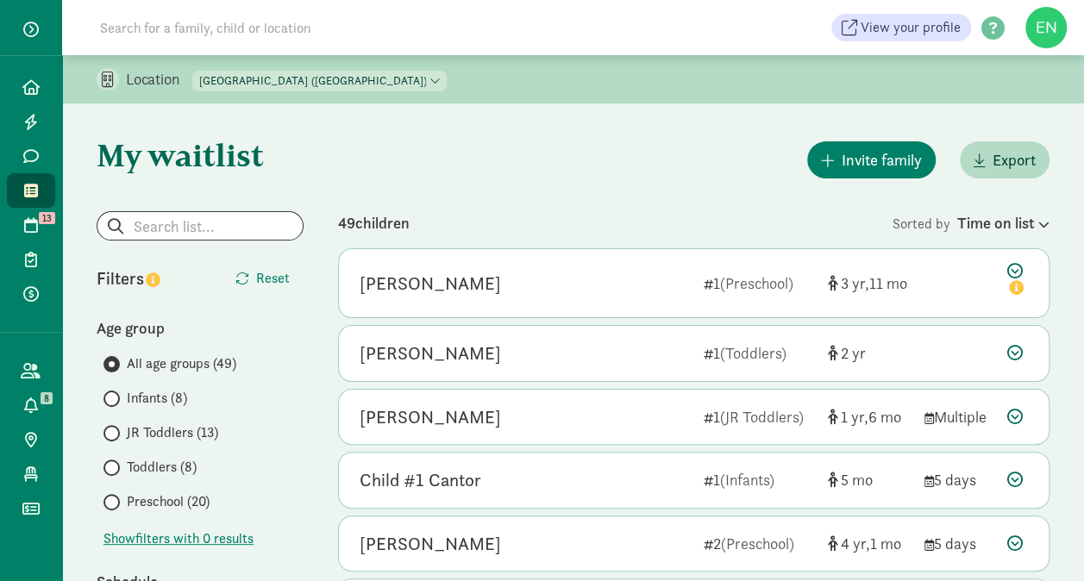
click at [126, 392] on label "Infants (8)" at bounding box center [203, 398] width 200 height 21
click at [115, 393] on input "Infants (8)" at bounding box center [108, 398] width 11 height 11
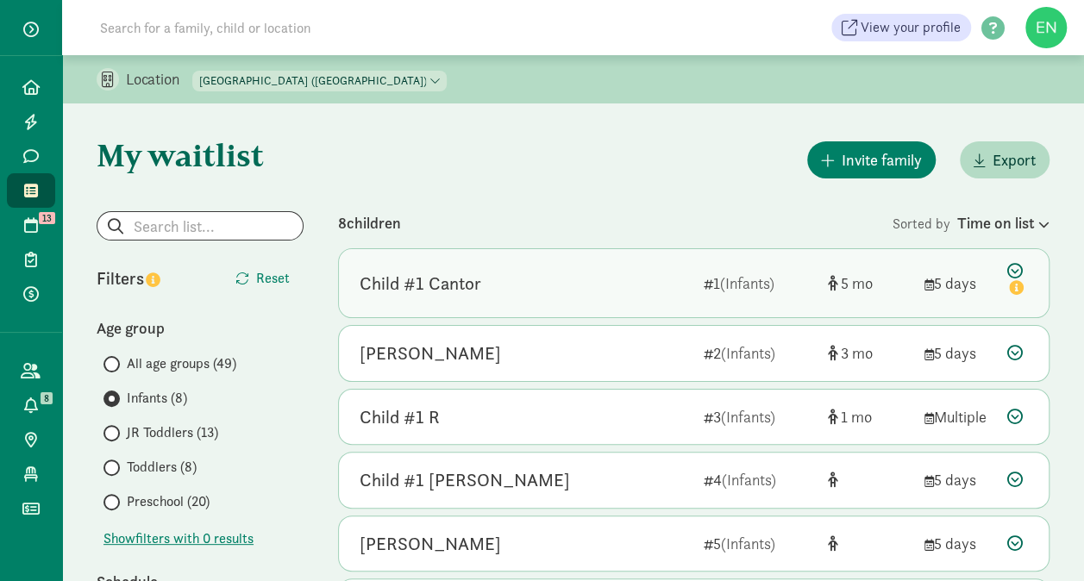
click at [469, 305] on div "Child #1 Cantor 1 (Infants) 5 5 days" at bounding box center [693, 283] width 709 height 68
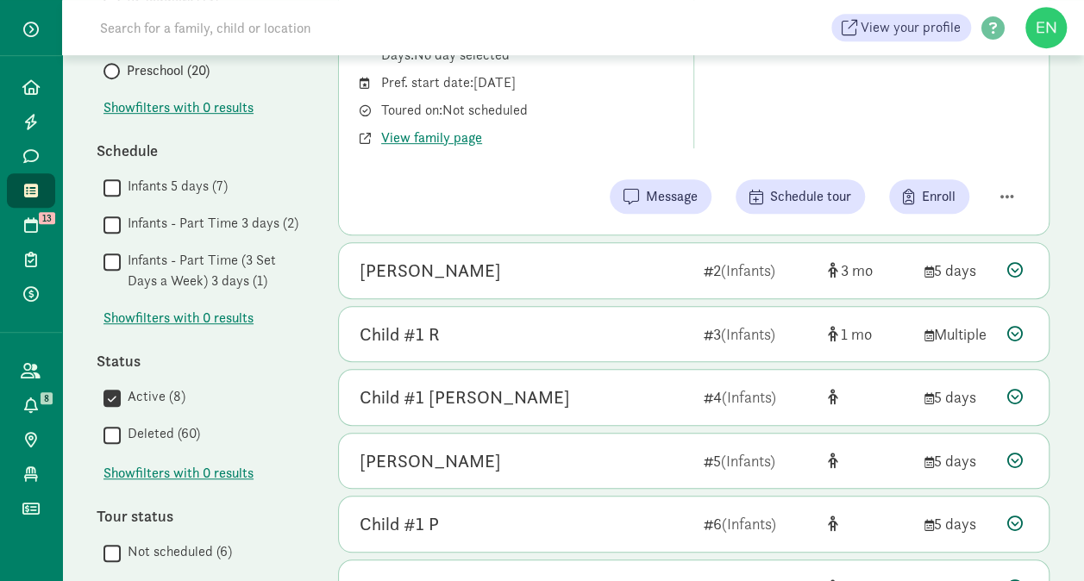
scroll to position [429, 0]
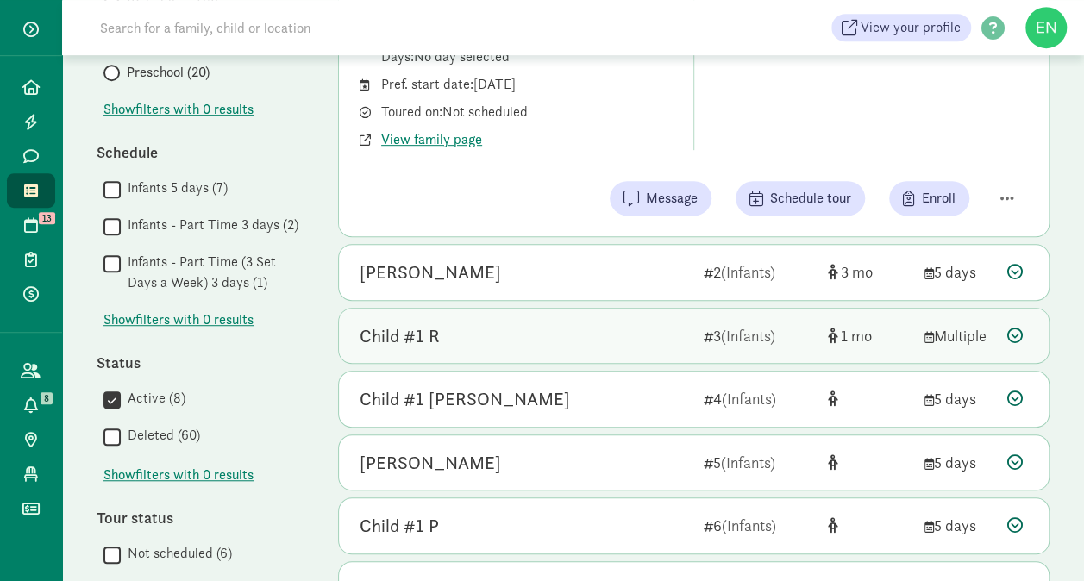
click at [538, 328] on div "Child #1 R" at bounding box center [524, 336] width 330 height 28
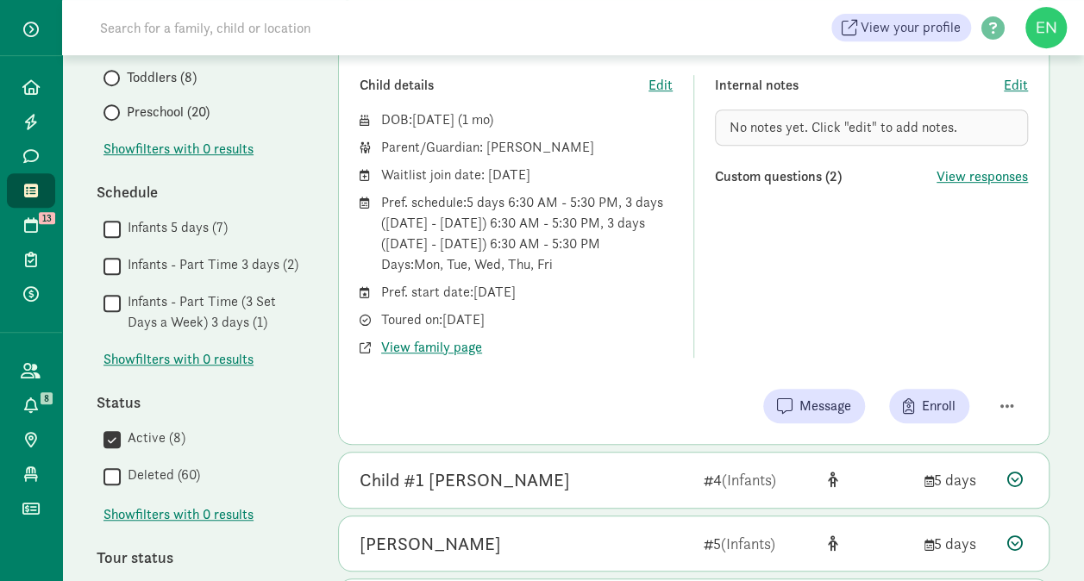
scroll to position [466, 0]
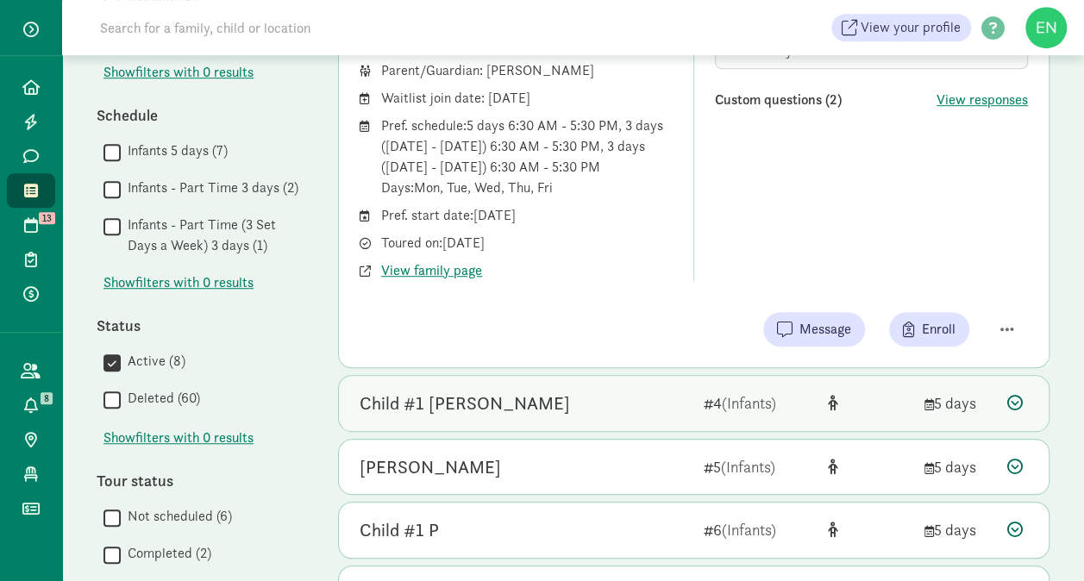
click at [543, 379] on div "Child #1 Taber 4 (Infants) 5 days" at bounding box center [693, 403] width 709 height 55
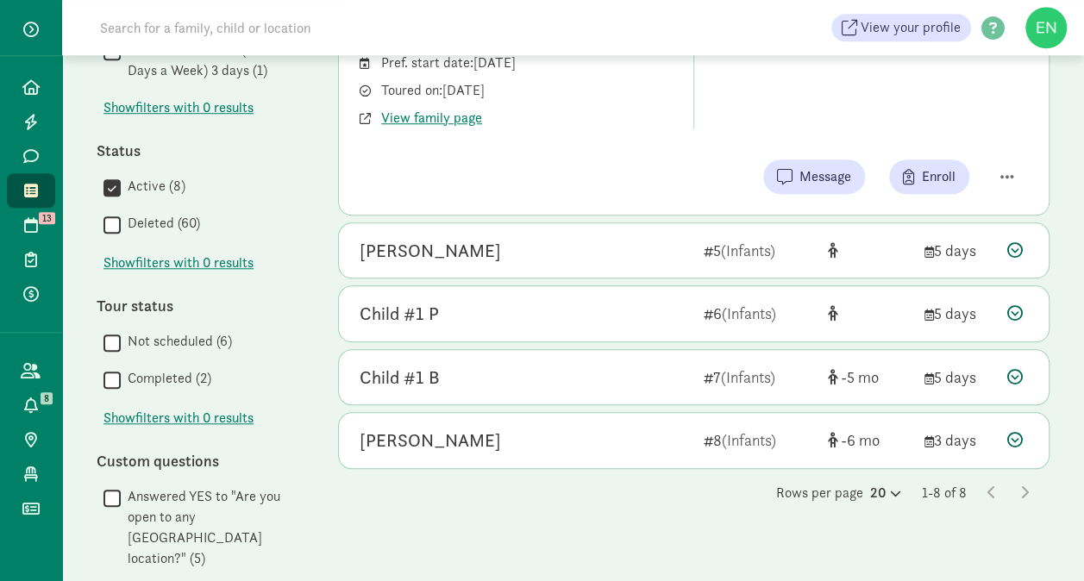
scroll to position [651, 0]
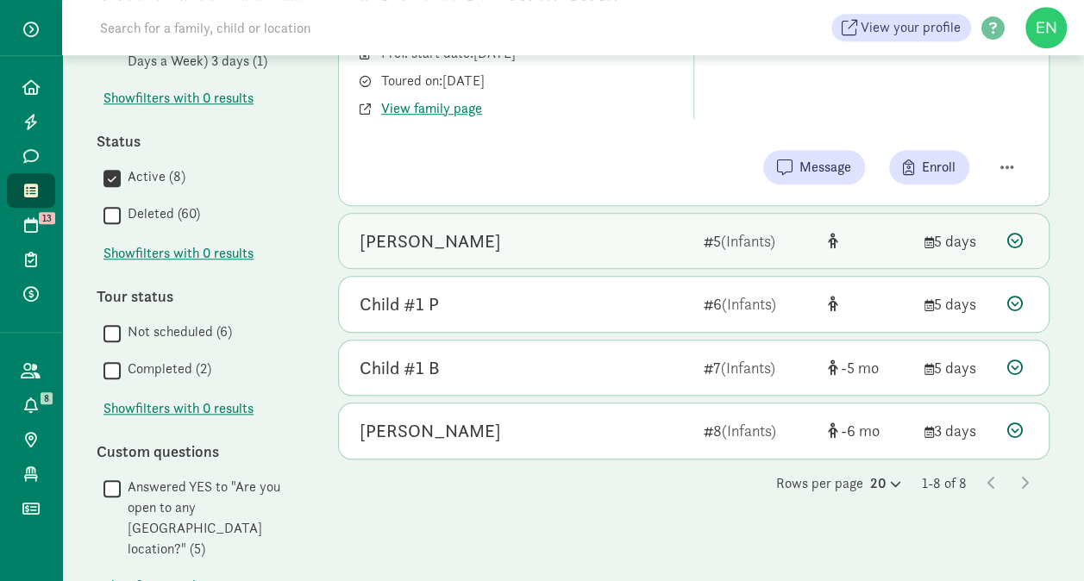
click at [598, 264] on div "Hugo Frye 5 (Infants) 5 days" at bounding box center [693, 241] width 709 height 55
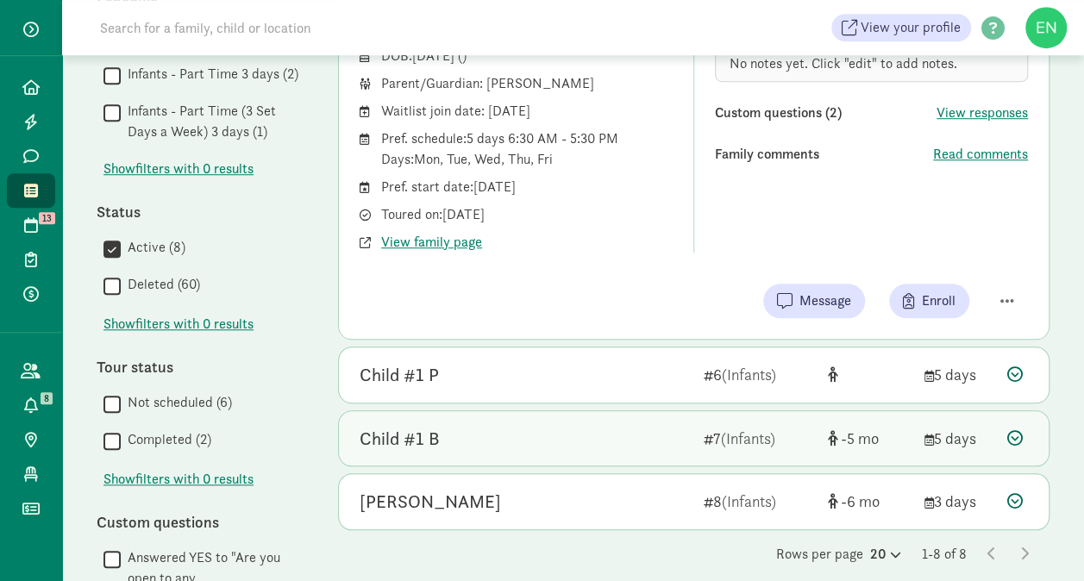
scroll to position [621, 0]
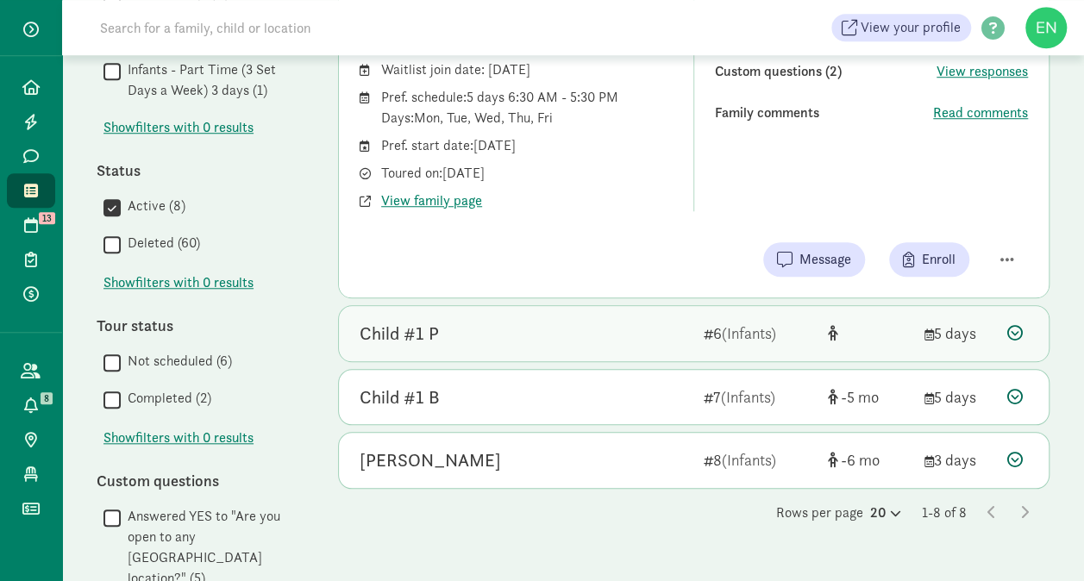
click at [603, 338] on div "Child #1 P" at bounding box center [524, 334] width 330 height 28
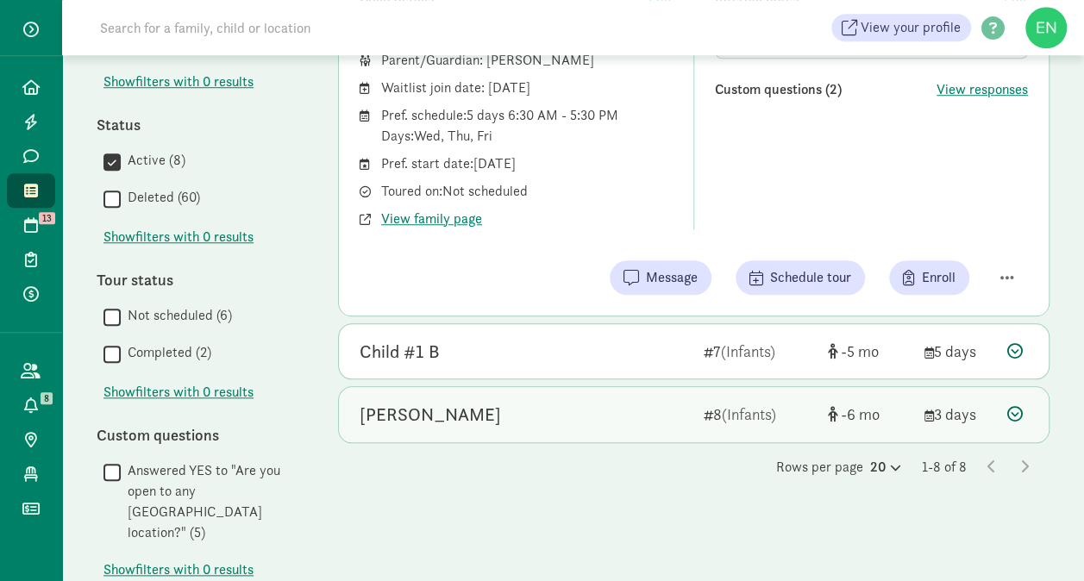
scroll to position [666, 0]
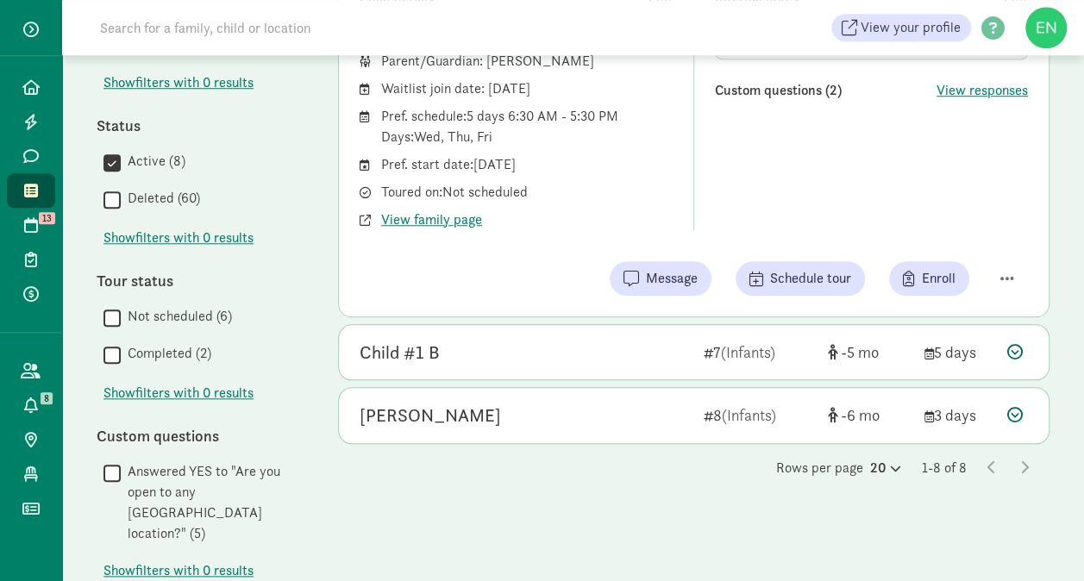
click at [652, 377] on div "Child #1 Cantor 1 (Infants) 5 5 days Child details Edit DOB: Feb 24, 2025 ( 5 )…" at bounding box center [693, 13] width 711 height 862
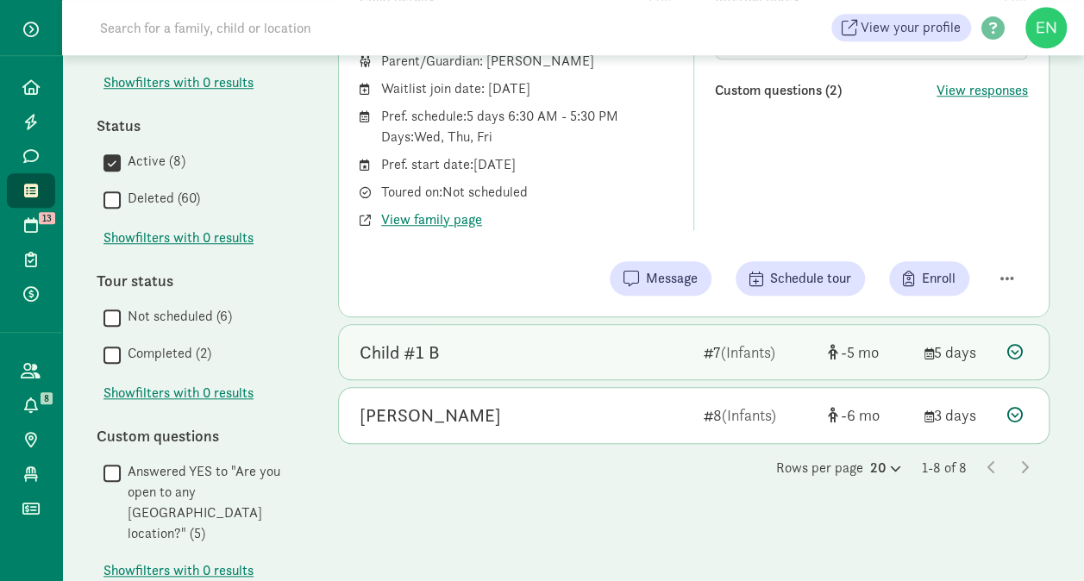
click at [660, 351] on div "Child #1 B" at bounding box center [524, 353] width 330 height 28
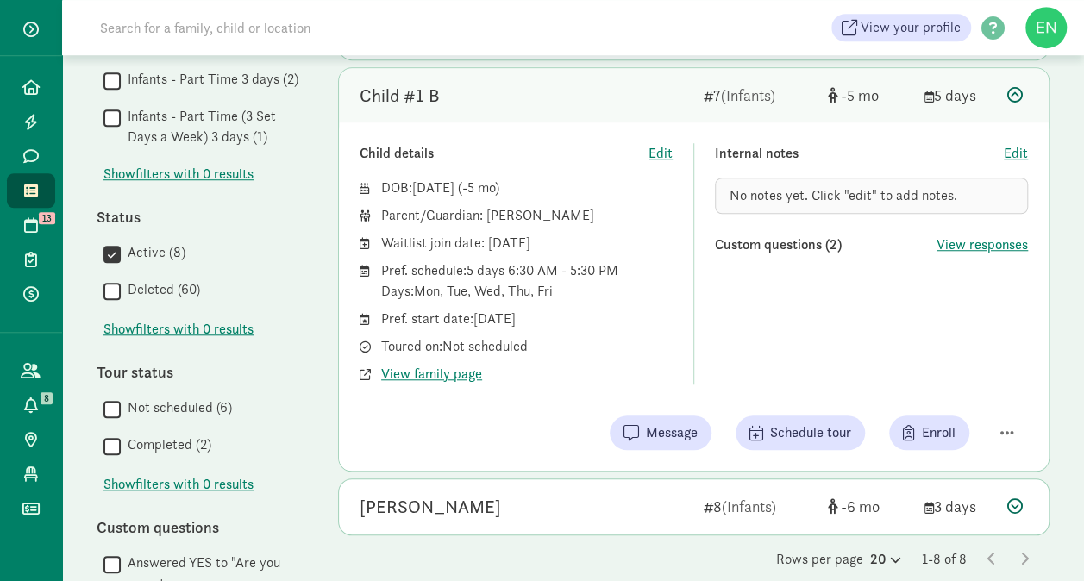
scroll to position [587, 0]
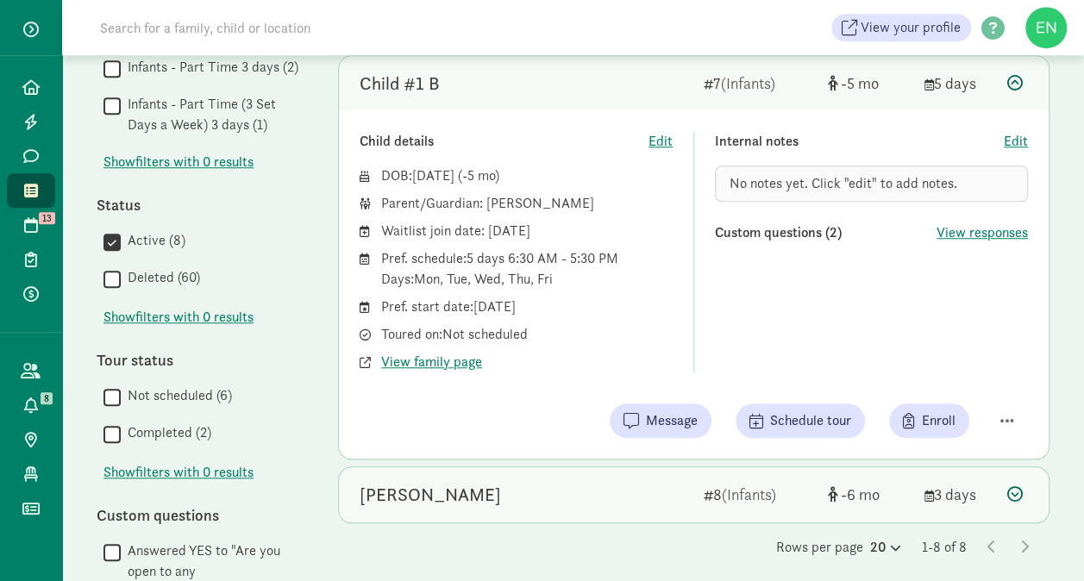
click at [654, 474] on div "Franklin F 8 (Infants) -6 3 days" at bounding box center [693, 494] width 709 height 55
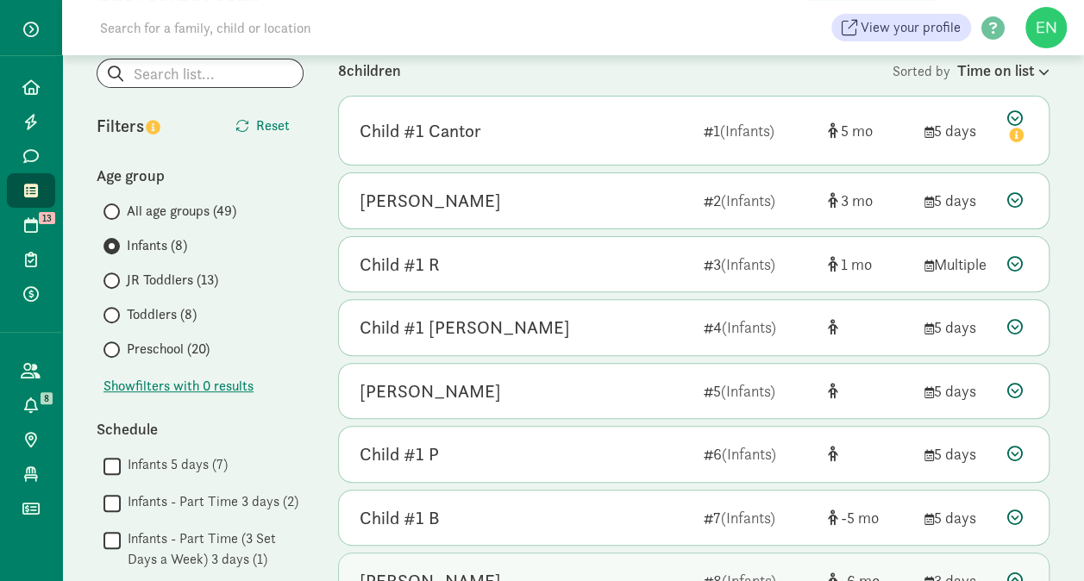
scroll to position [78, 0]
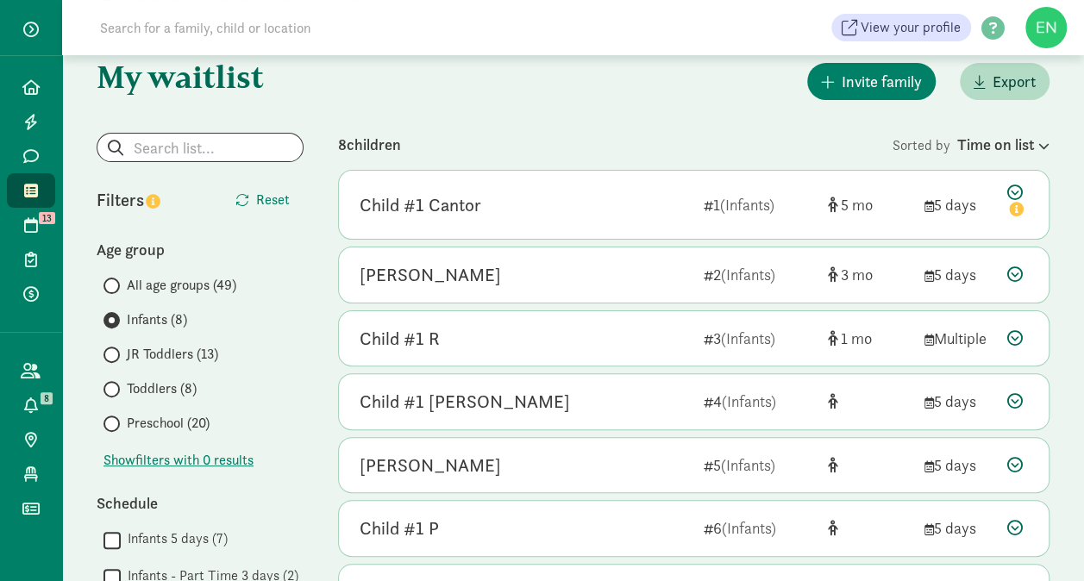
click at [153, 360] on span "JR Toddlers (13)" at bounding box center [172, 354] width 91 height 21
click at [115, 360] on input "JR Toddlers (13)" at bounding box center [108, 354] width 11 height 11
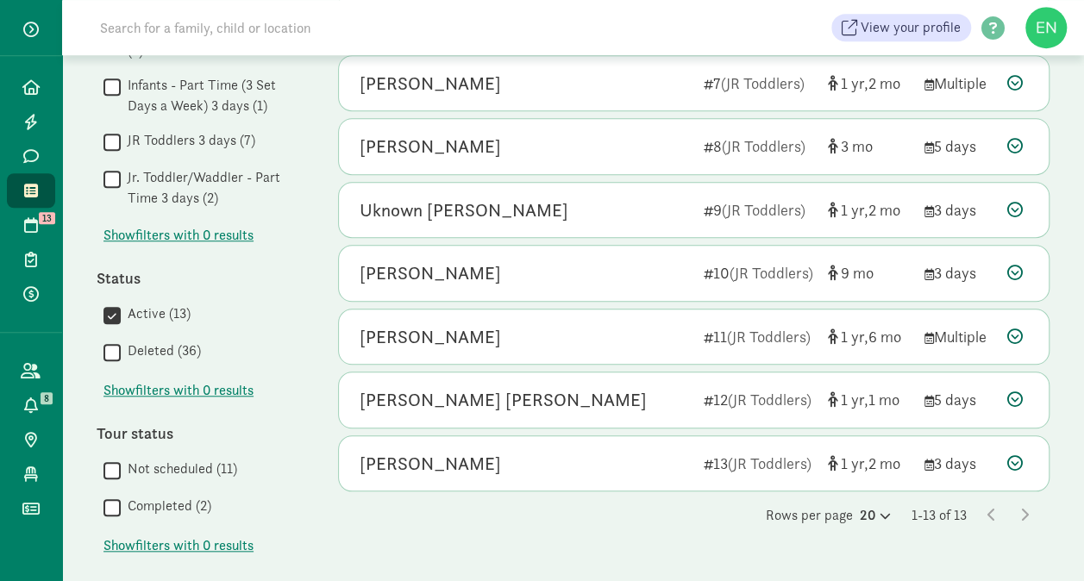
scroll to position [693, 0]
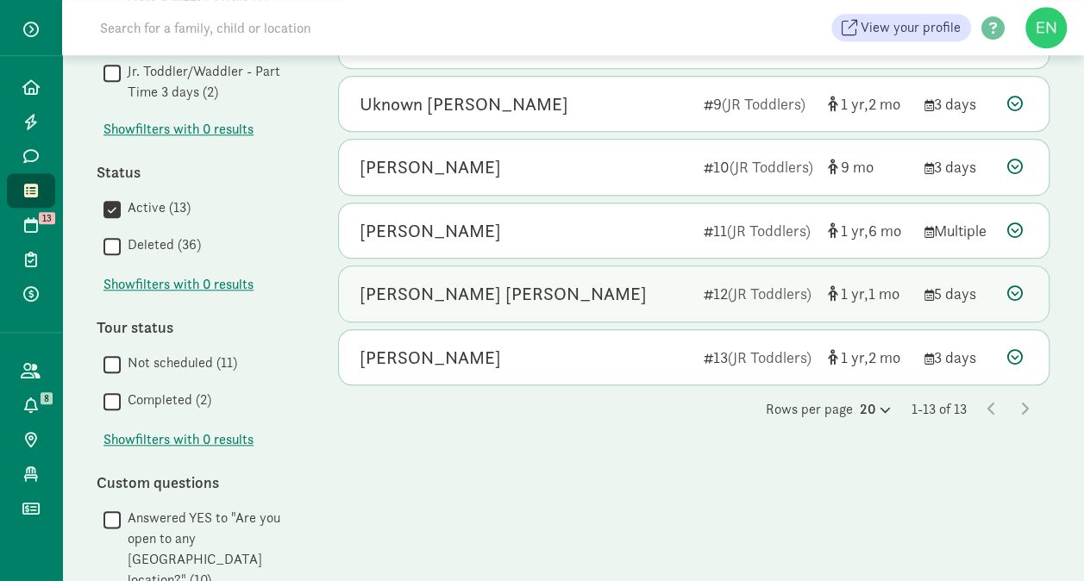
click at [972, 282] on div "5 days" at bounding box center [958, 293] width 69 height 23
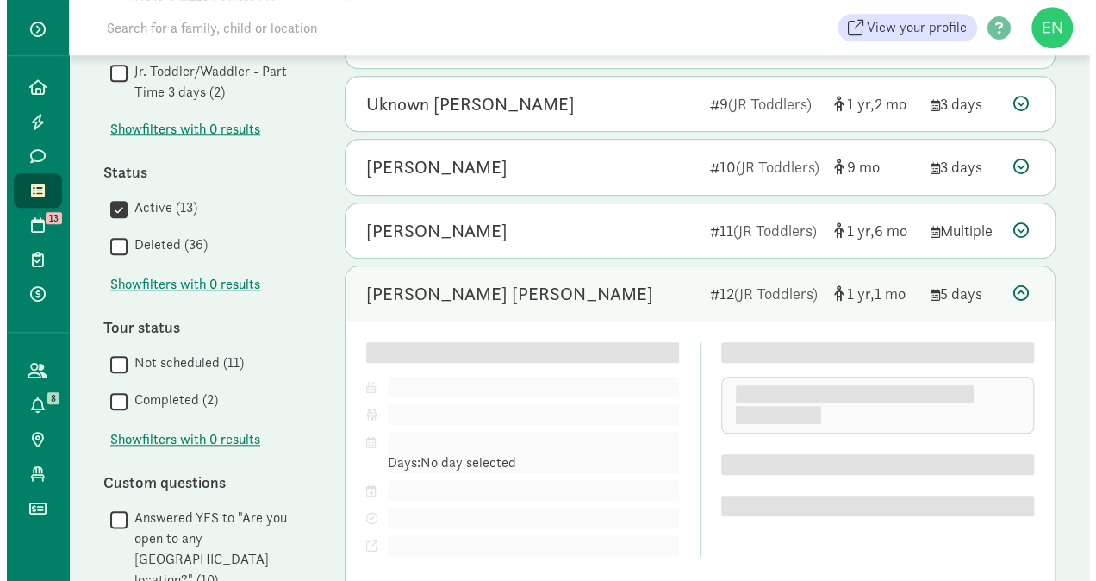
scroll to position [859, 0]
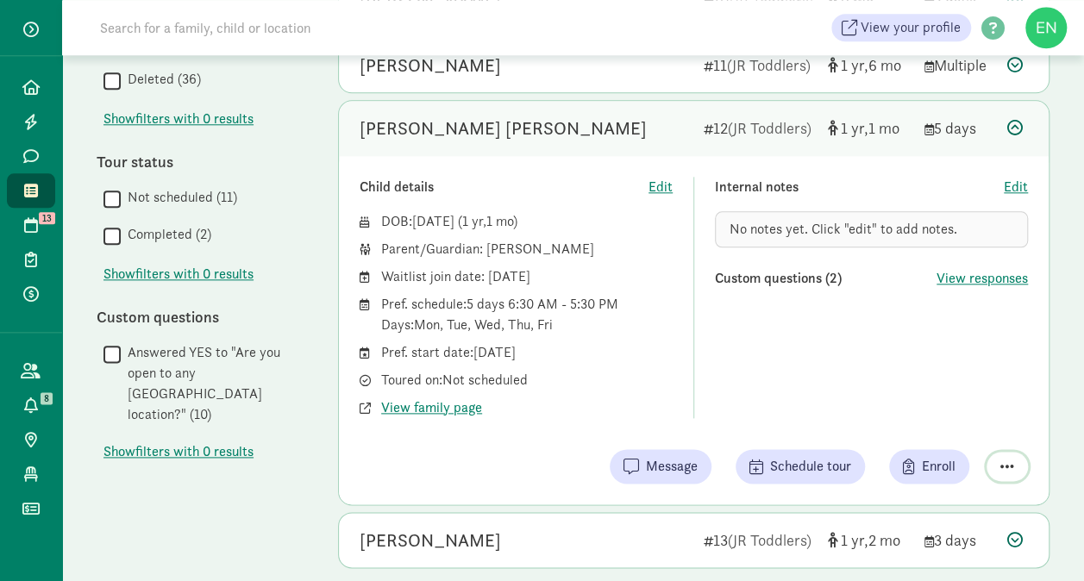
click at [1008, 461] on span "button" at bounding box center [1007, 467] width 14 height 16
click at [940, 414] on div "Remove from list" at bounding box center [946, 422] width 134 height 21
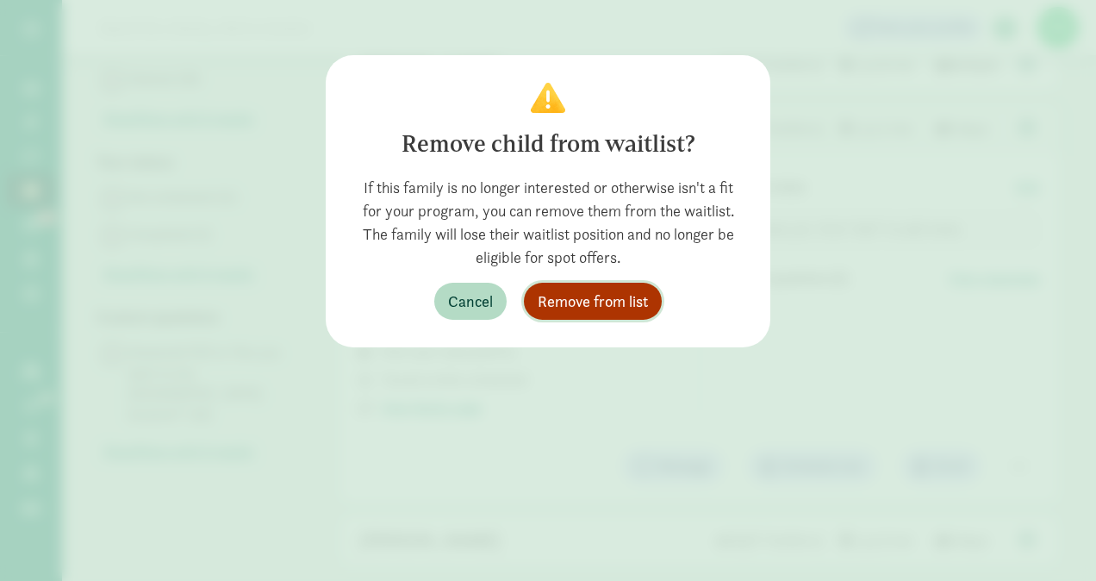
click at [604, 305] on span "Remove from list" at bounding box center [593, 301] width 110 height 23
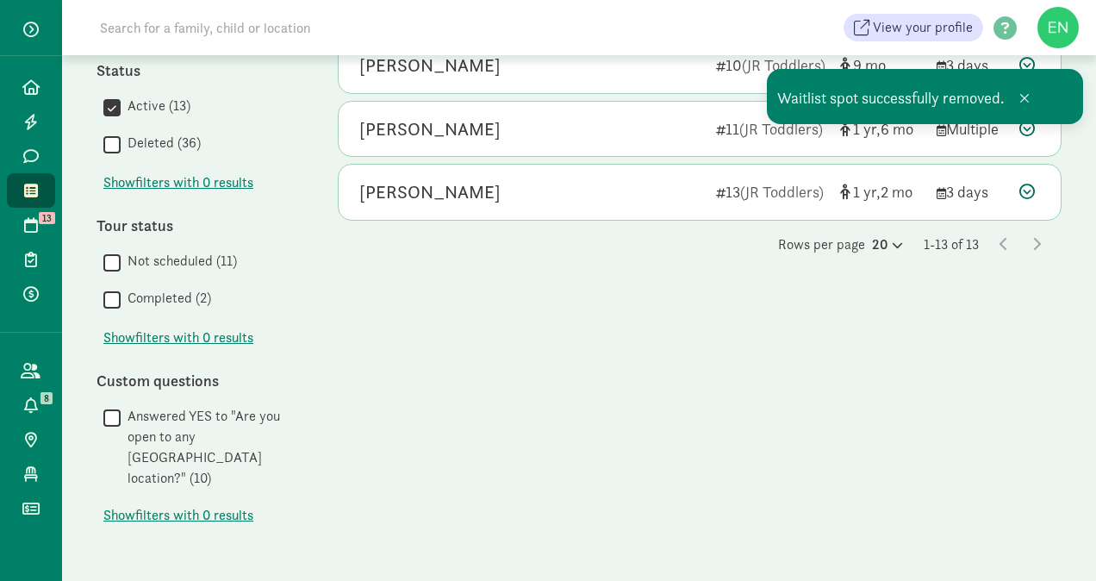
scroll to position [773, 0]
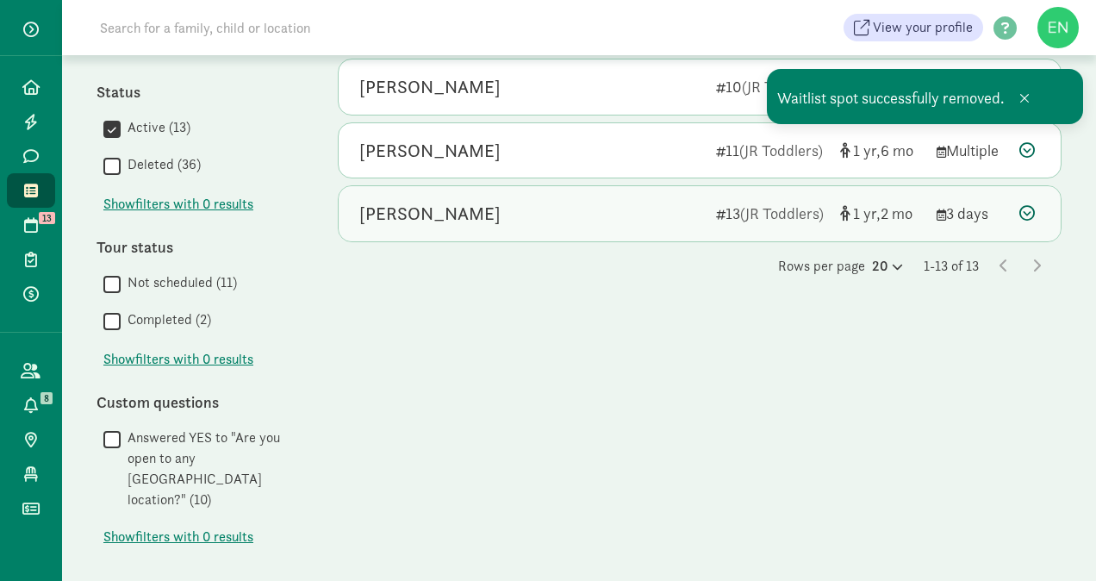
click at [644, 220] on div "Giovanni Lazarek" at bounding box center [530, 214] width 343 height 28
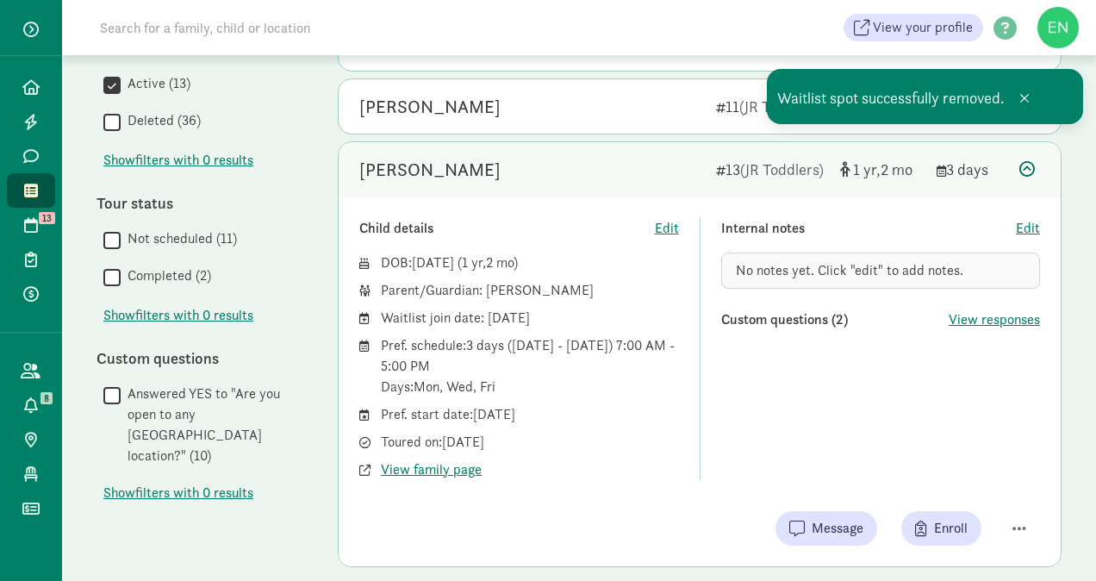
scroll to position [859, 0]
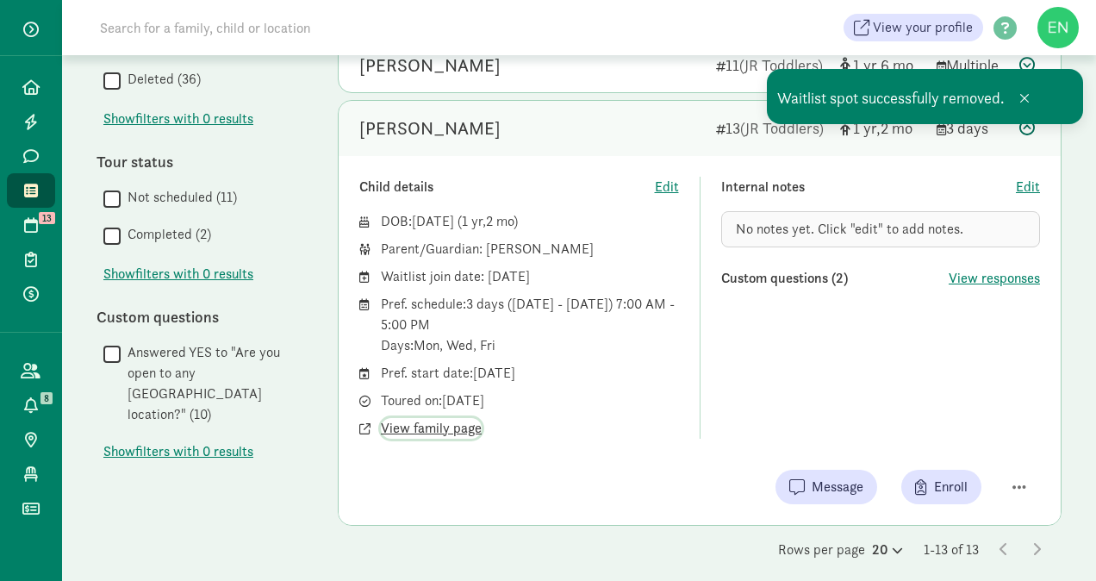
click at [449, 424] on span "View family page" at bounding box center [431, 428] width 101 height 21
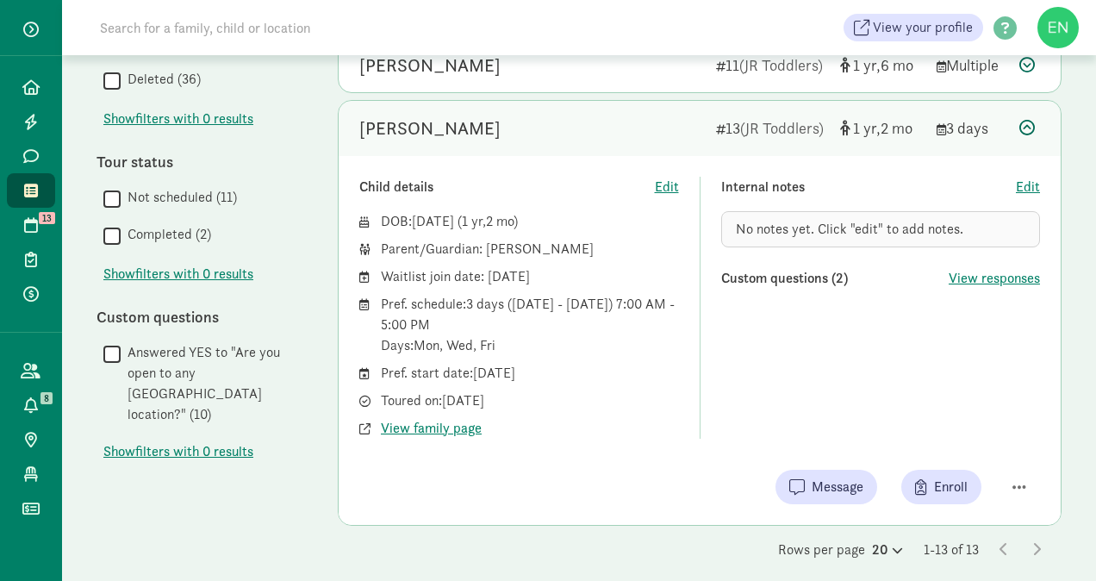
click at [596, 117] on div "Giovanni Lazarek" at bounding box center [530, 129] width 343 height 28
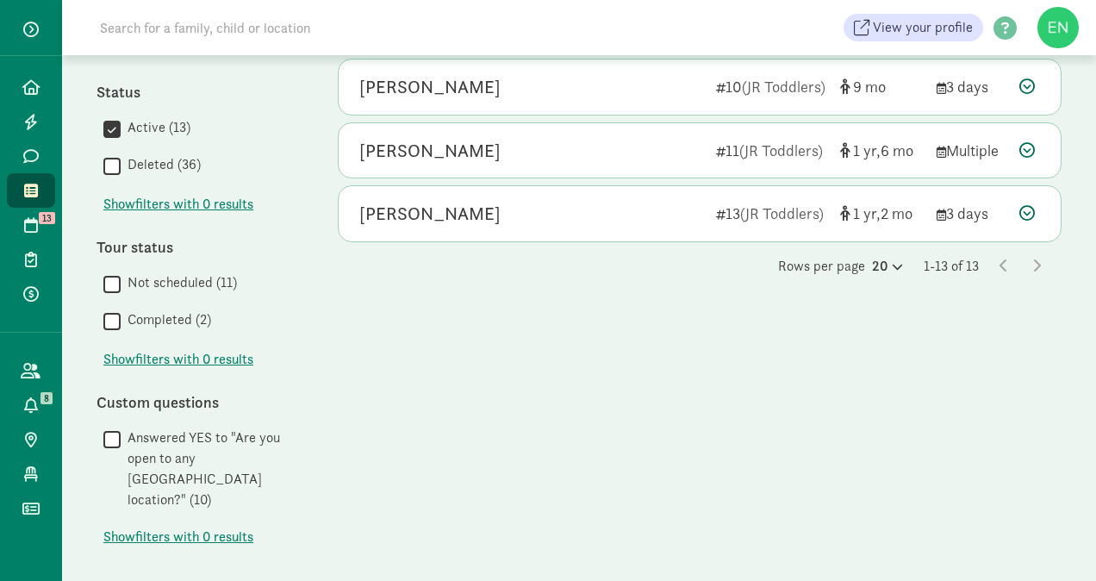
click at [33, 181] on link "Waitlist" at bounding box center [31, 190] width 48 height 34
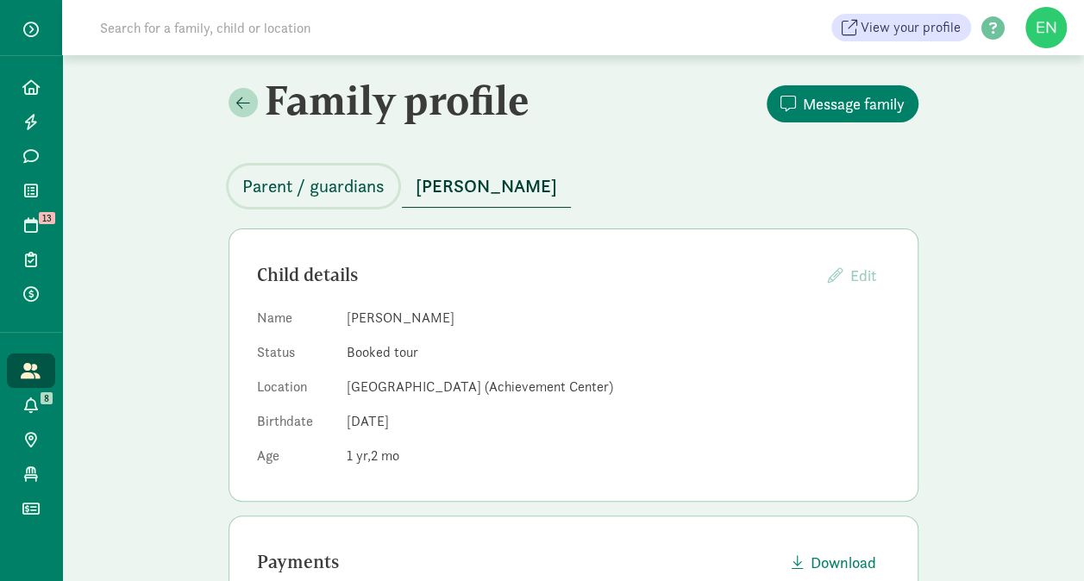
click at [319, 177] on span "Parent / guardians" at bounding box center [313, 186] width 142 height 28
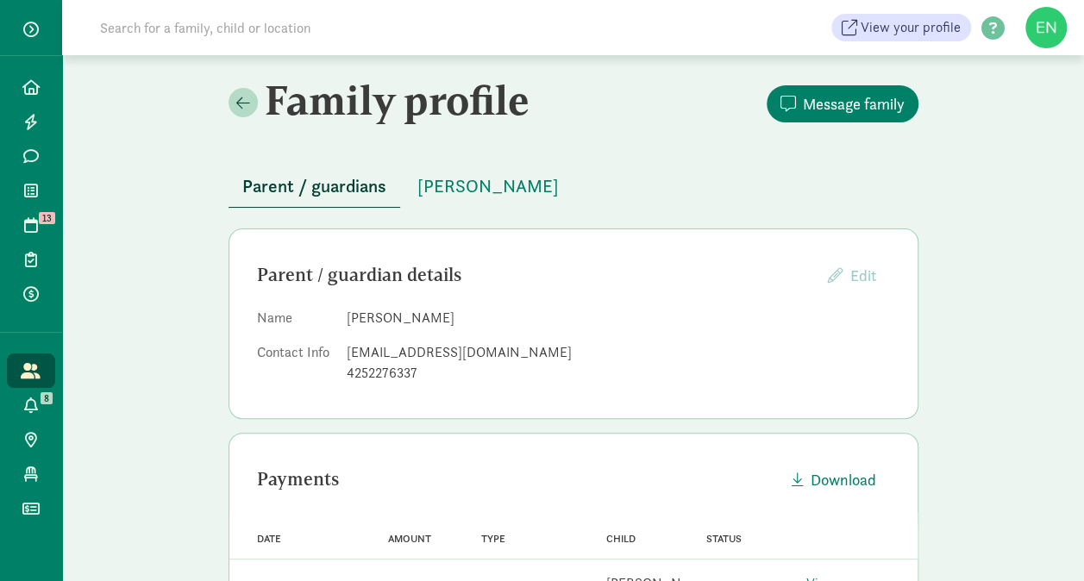
click at [399, 347] on div "klazarek2@gmail.com" at bounding box center [618, 352] width 543 height 21
copy dd "klazarek2@gmail.com"
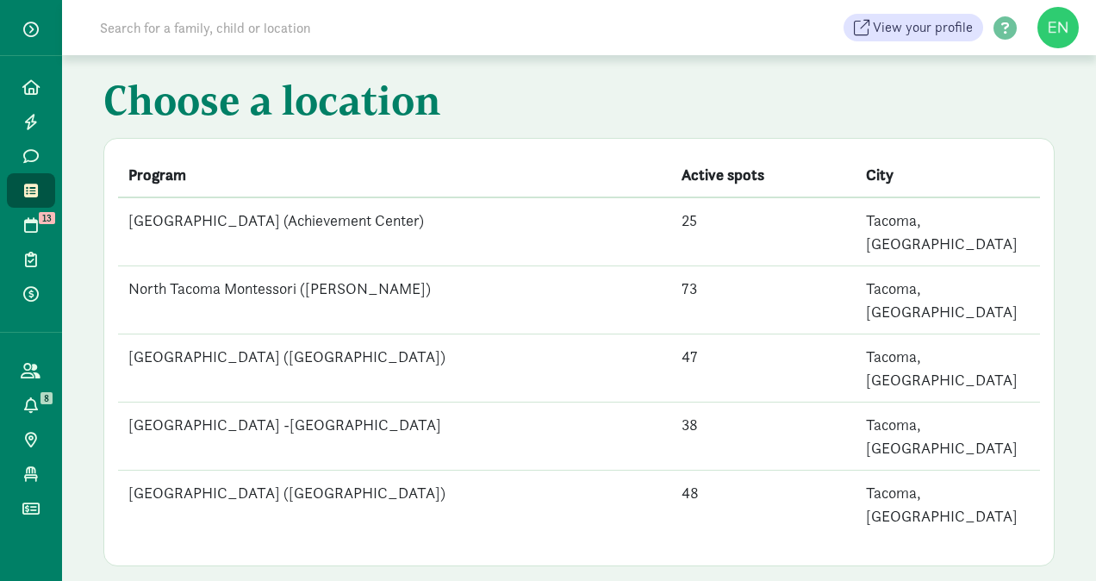
click at [359, 266] on td "North Tacoma Montessori ([PERSON_NAME])" at bounding box center [394, 300] width 553 height 68
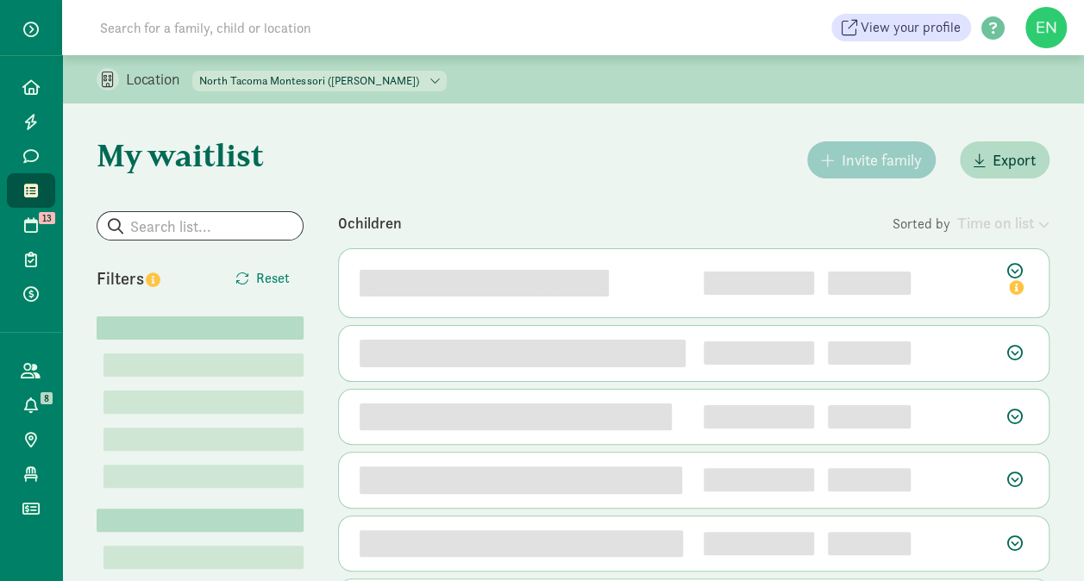
click at [359, 264] on div "zdo6nsetg6fn1xc9n6s undefined 1" at bounding box center [693, 283] width 709 height 68
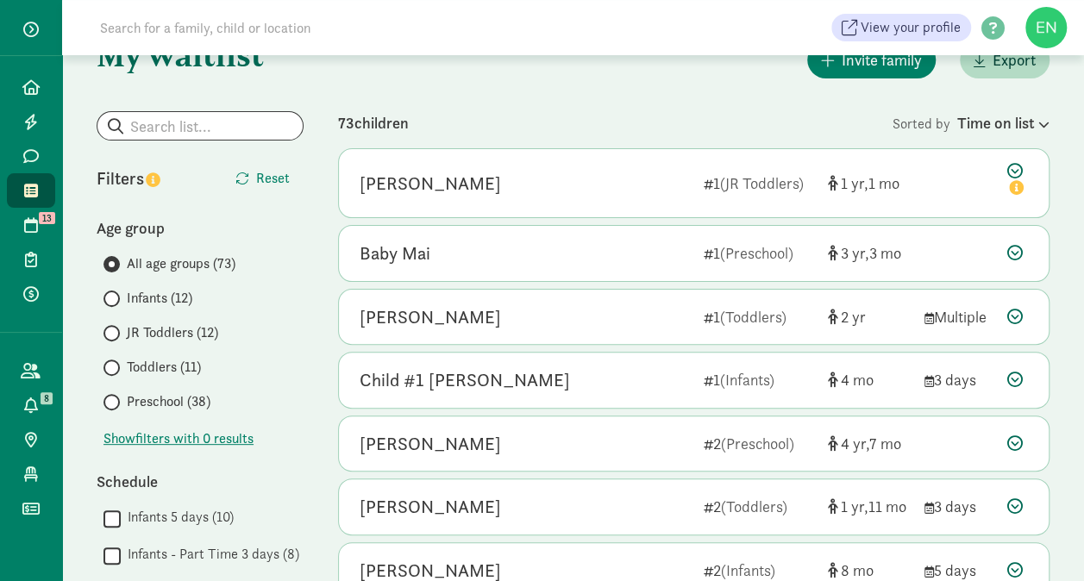
click at [178, 370] on span "Toddlers (11)" at bounding box center [164, 367] width 74 height 21
click at [115, 370] on input "Toddlers (11)" at bounding box center [108, 367] width 11 height 11
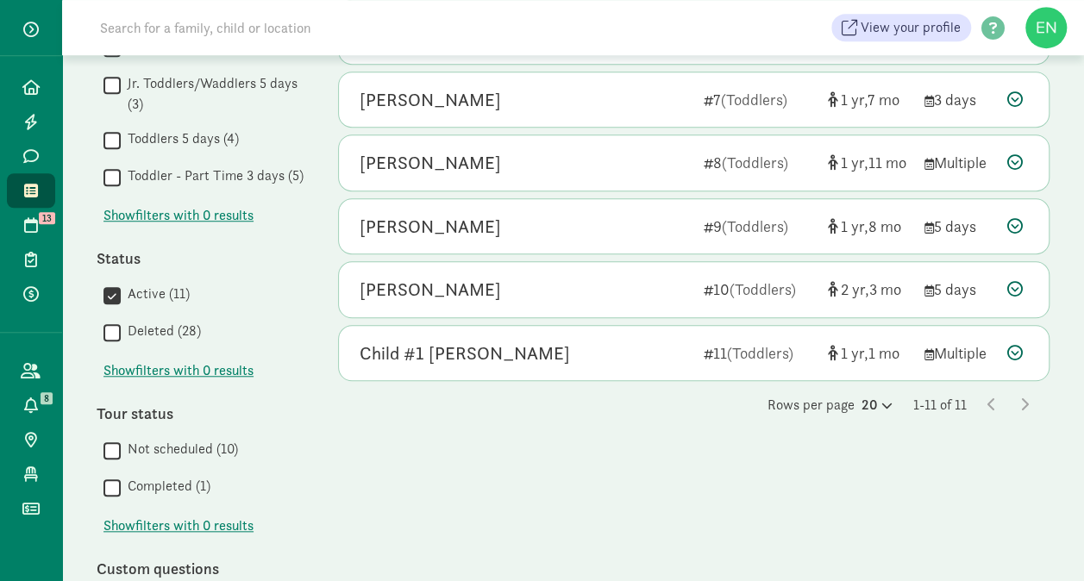
scroll to position [569, 0]
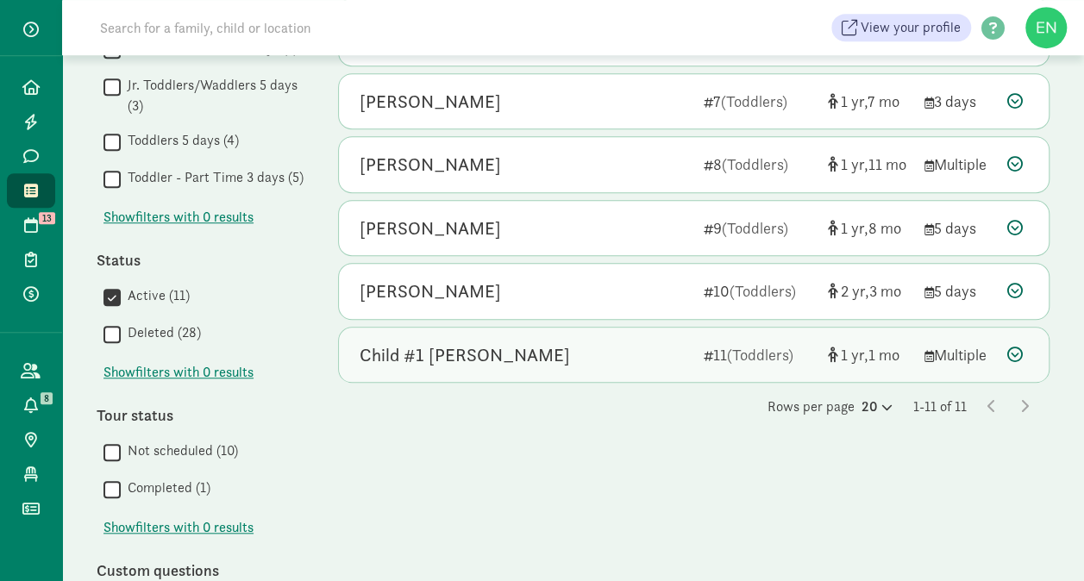
click at [494, 349] on div "Child #1 [PERSON_NAME]" at bounding box center [464, 355] width 210 height 28
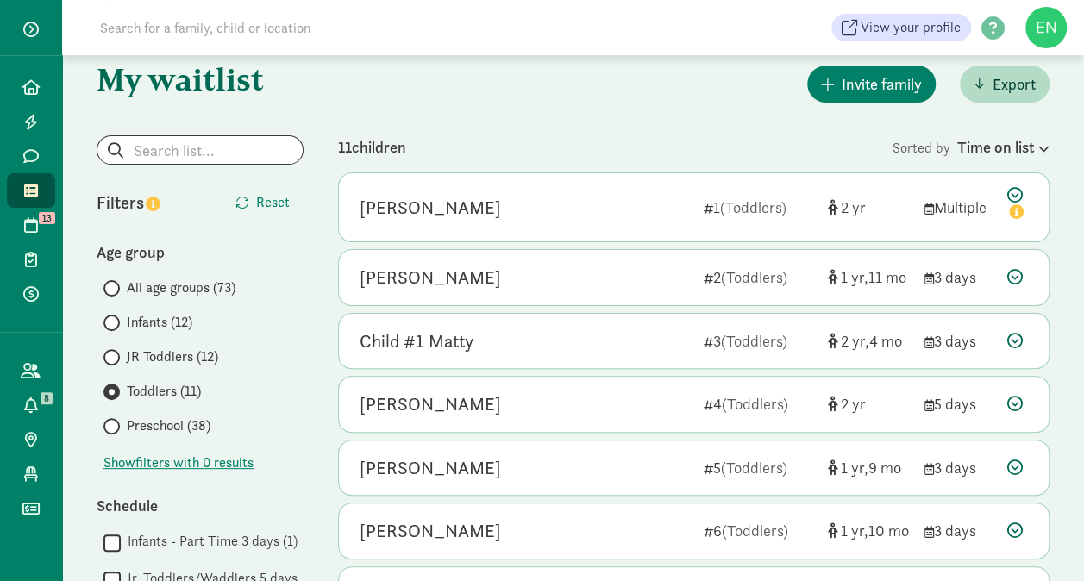
scroll to position [75, 0]
click at [178, 351] on span "JR Toddlers (12)" at bounding box center [172, 357] width 91 height 21
click at [115, 353] on input "JR Toddlers (12)" at bounding box center [108, 358] width 11 height 11
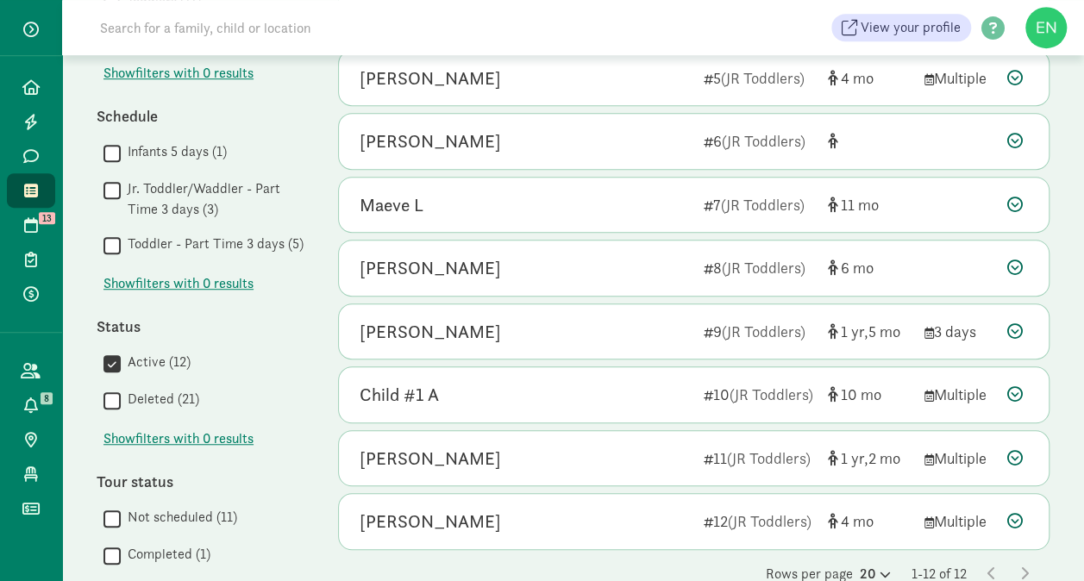
scroll to position [548, 0]
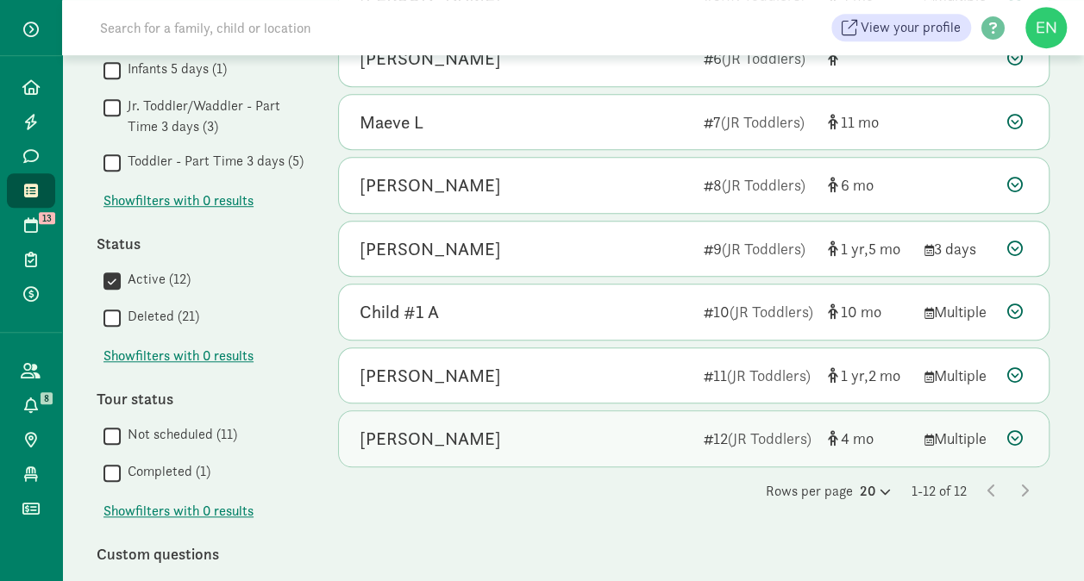
click at [563, 431] on div "[PERSON_NAME]" at bounding box center [524, 439] width 330 height 28
